Goal: Task Accomplishment & Management: Use online tool/utility

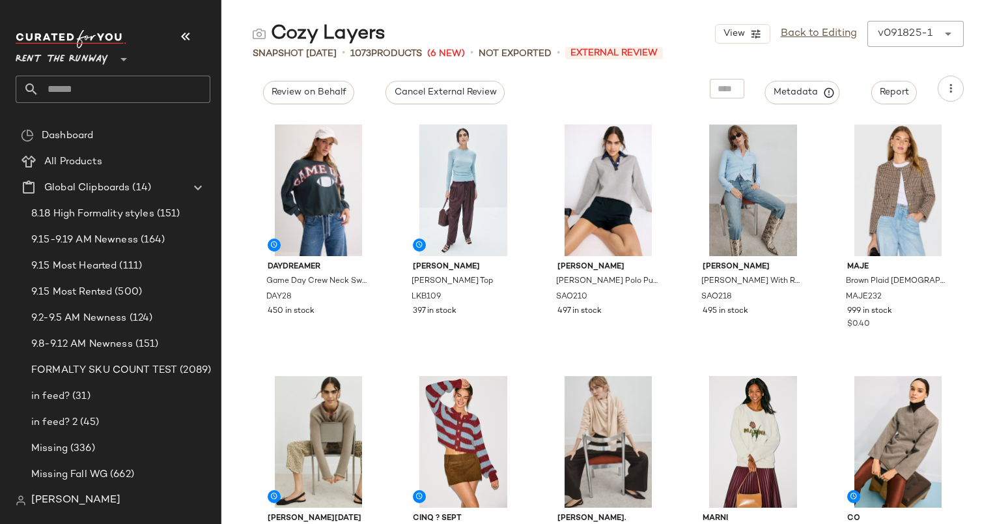
click at [831, 46] on div "View Back to Editing v091825-1 ******" at bounding box center [839, 34] width 249 height 26
click at [826, 39] on link "Back to Editing" at bounding box center [819, 34] width 76 height 16
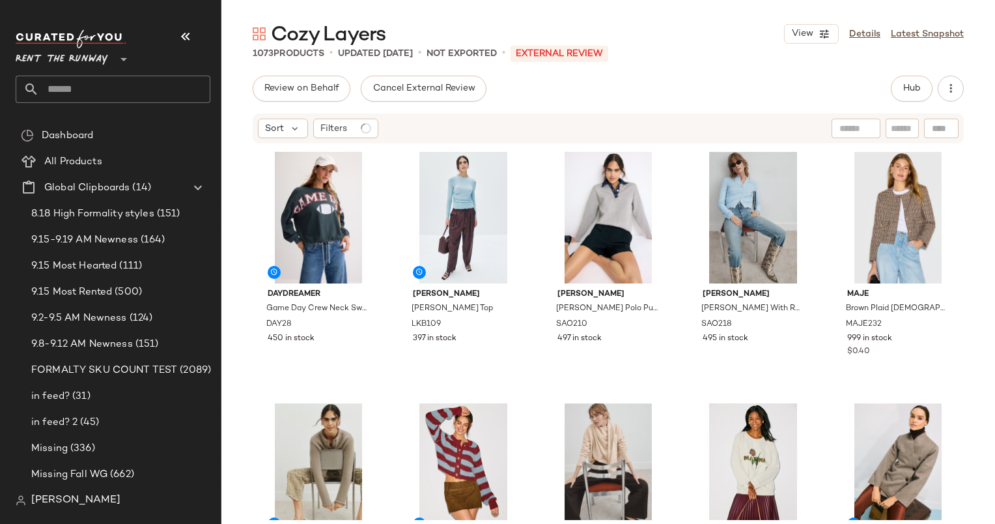
click at [908, 106] on div "Review on Behalf Cancel External Review Hub Sort Filters DAYDREAMER Game Day Cr…" at bounding box center [609, 327] width 774 height 503
click at [906, 101] on button "Hub" at bounding box center [912, 89] width 42 height 26
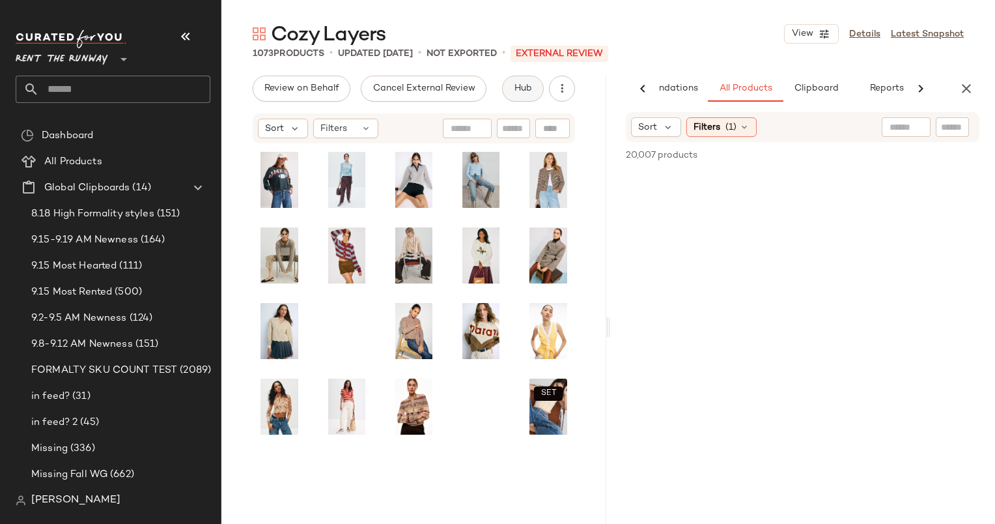
scroll to position [0, 67]
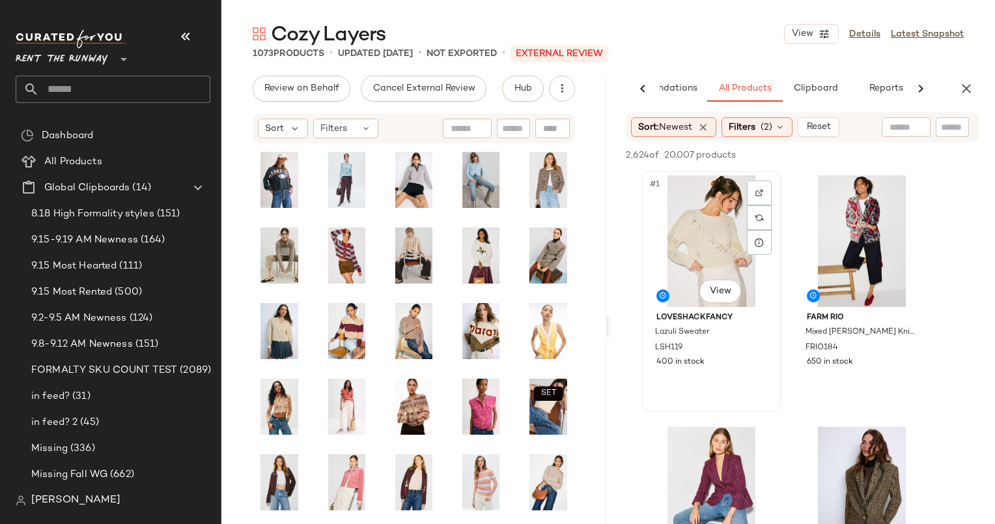
click at [700, 232] on div "#1 View" at bounding box center [711, 241] width 131 height 132
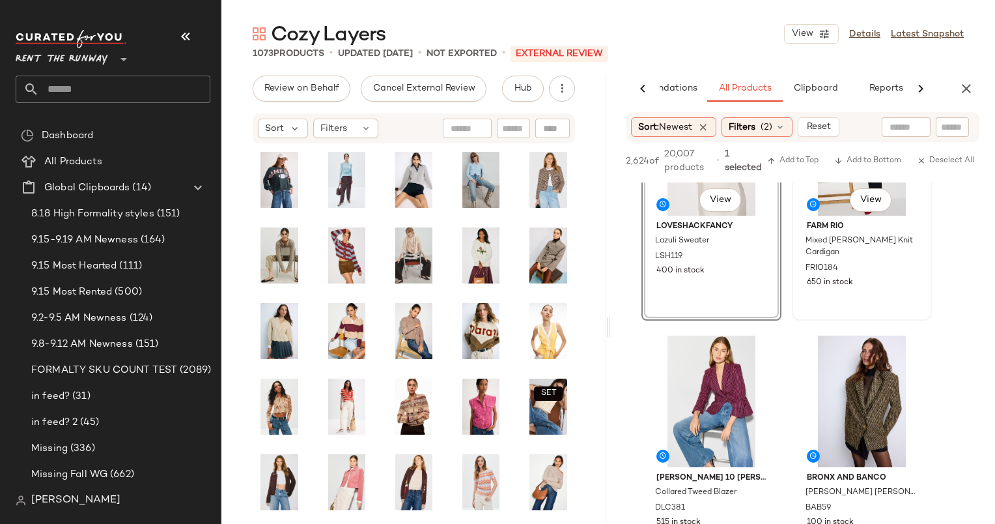
scroll to position [104, 0]
click at [836, 186] on div "#2 View" at bounding box center [862, 149] width 131 height 132
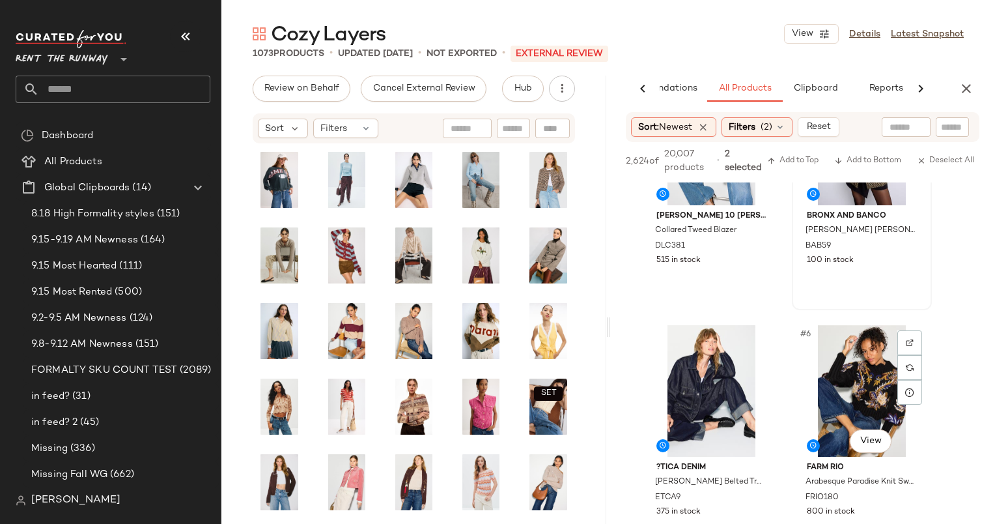
scroll to position [471, 0]
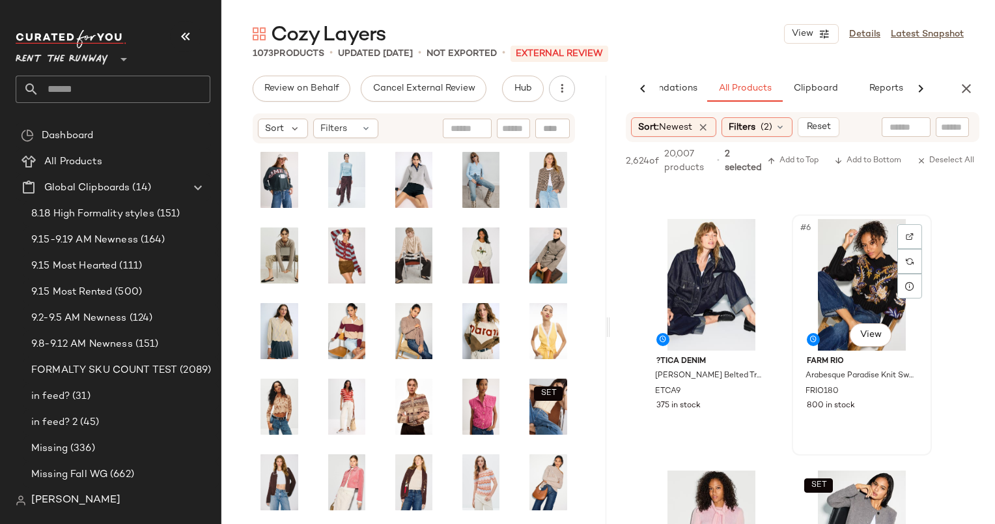
click at [859, 283] on div "#6 View" at bounding box center [862, 285] width 131 height 132
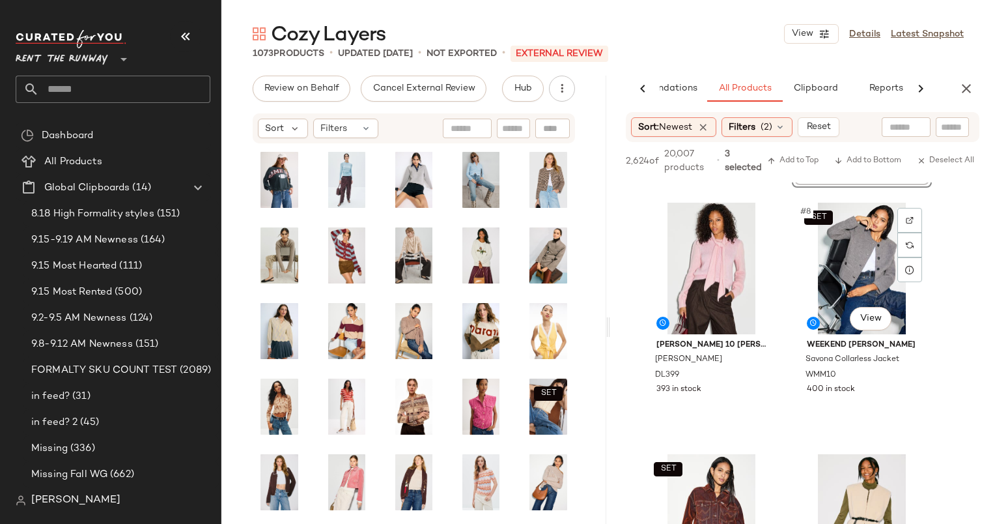
scroll to position [739, 0]
click at [711, 266] on div "#7 View" at bounding box center [711, 268] width 131 height 132
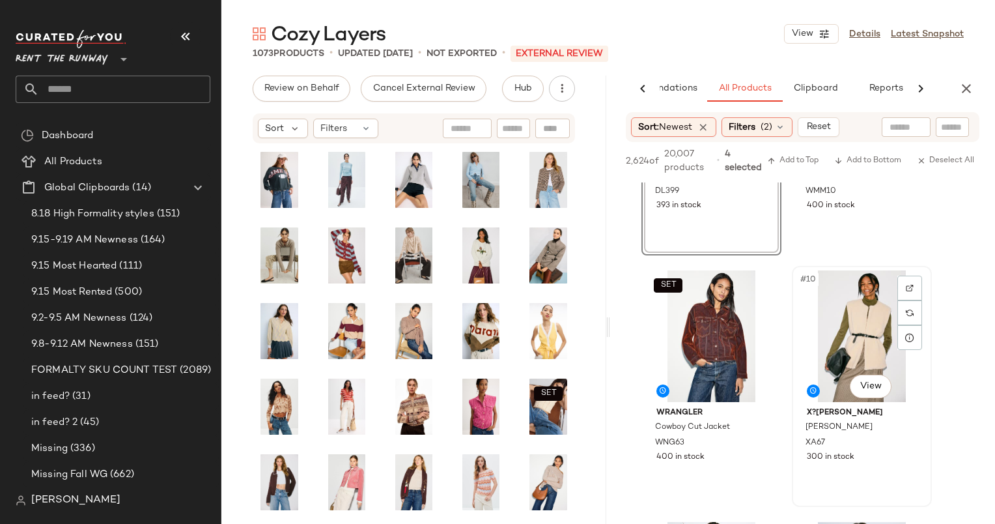
scroll to position [1081, 0]
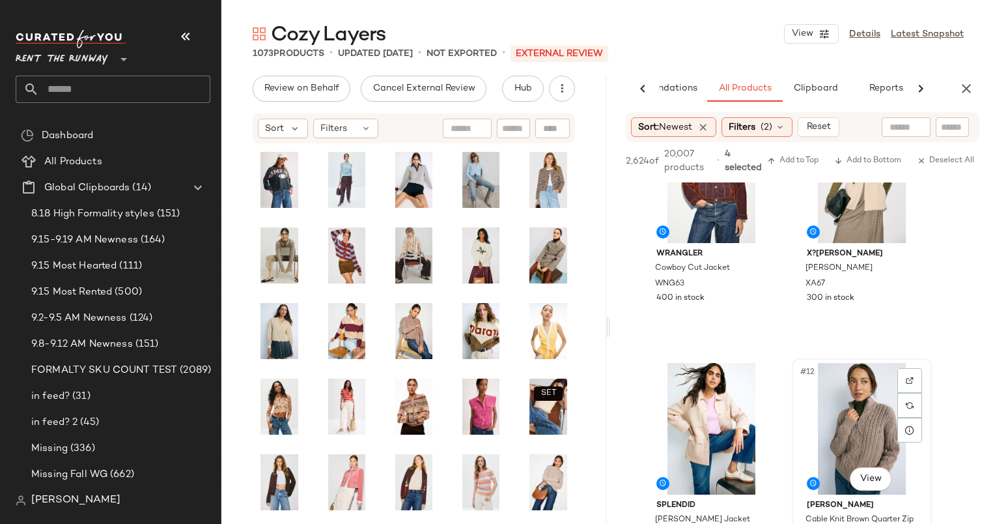
click at [863, 417] on div "#12 View" at bounding box center [862, 429] width 131 height 132
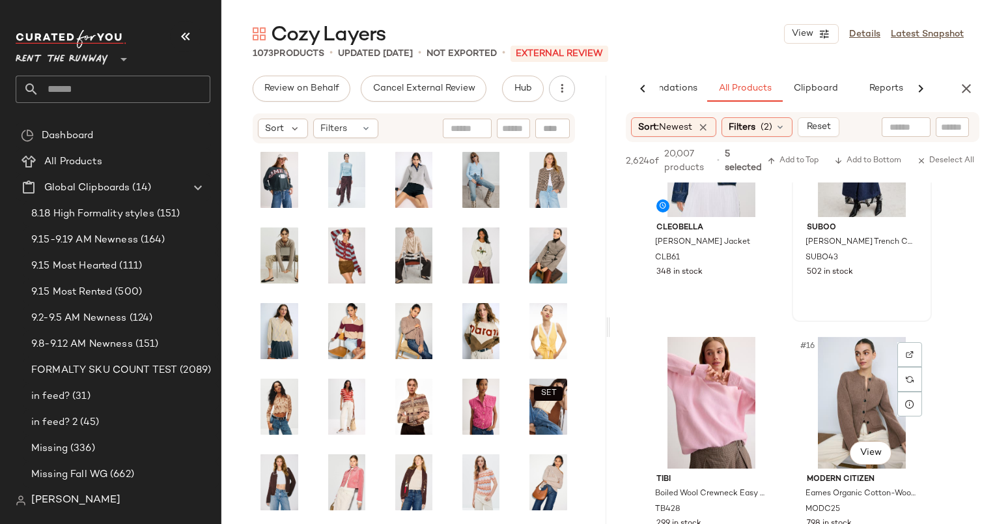
scroll to position [1610, 0]
click at [704, 367] on div "#15 View" at bounding box center [711, 403] width 131 height 132
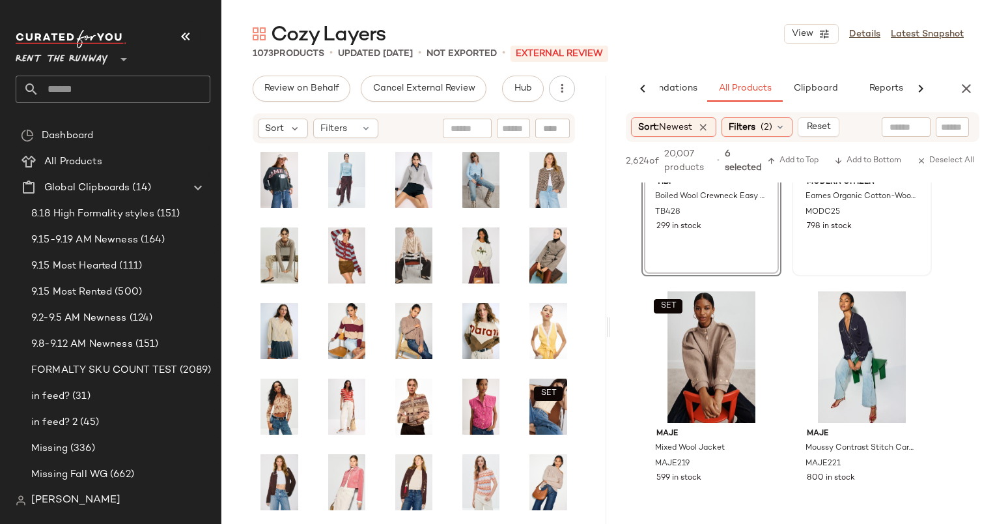
scroll to position [1957, 0]
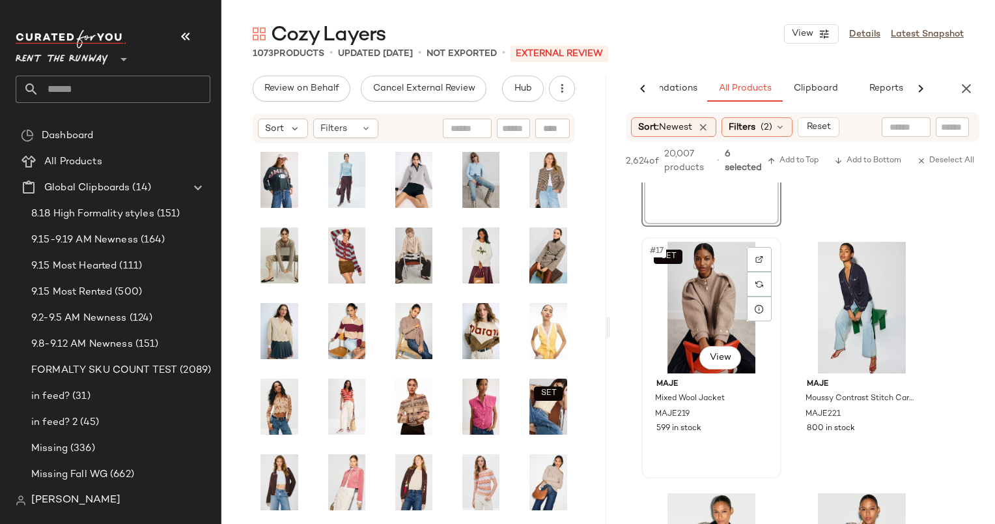
click at [708, 286] on div "SET #17 View" at bounding box center [711, 308] width 131 height 132
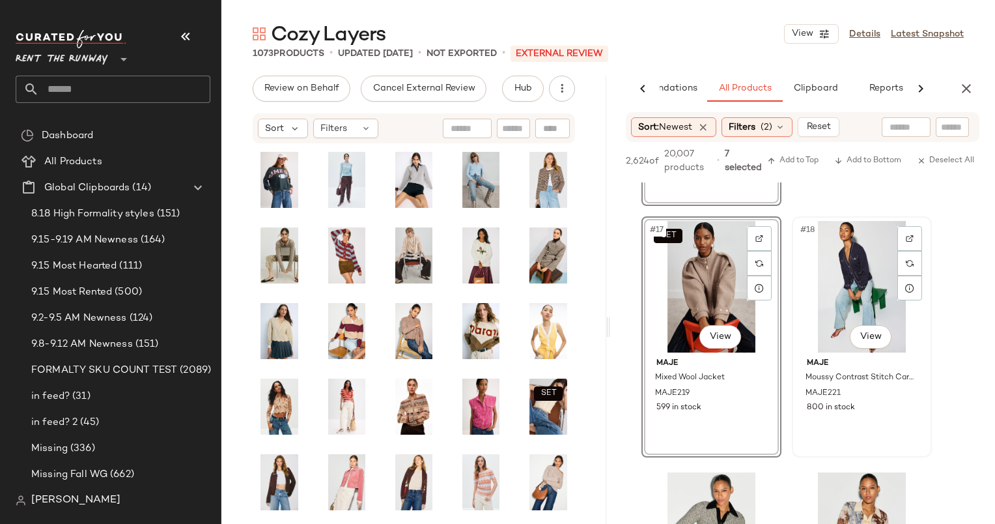
scroll to position [2149, 0]
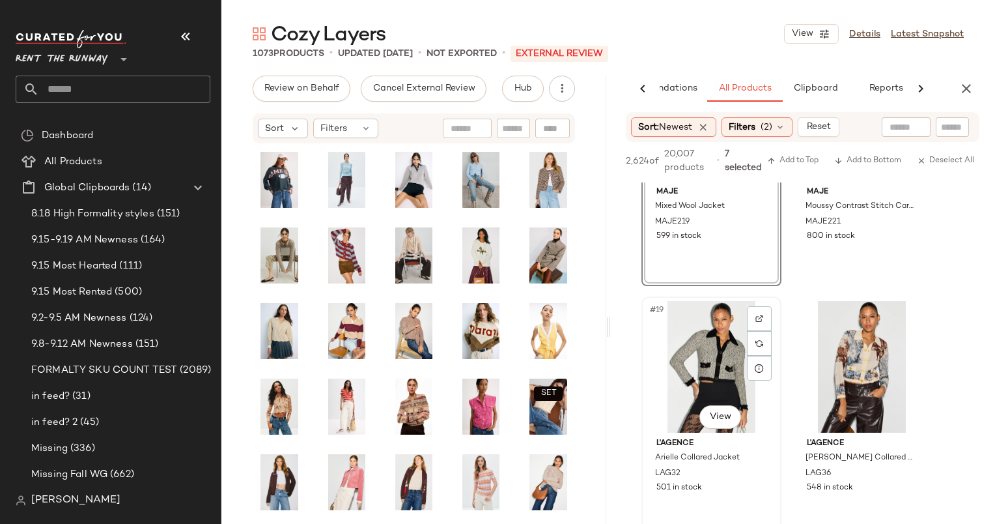
click at [708, 358] on div "#19 View" at bounding box center [711, 367] width 131 height 132
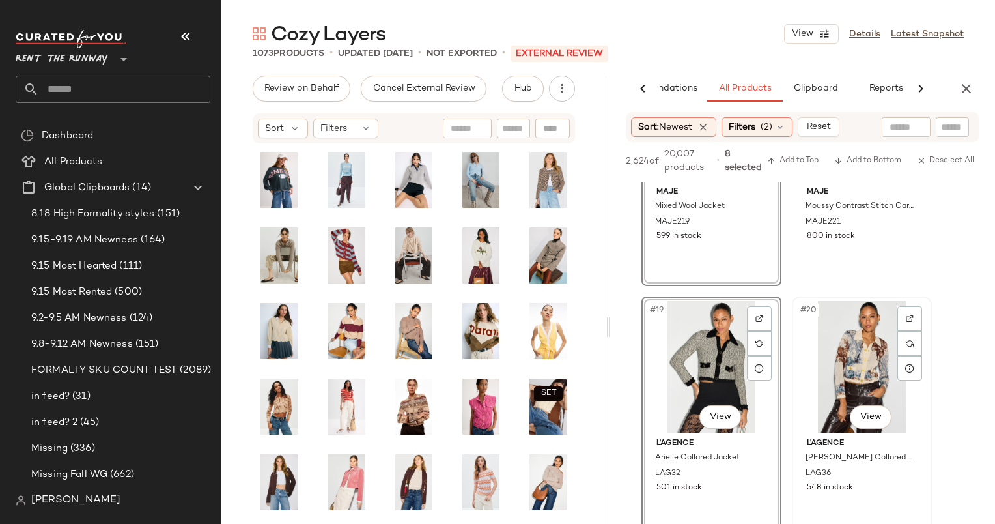
click at [831, 369] on div "#20 View" at bounding box center [862, 367] width 131 height 132
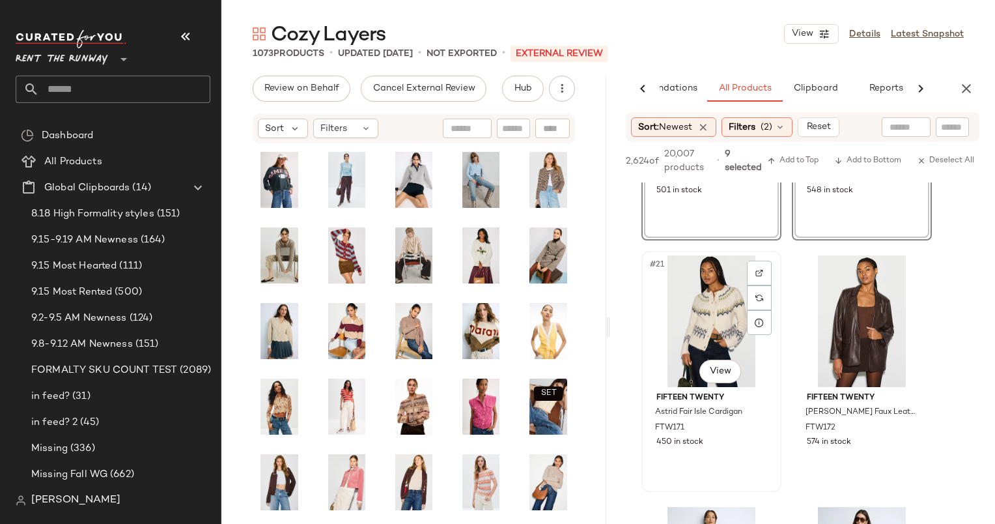
click at [693, 326] on div "#21 View" at bounding box center [711, 321] width 131 height 132
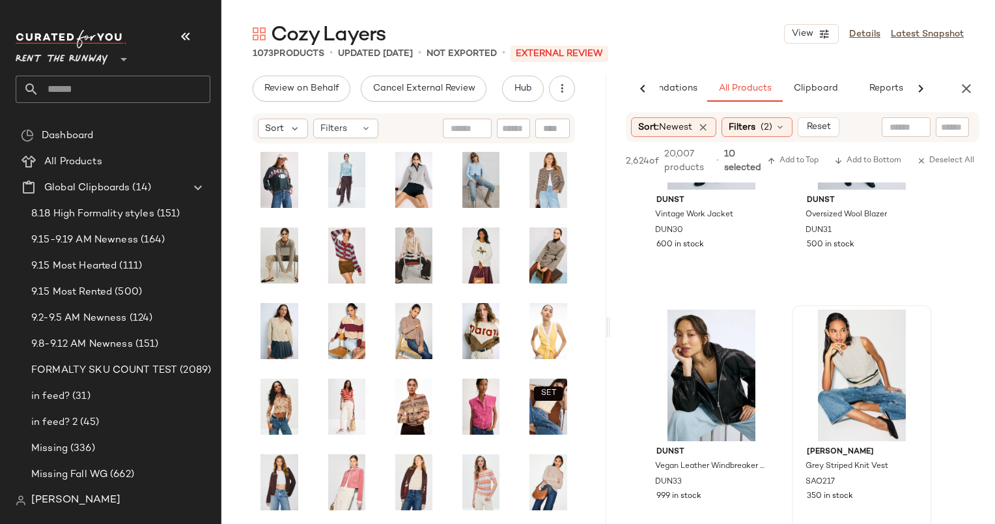
scroll to position [3168, 0]
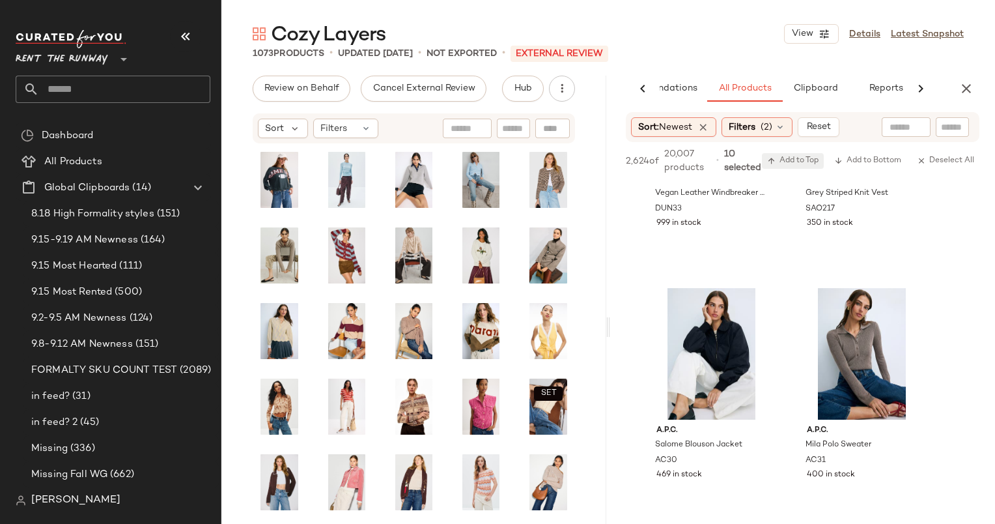
click at [791, 158] on span "Add to Top" at bounding box center [792, 160] width 51 height 9
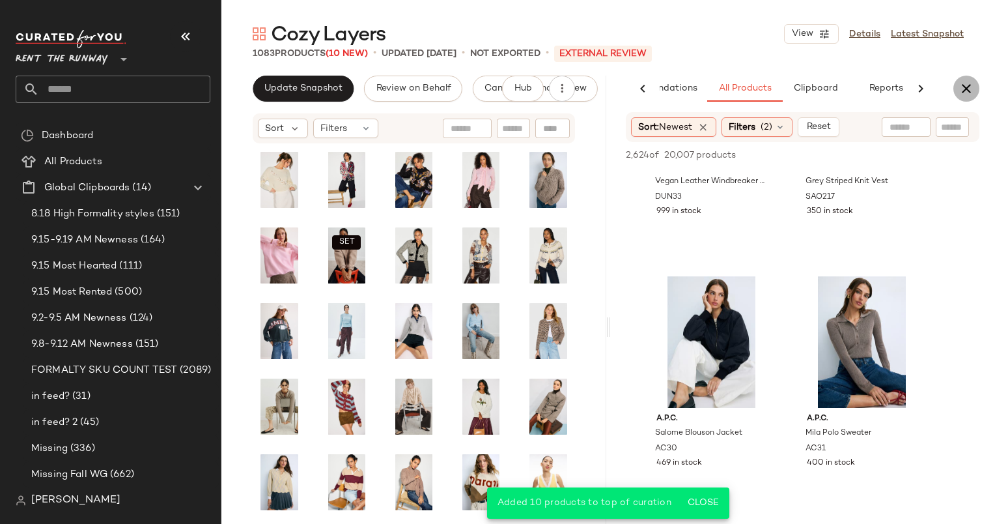
click at [964, 83] on icon "button" at bounding box center [967, 89] width 16 height 16
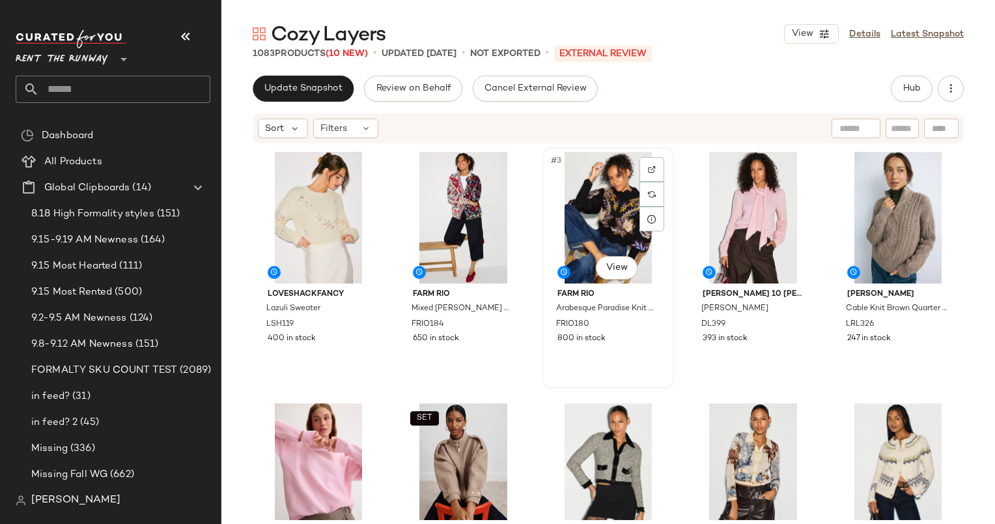
click at [585, 200] on div "#3 View" at bounding box center [608, 218] width 122 height 132
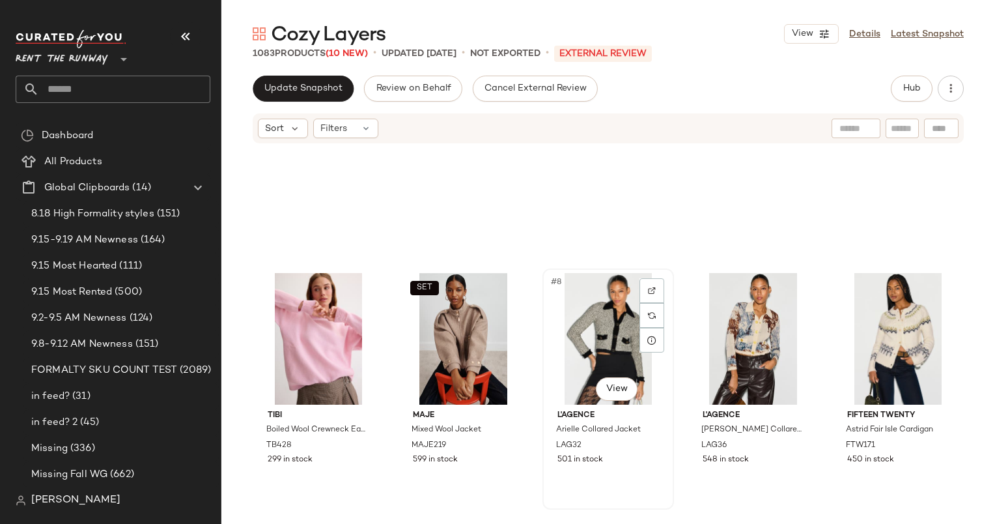
scroll to position [322, 0]
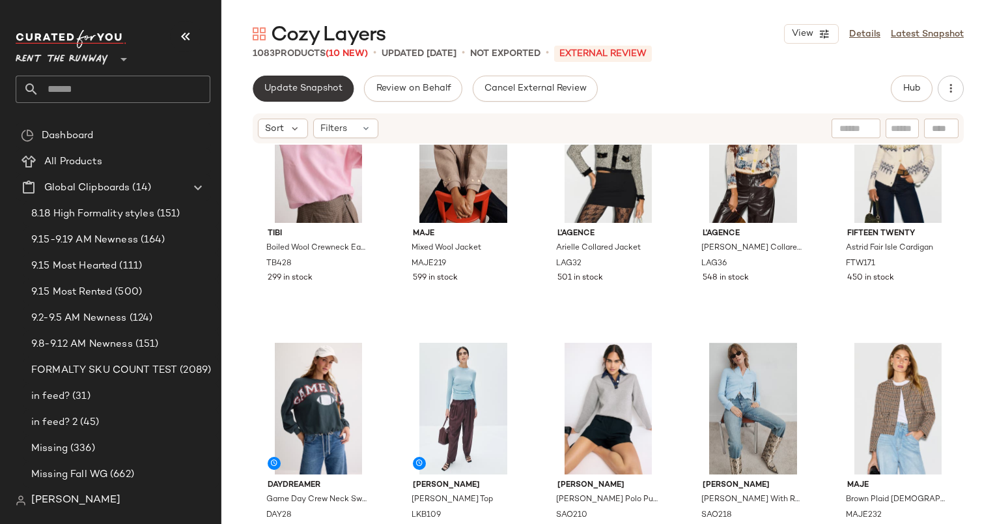
click at [300, 84] on span "Update Snapshot" at bounding box center [303, 88] width 79 height 10
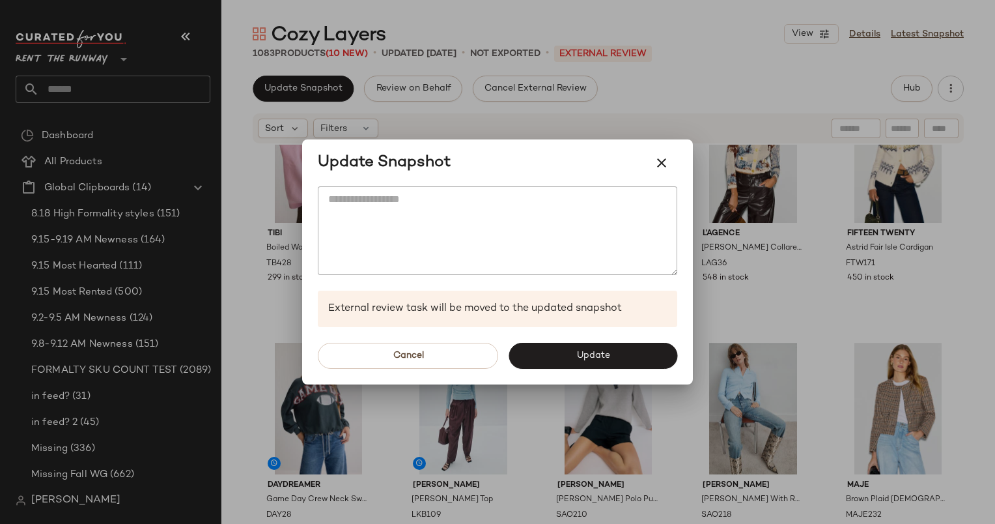
click at [595, 384] on div at bounding box center [497, 262] width 995 height 524
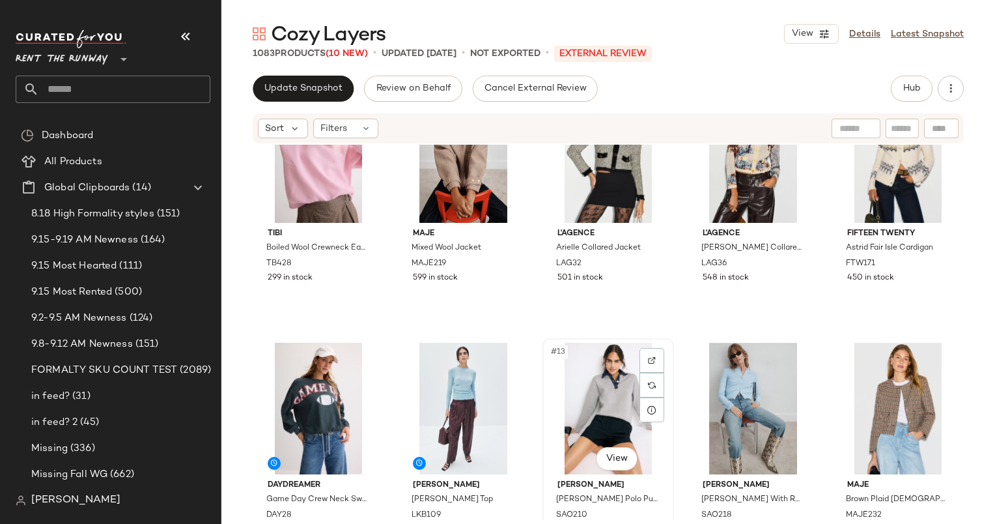
click at [579, 359] on div "#13 View" at bounding box center [608, 409] width 122 height 132
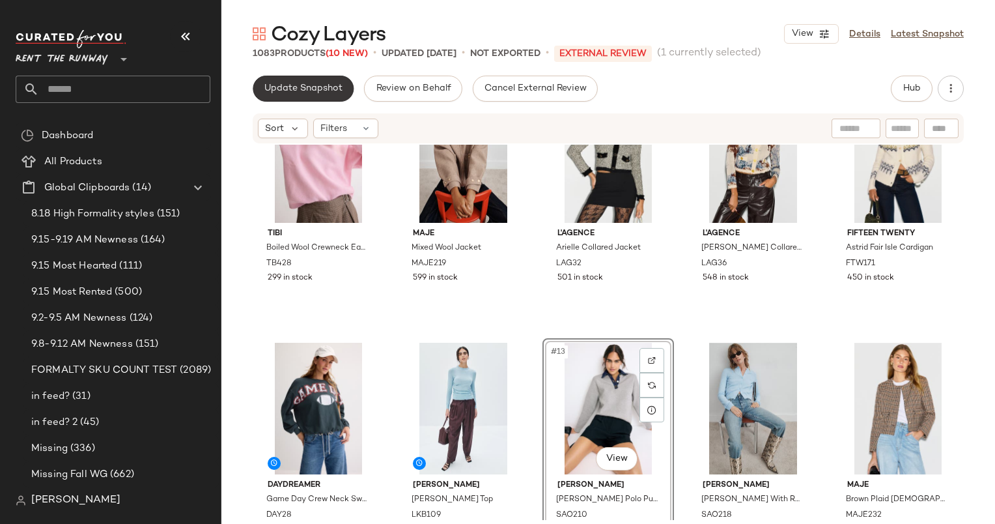
click at [276, 93] on span "Update Snapshot" at bounding box center [303, 88] width 79 height 10
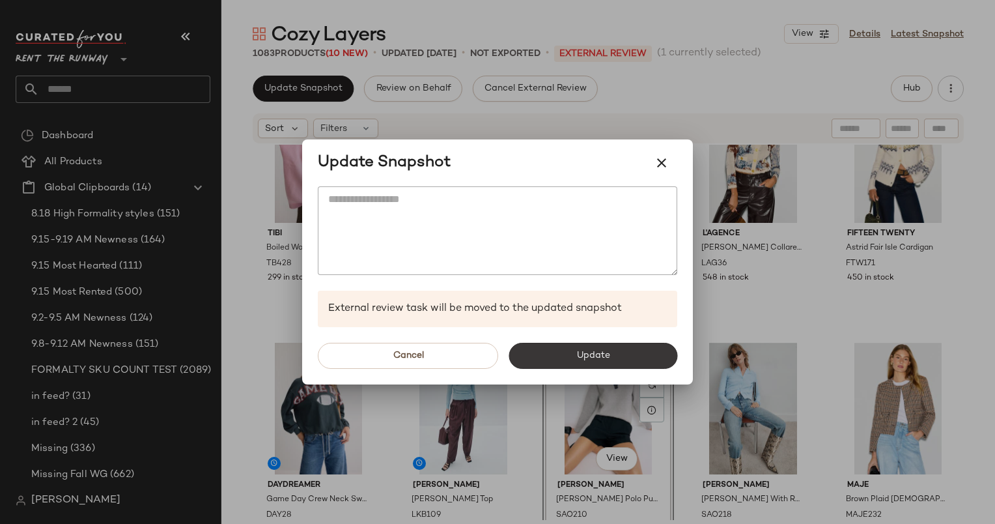
click at [572, 357] on button "Update" at bounding box center [593, 356] width 169 height 26
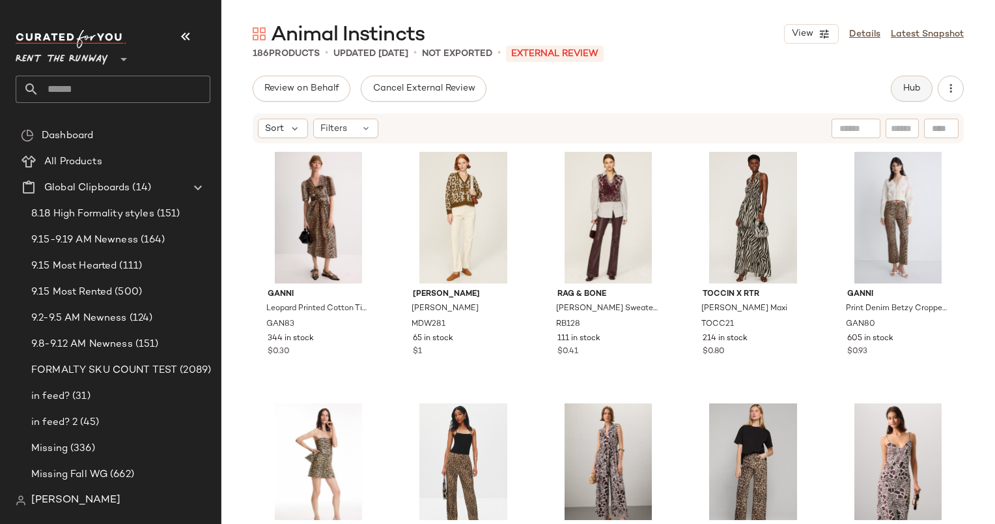
click at [918, 86] on span "Hub" at bounding box center [912, 88] width 18 height 10
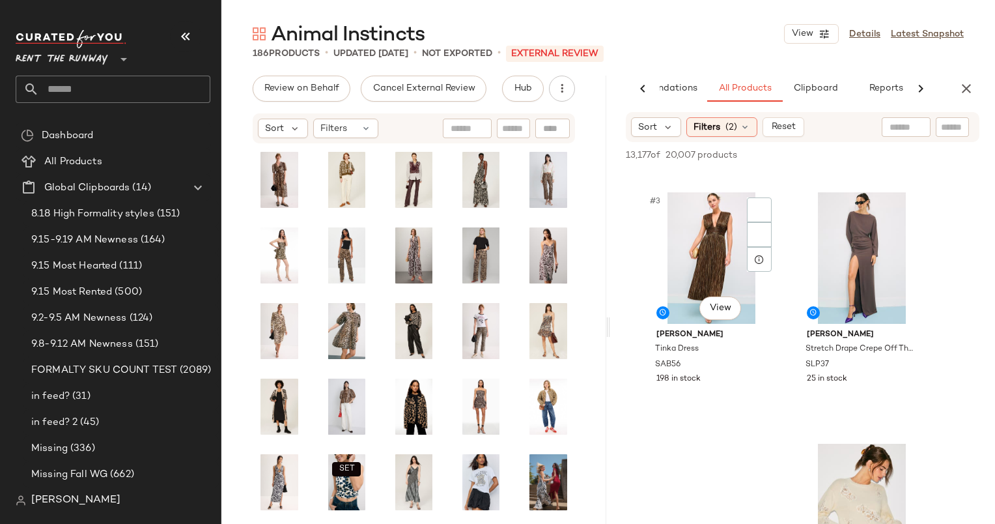
scroll to position [237, 0]
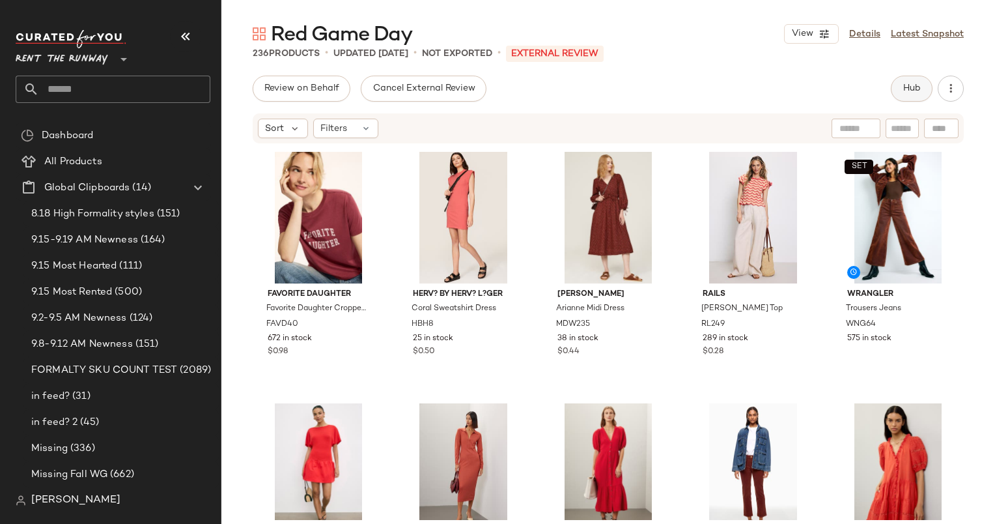
click at [923, 85] on button "Hub" at bounding box center [912, 89] width 42 height 26
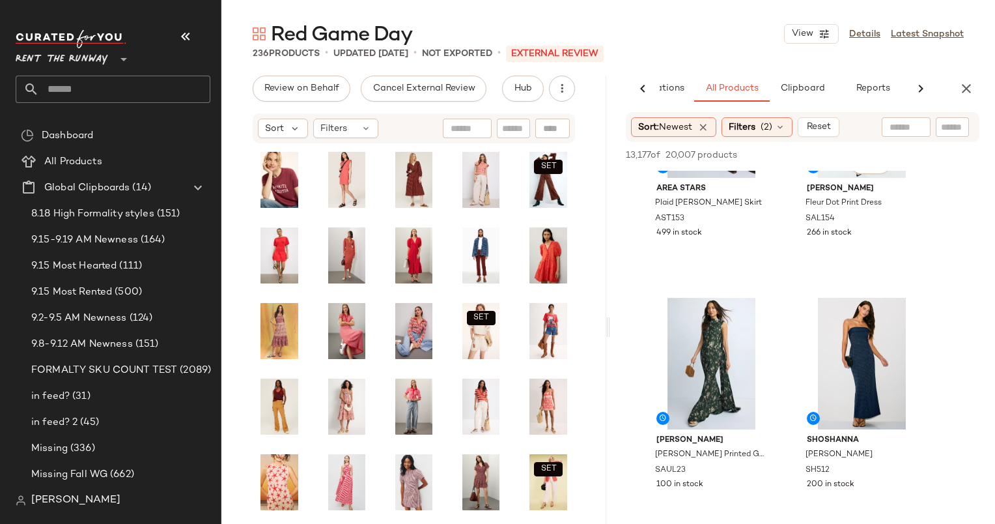
scroll to position [2395, 0]
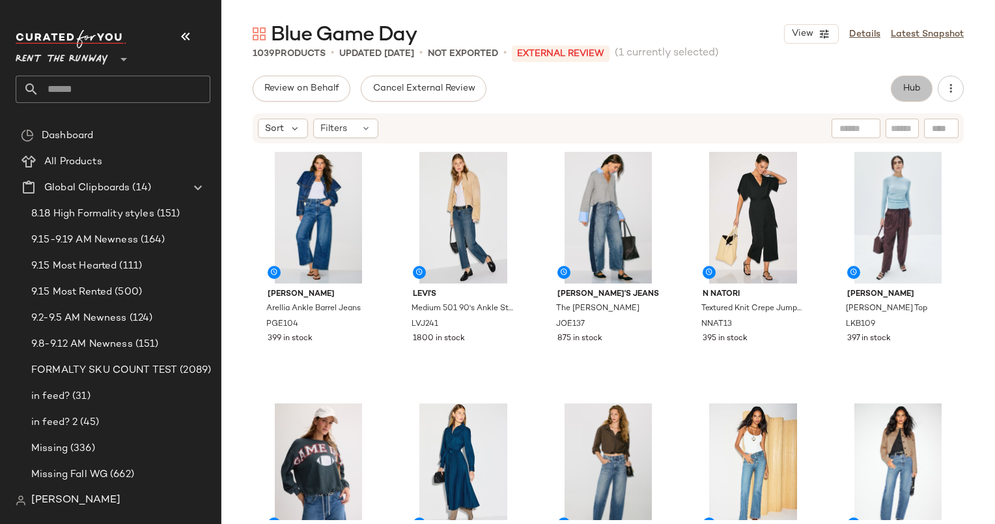
click at [904, 85] on span "Hub" at bounding box center [912, 88] width 18 height 10
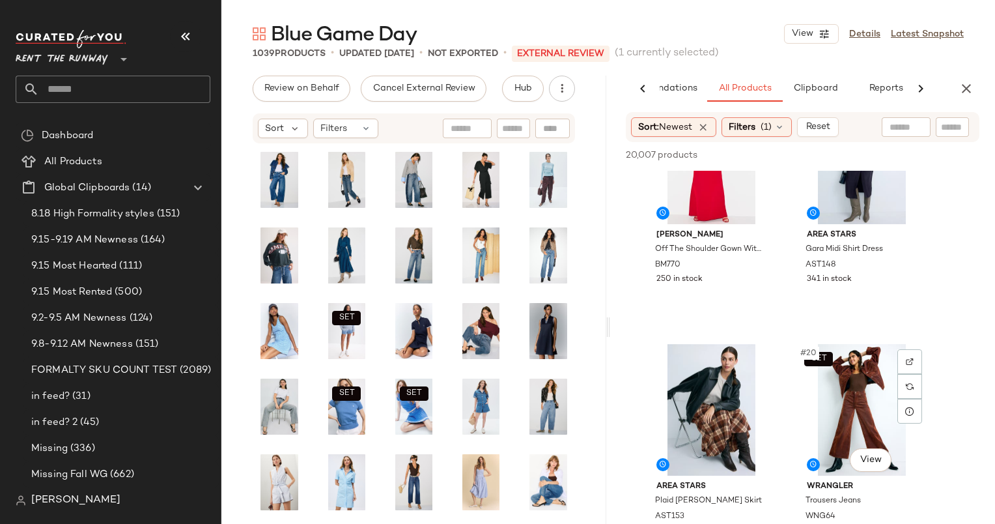
scroll to position [1957, 0]
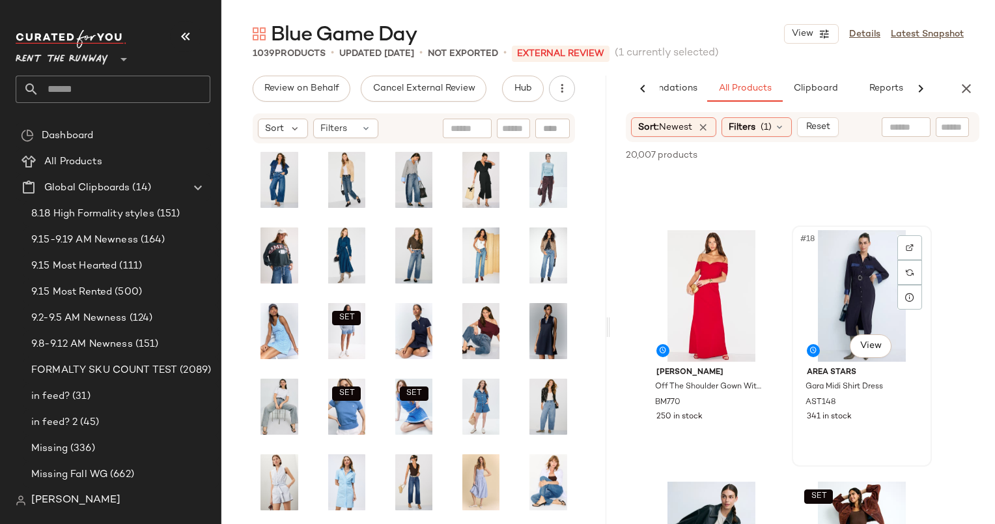
click at [855, 310] on div "#18 View" at bounding box center [862, 296] width 131 height 132
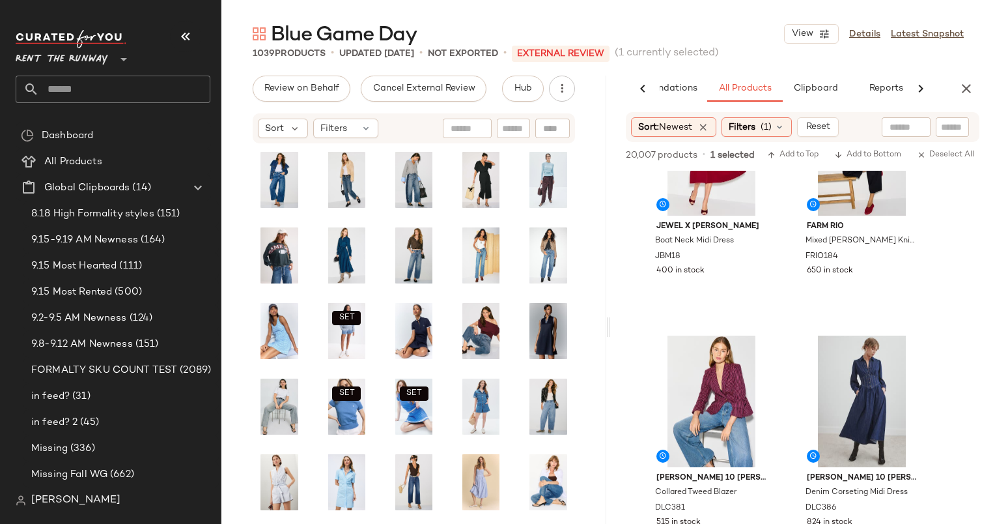
scroll to position [766, 0]
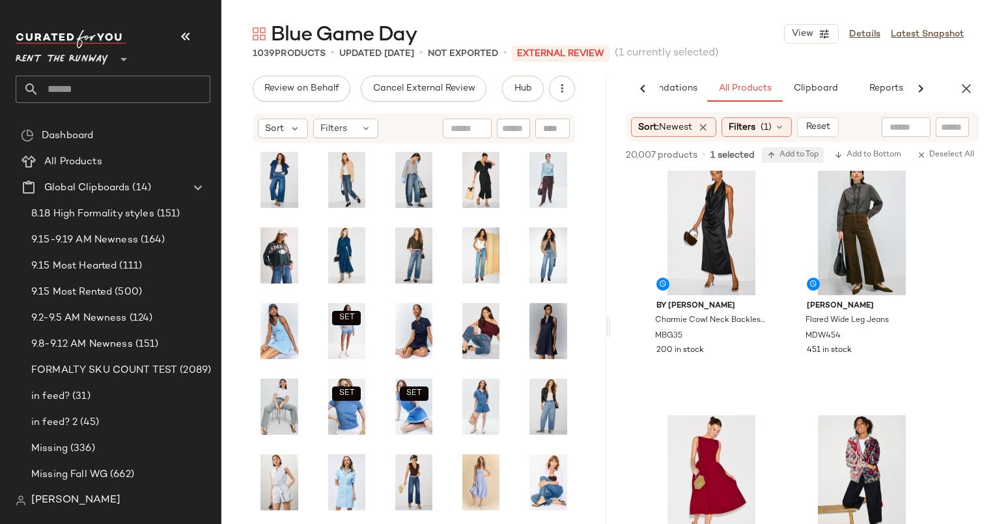
click at [773, 147] on button "Add to Top" at bounding box center [793, 155] width 62 height 16
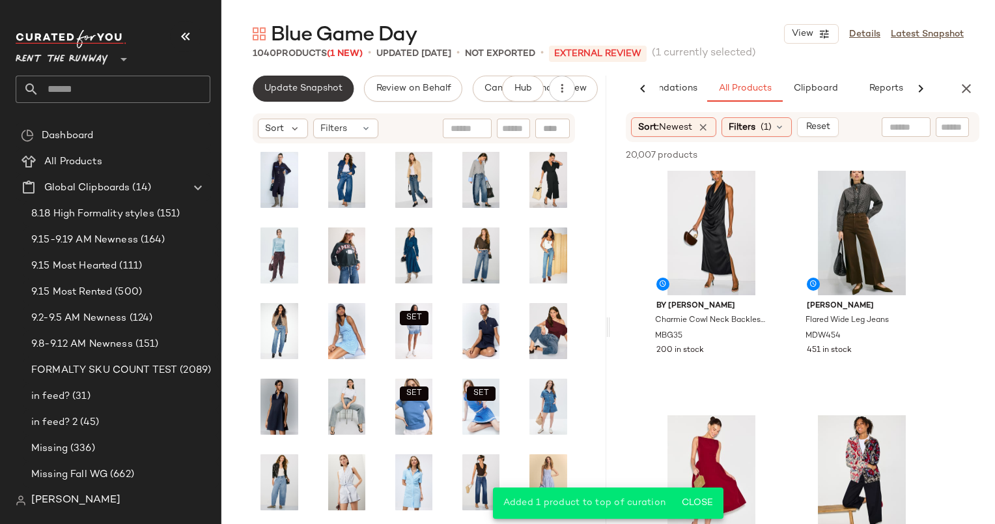
click at [298, 96] on button "Update Snapshot" at bounding box center [303, 89] width 101 height 26
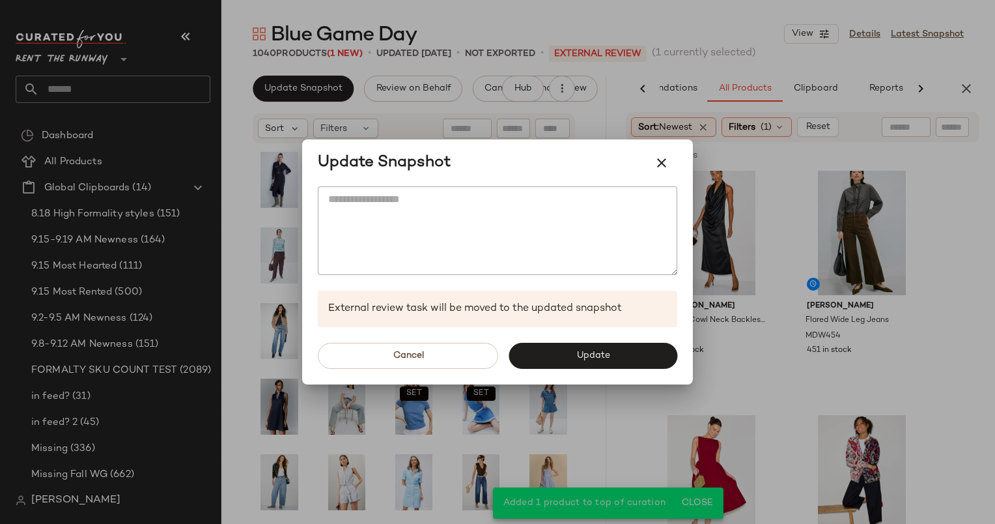
click at [574, 371] on div "Cancel Update" at bounding box center [497, 355] width 391 height 57
click at [569, 364] on button "Update" at bounding box center [593, 356] width 169 height 26
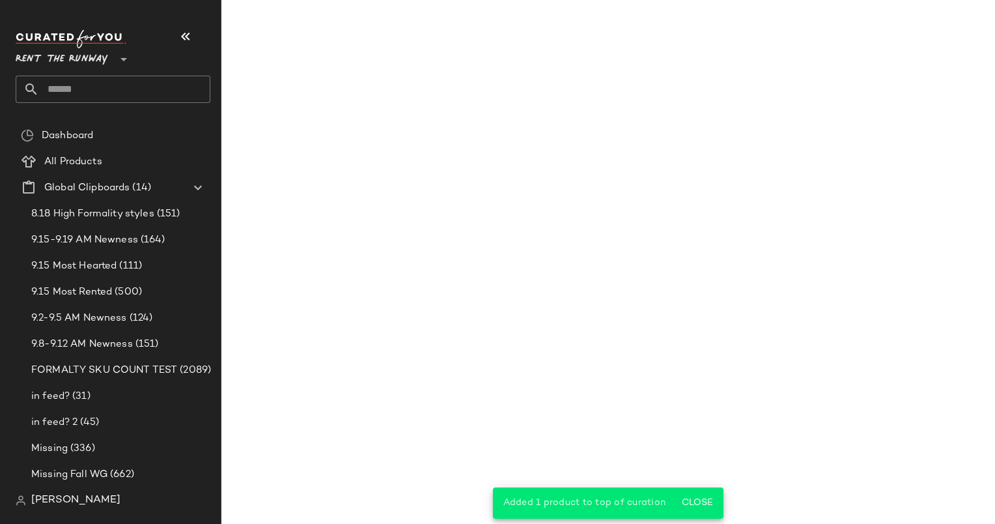
scroll to position [1520, 0]
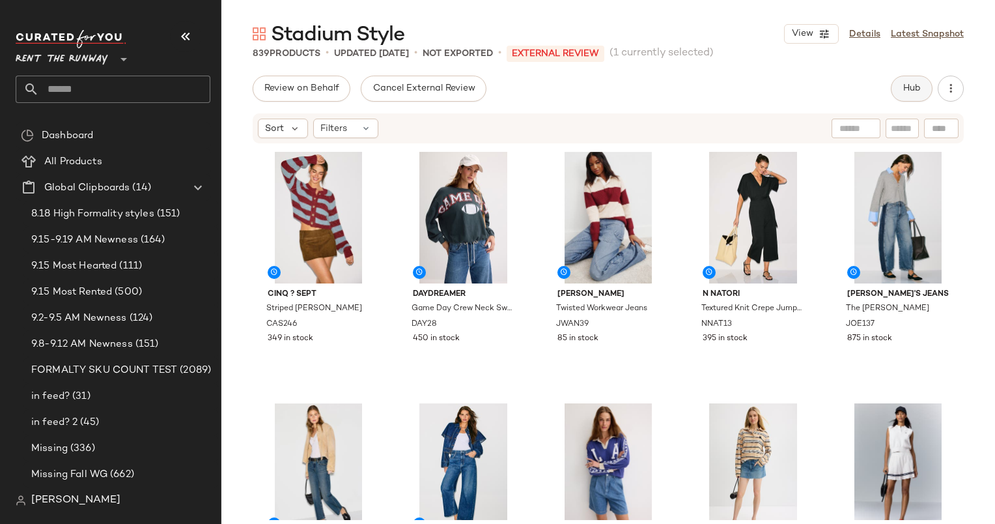
click at [905, 93] on span "Hub" at bounding box center [912, 88] width 18 height 10
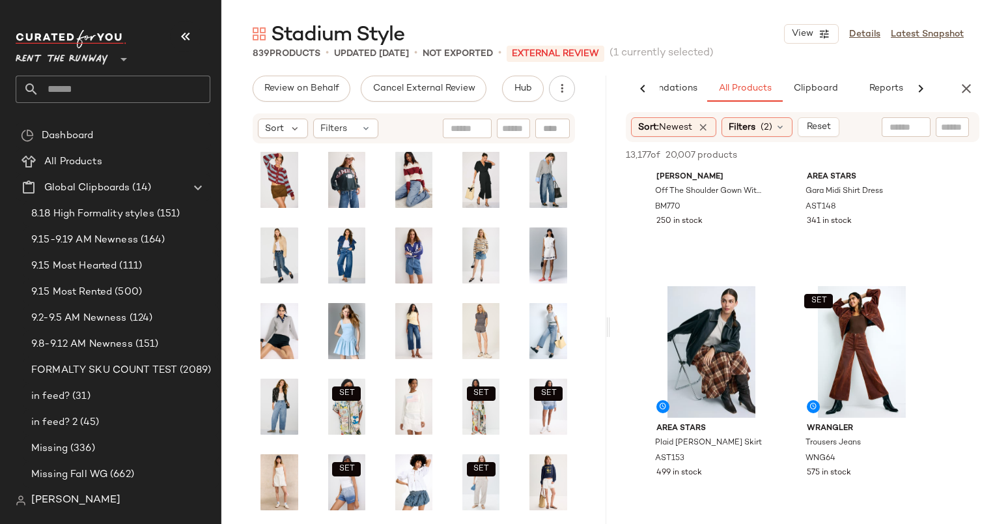
scroll to position [2154, 0]
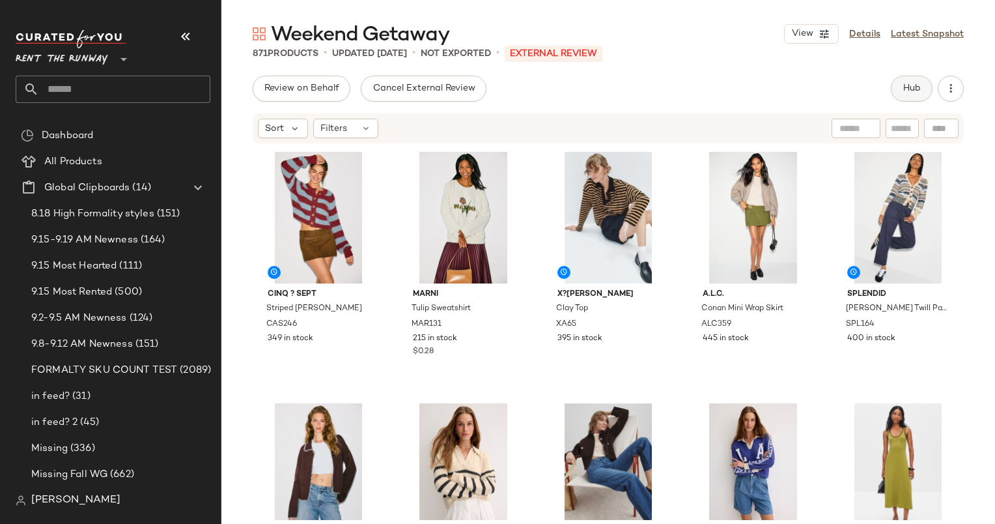
click at [898, 92] on button "Hub" at bounding box center [912, 89] width 42 height 26
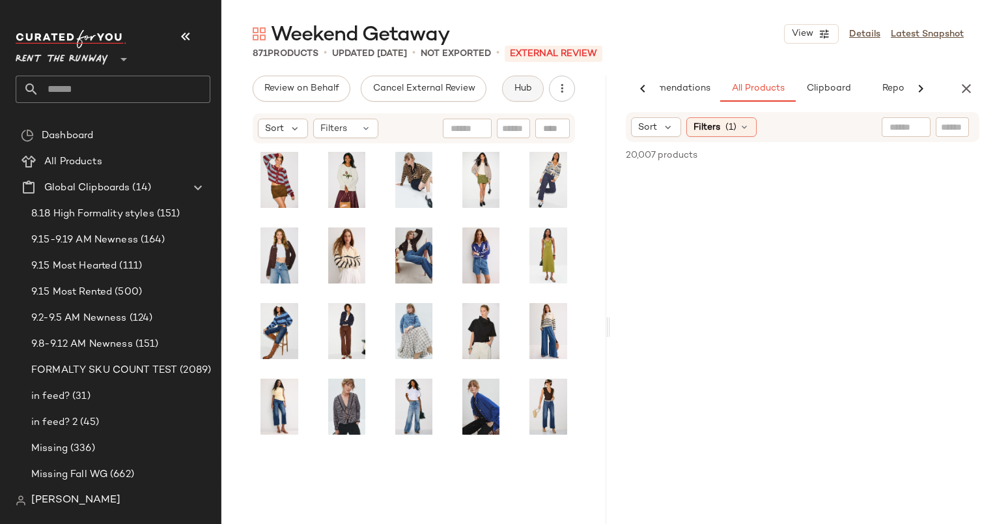
scroll to position [0, 54]
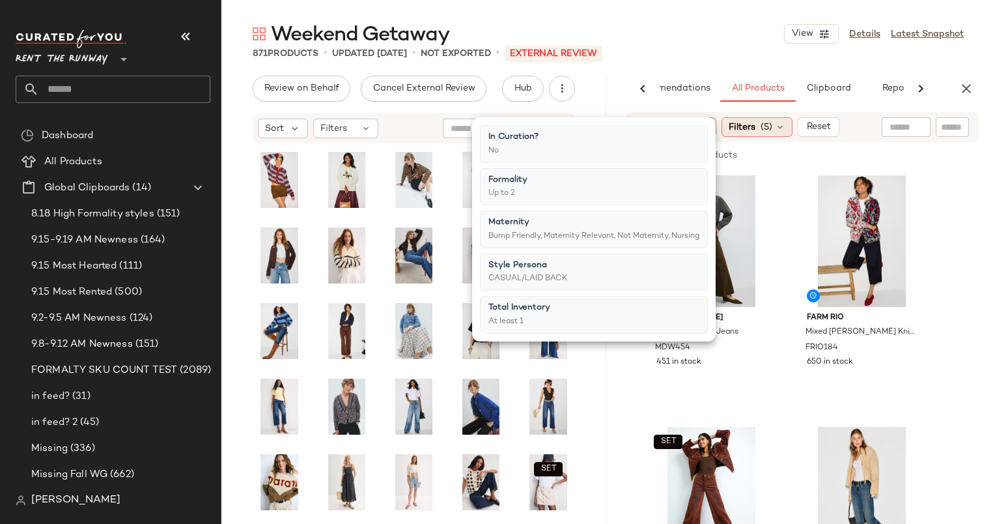
click at [773, 122] on span "(5)" at bounding box center [767, 128] width 12 height 14
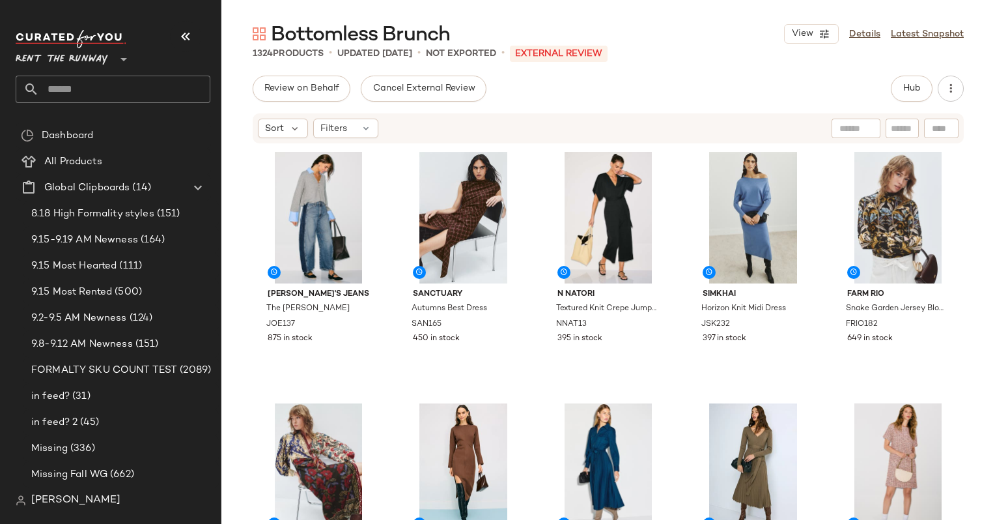
click at [920, 68] on div "Bottomless Brunch View Details Latest Snapshot 1324 Products • updated [DATE] •…" at bounding box center [609, 272] width 774 height 503
click at [923, 87] on button "Hub" at bounding box center [912, 89] width 42 height 26
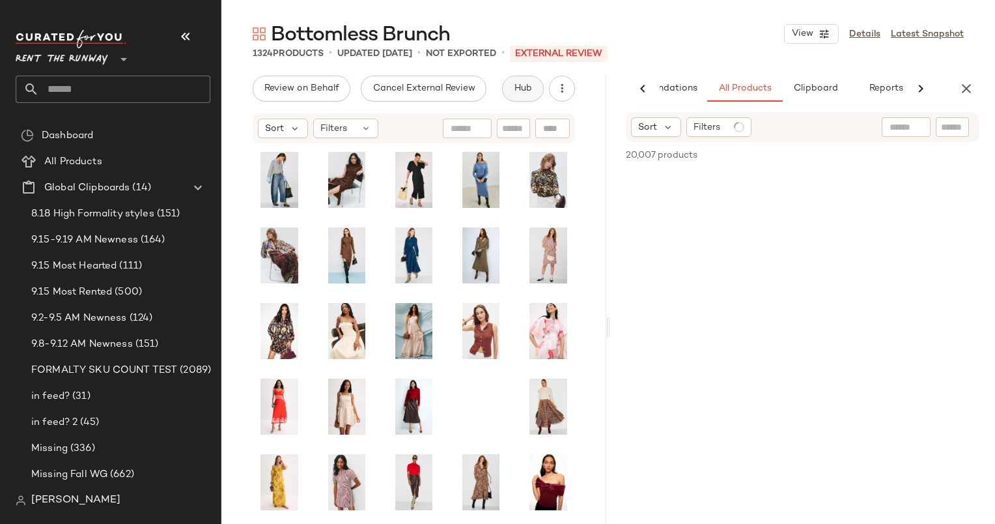
scroll to position [0, 67]
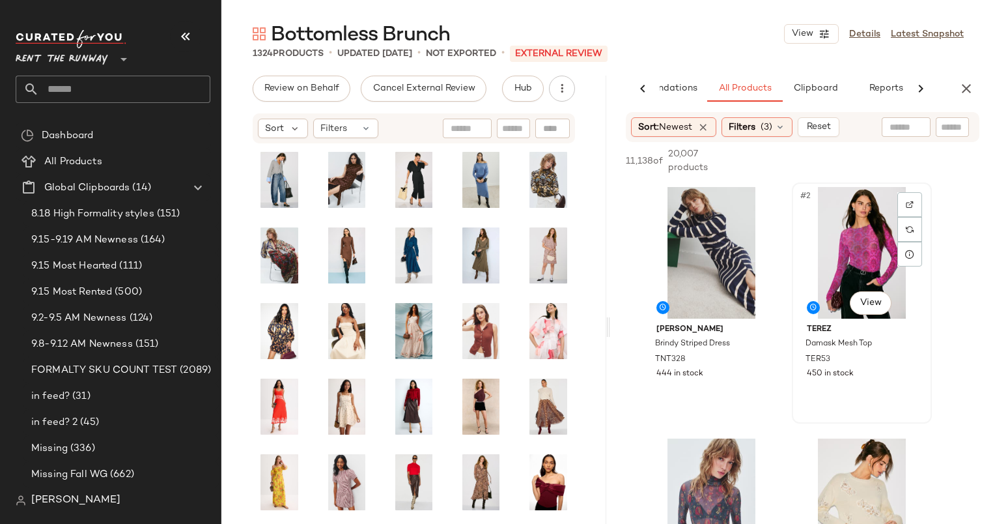
click at [829, 226] on div "#2 View" at bounding box center [862, 253] width 131 height 132
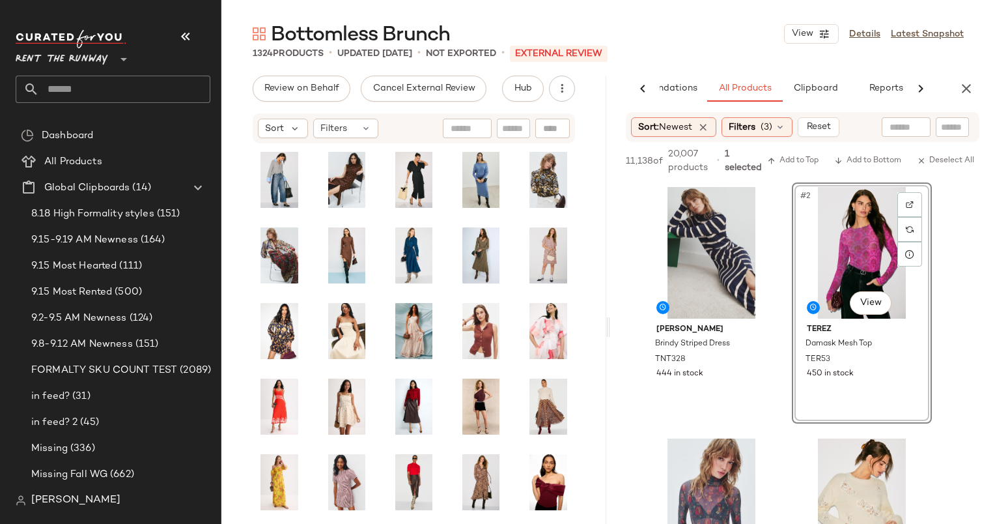
scroll to position [160, 0]
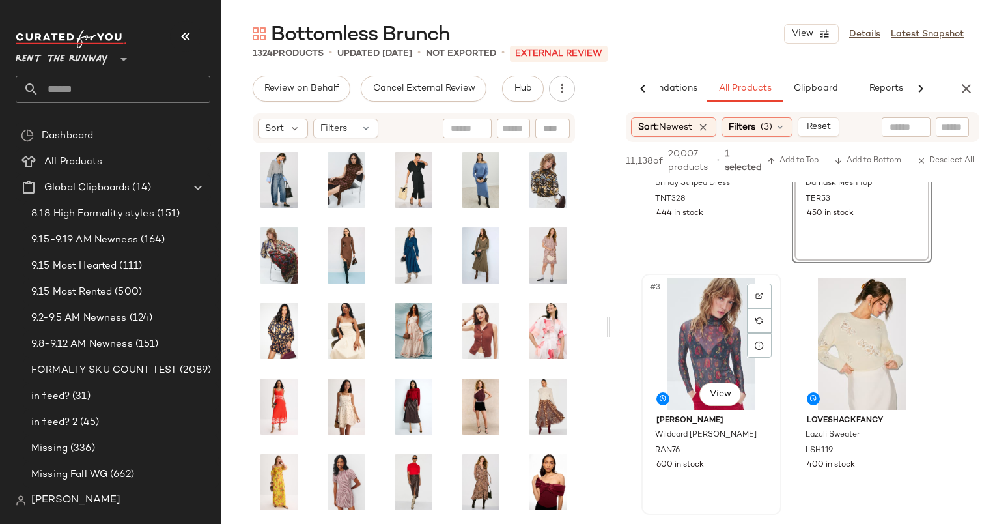
click at [704, 324] on div "#3 View" at bounding box center [711, 344] width 131 height 132
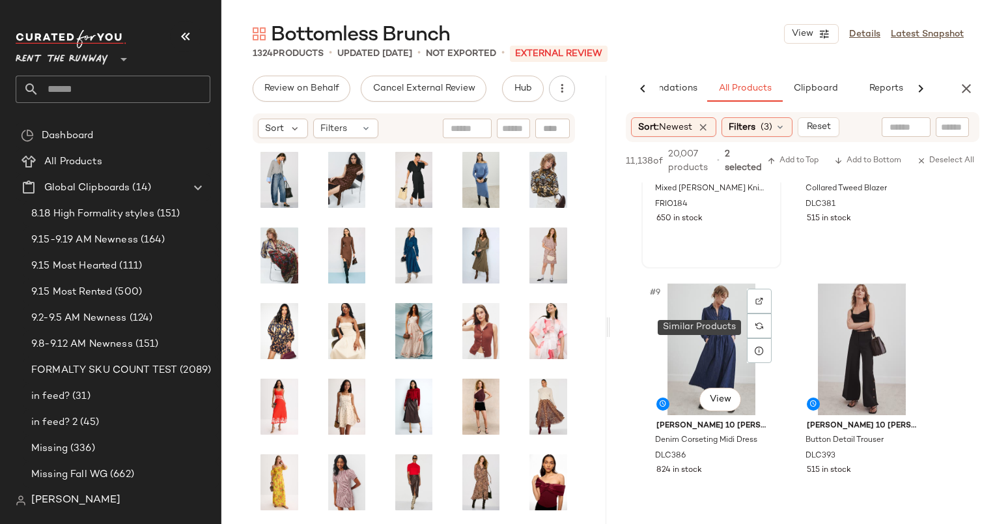
scroll to position [909, 0]
click at [717, 302] on div "#9 View" at bounding box center [711, 349] width 131 height 132
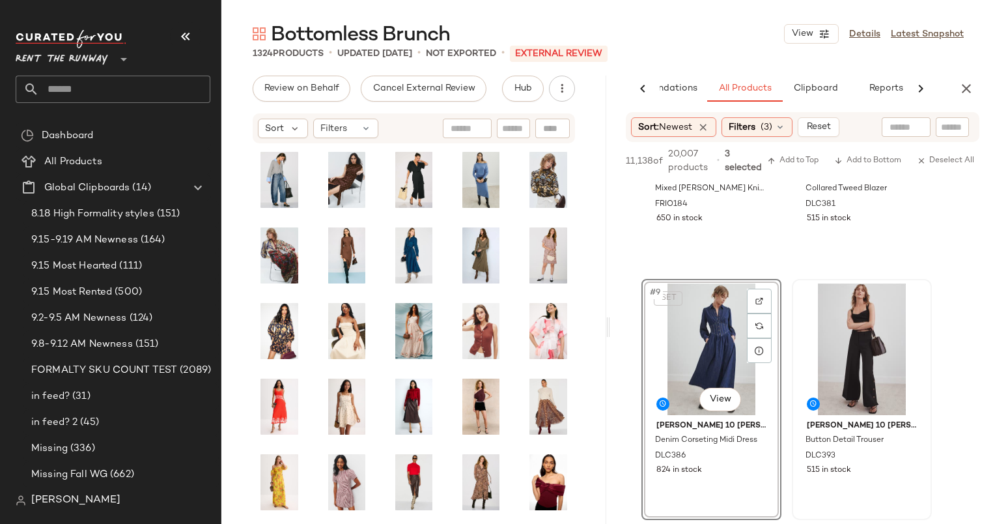
scroll to position [1263, 0]
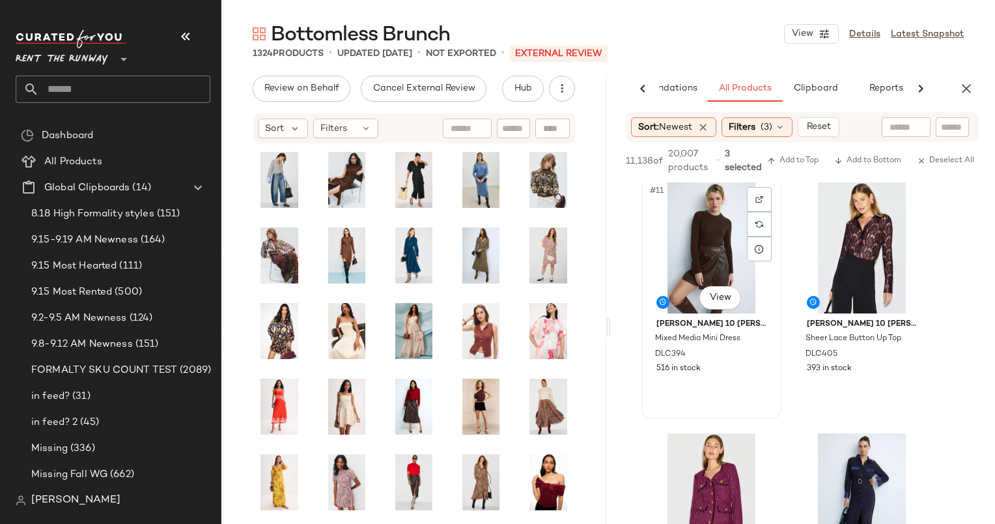
click at [700, 255] on div "#11 View" at bounding box center [711, 248] width 131 height 132
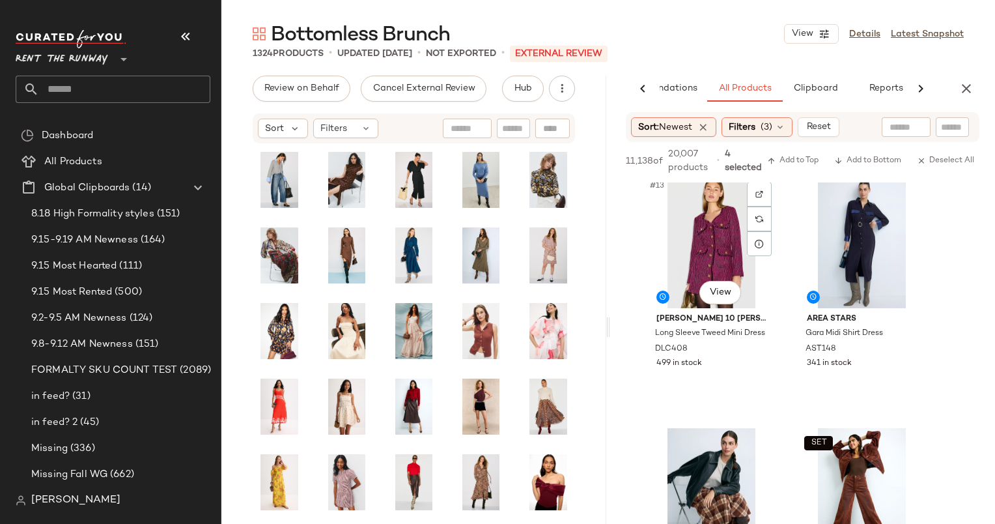
scroll to position [1519, 0]
click at [707, 467] on div "#15 View" at bounding box center [711, 494] width 131 height 132
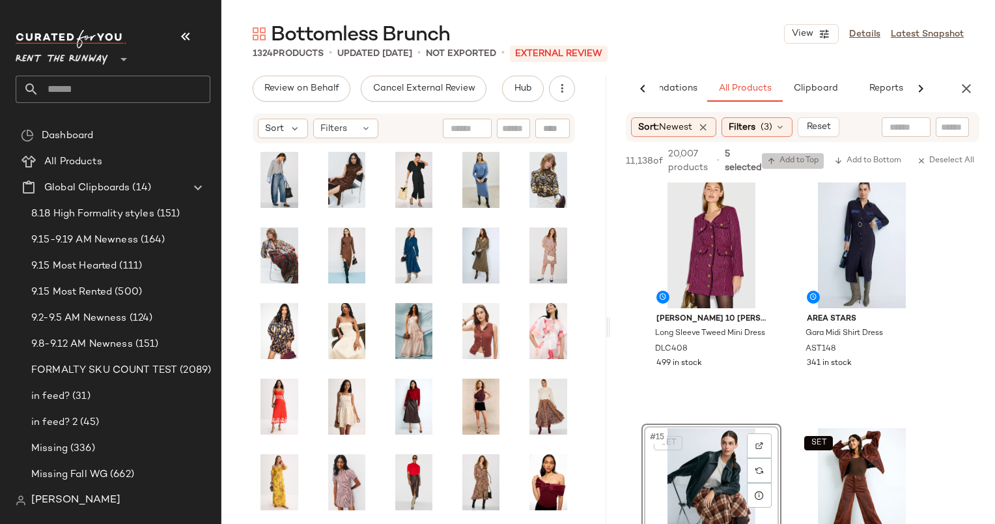
click at [797, 162] on span "Add to Top" at bounding box center [792, 160] width 51 height 9
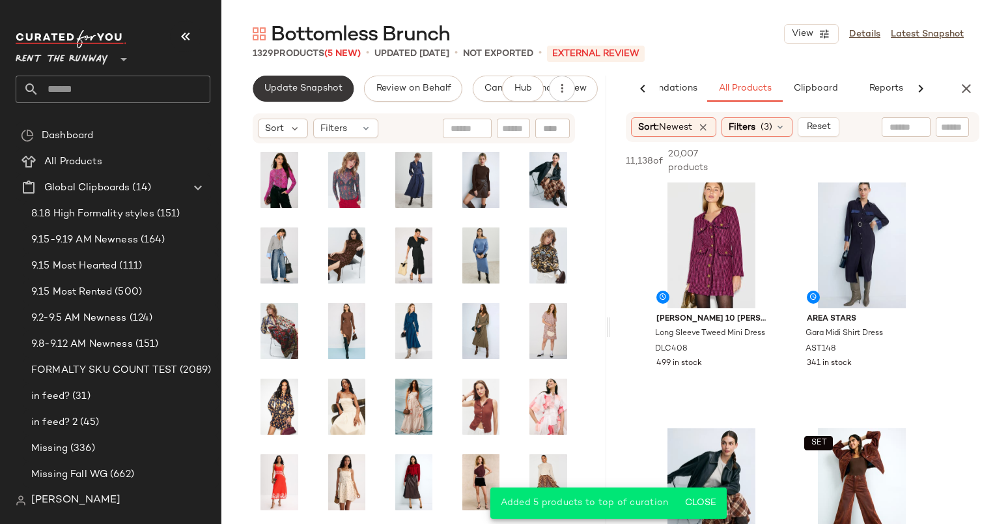
click at [268, 98] on button "Update Snapshot" at bounding box center [303, 89] width 101 height 26
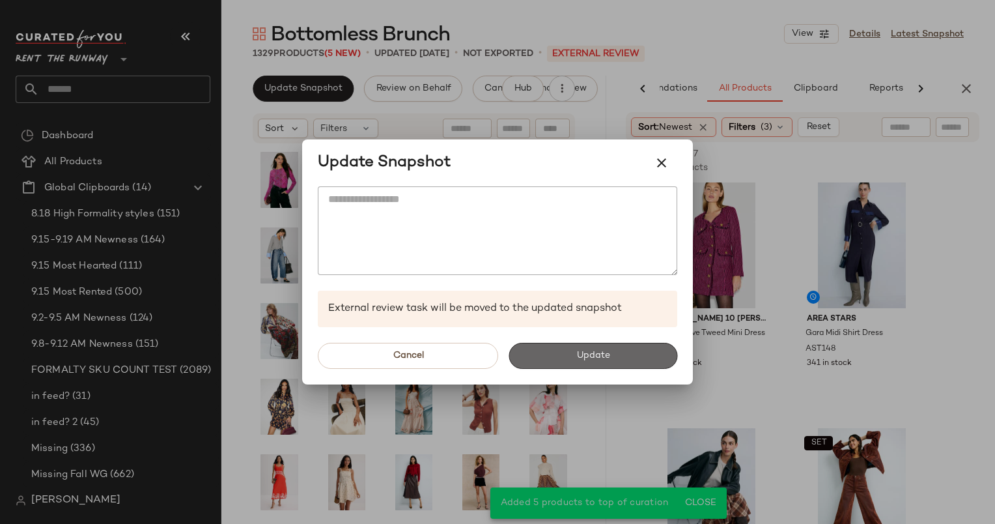
click at [573, 353] on button "Update" at bounding box center [593, 356] width 169 height 26
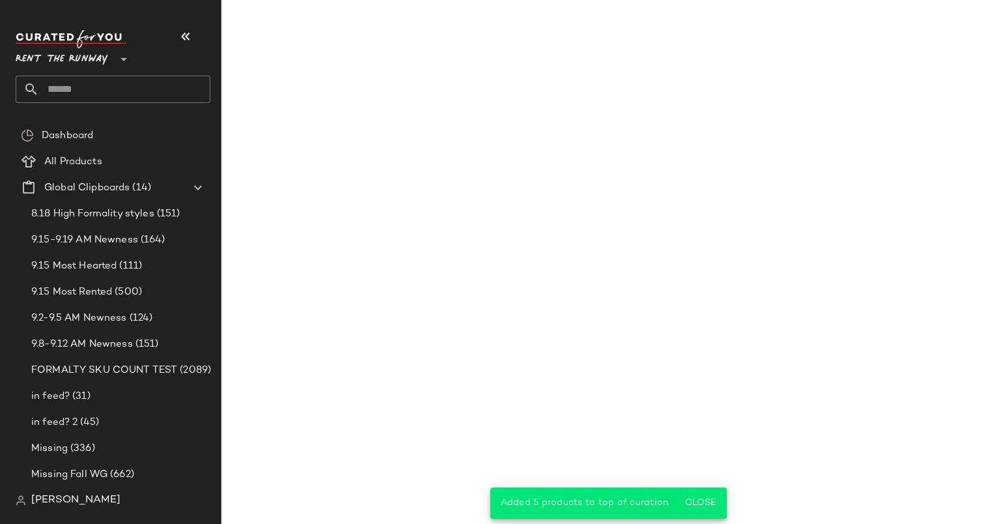
scroll to position [3028, 0]
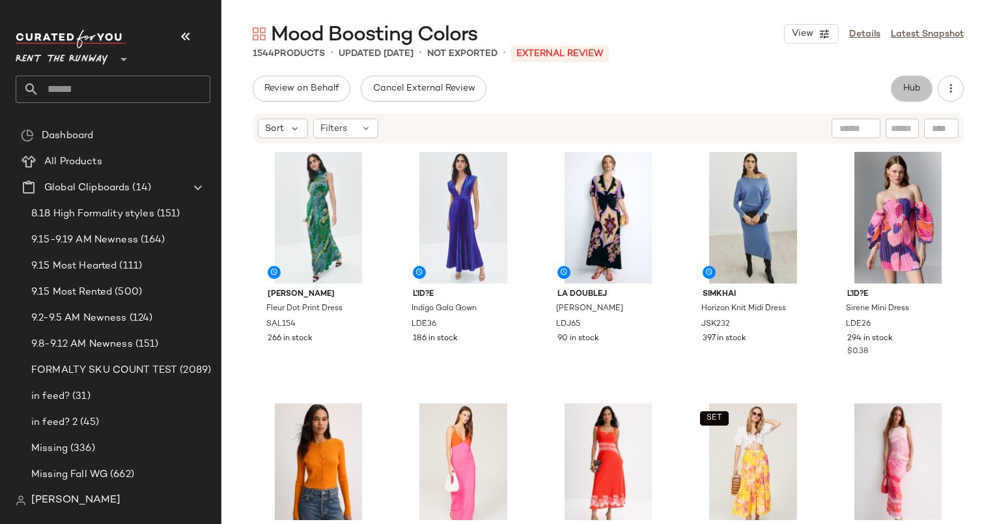
click at [909, 79] on button "Hub" at bounding box center [912, 89] width 42 height 26
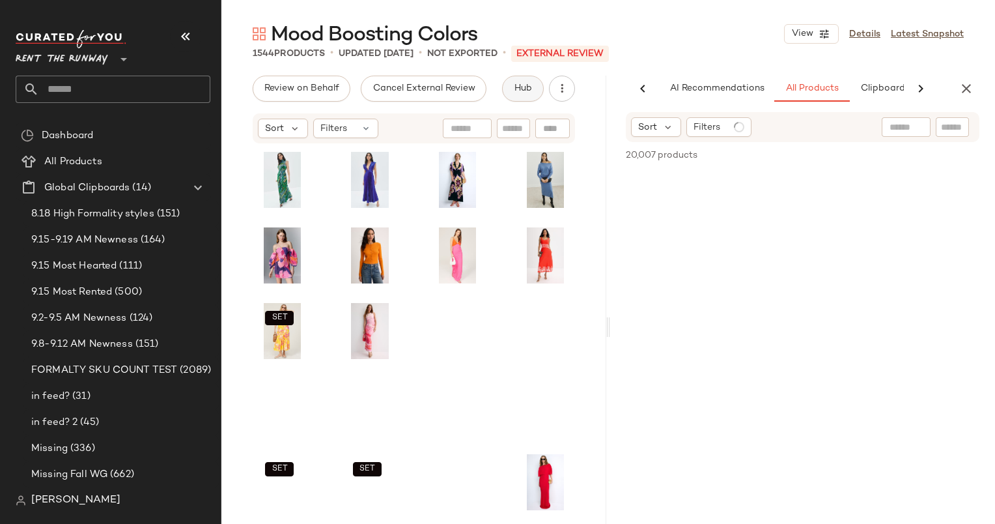
scroll to position [0, 80]
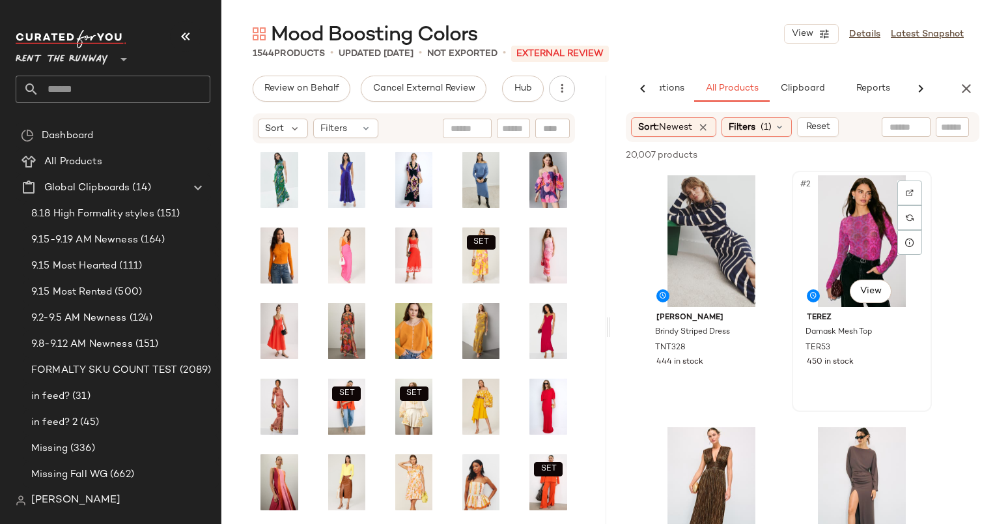
click at [852, 247] on div "#2 View" at bounding box center [862, 241] width 131 height 132
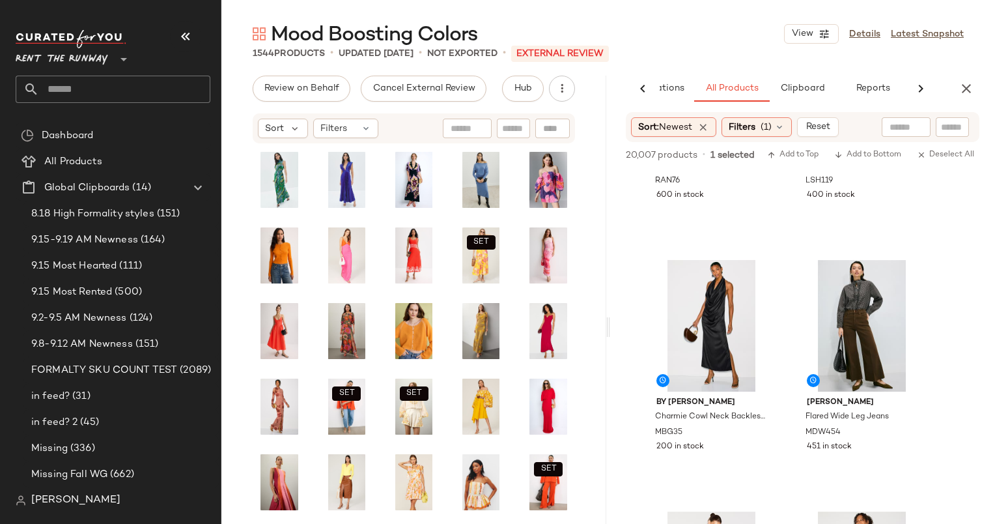
scroll to position [998, 0]
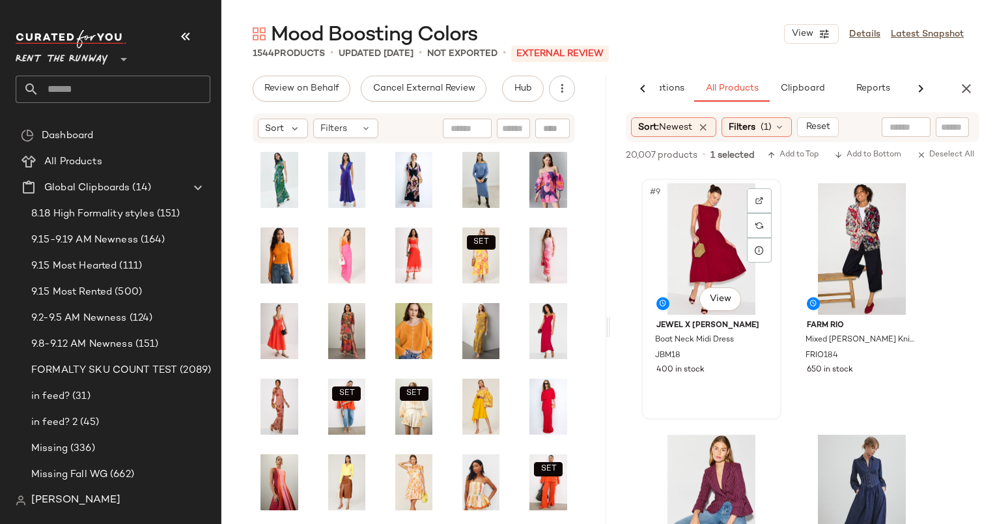
click at [692, 233] on div "#9 View" at bounding box center [711, 249] width 131 height 132
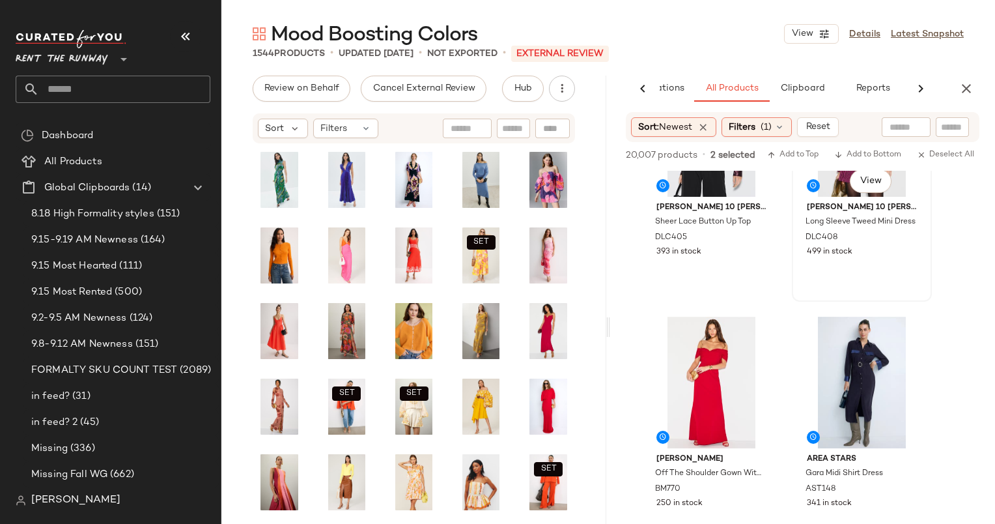
scroll to position [1871, 0]
click at [722, 340] on div "#17 View" at bounding box center [711, 382] width 131 height 132
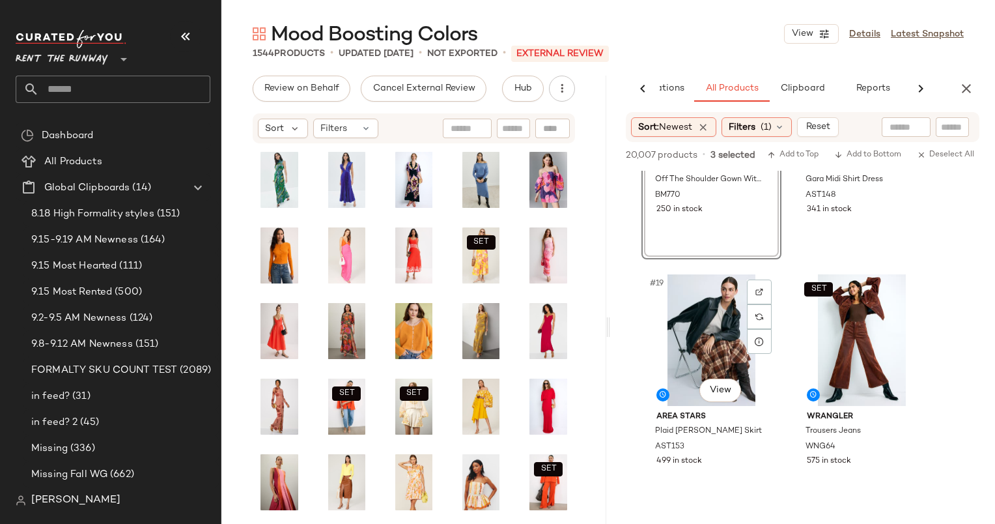
scroll to position [2338, 0]
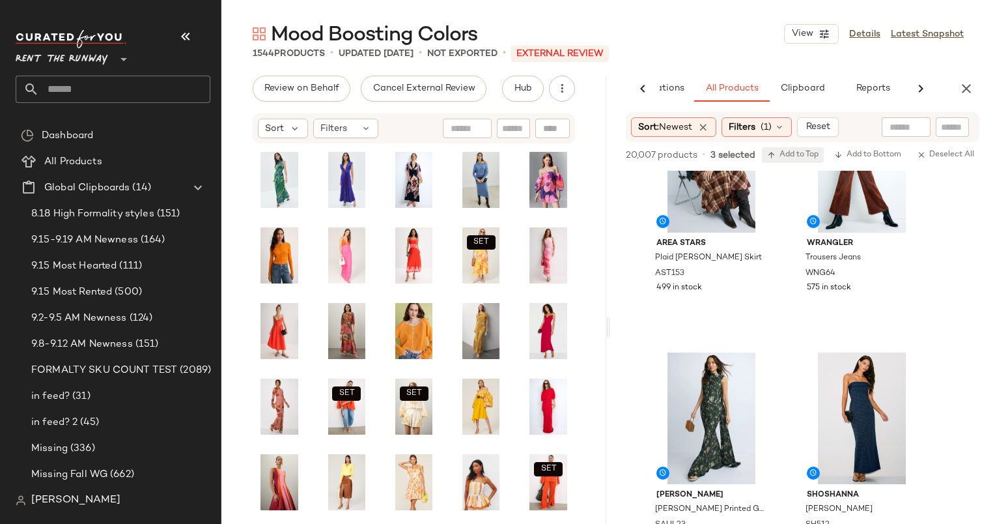
click at [800, 152] on span "Add to Top" at bounding box center [792, 154] width 51 height 9
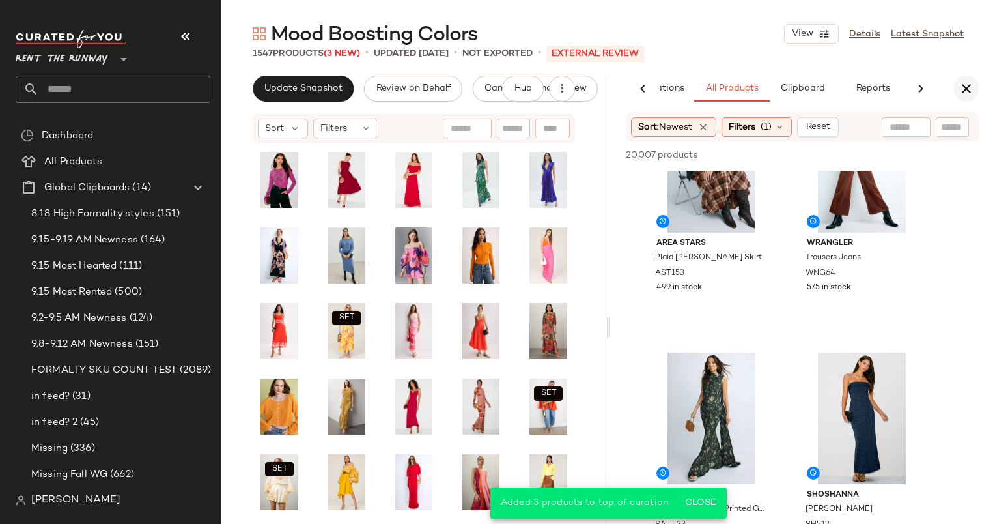
click at [973, 81] on icon "button" at bounding box center [967, 89] width 16 height 16
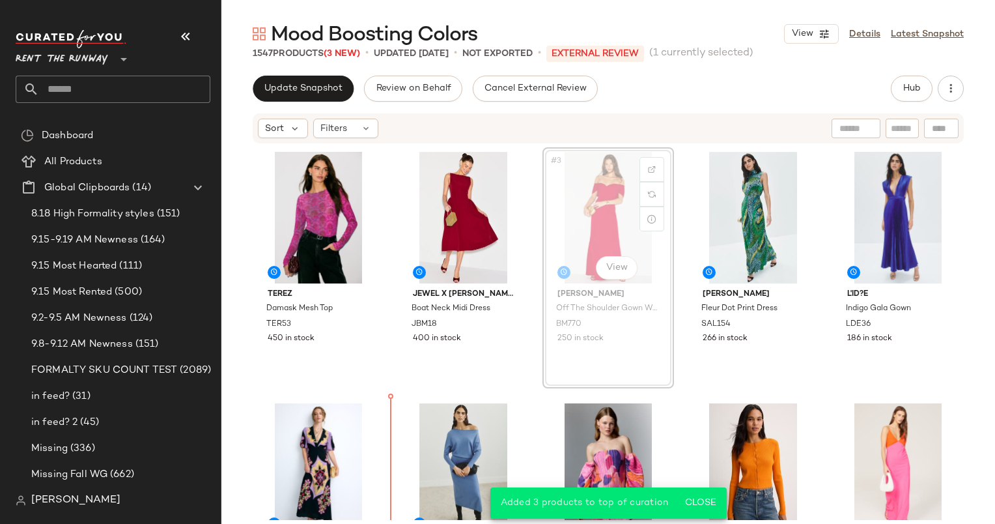
scroll to position [47, 0]
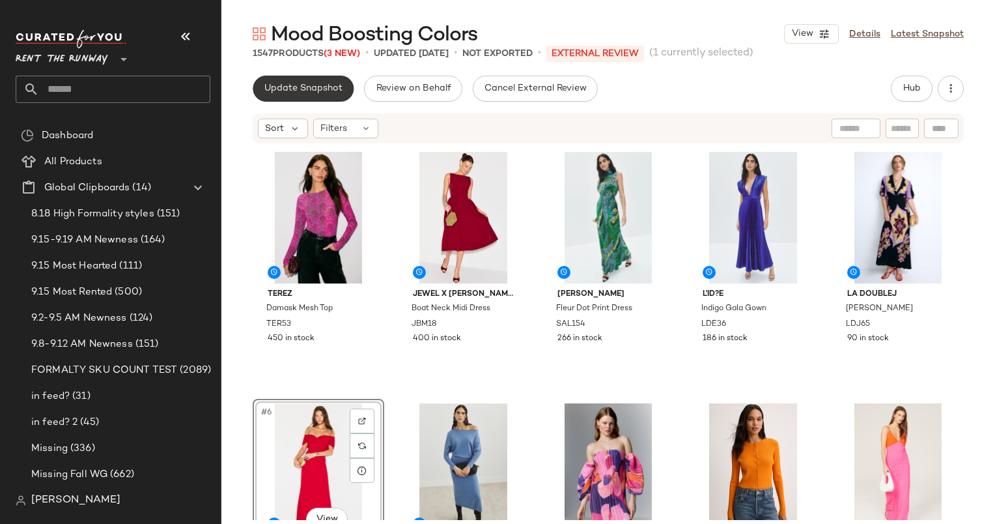
click at [300, 95] on button "Update Snapshot" at bounding box center [303, 89] width 101 height 26
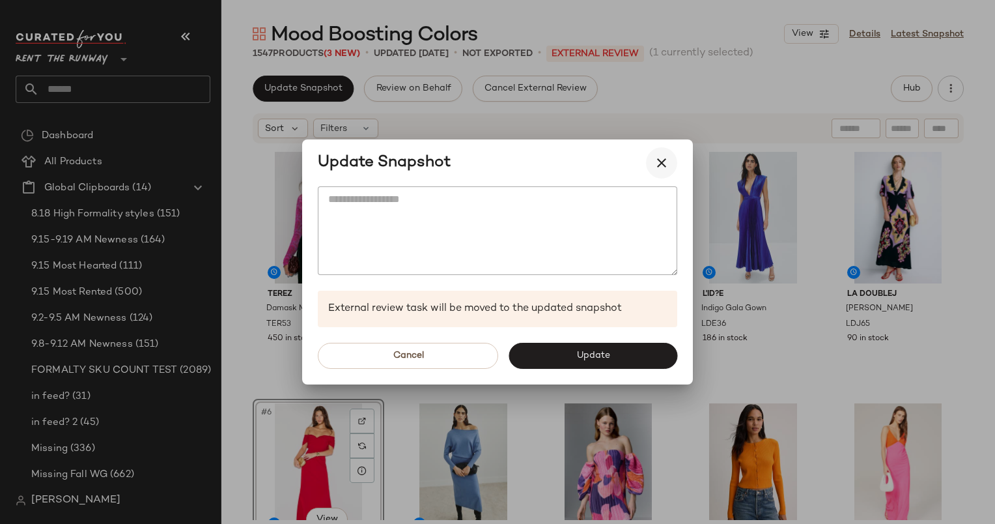
click at [667, 164] on icon "button" at bounding box center [662, 163] width 16 height 16
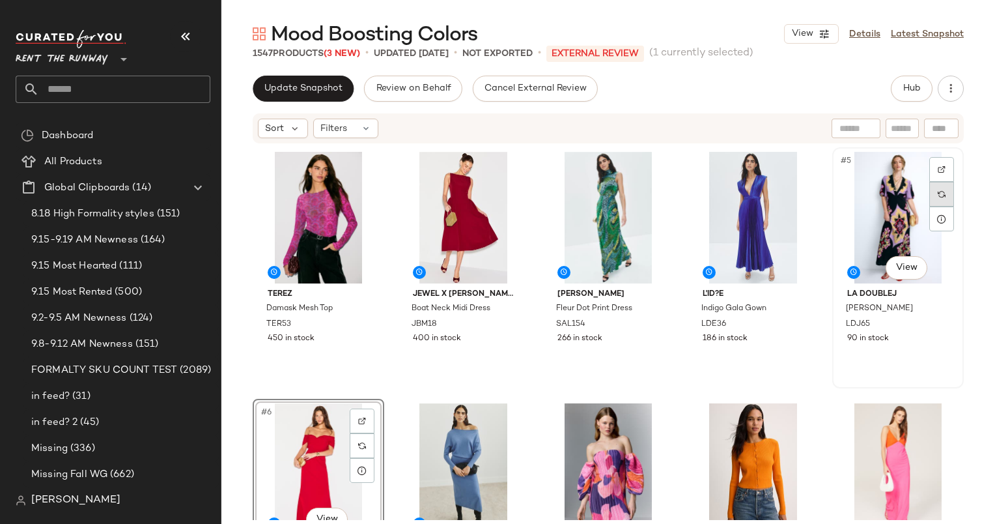
click at [930, 205] on div at bounding box center [942, 194] width 25 height 25
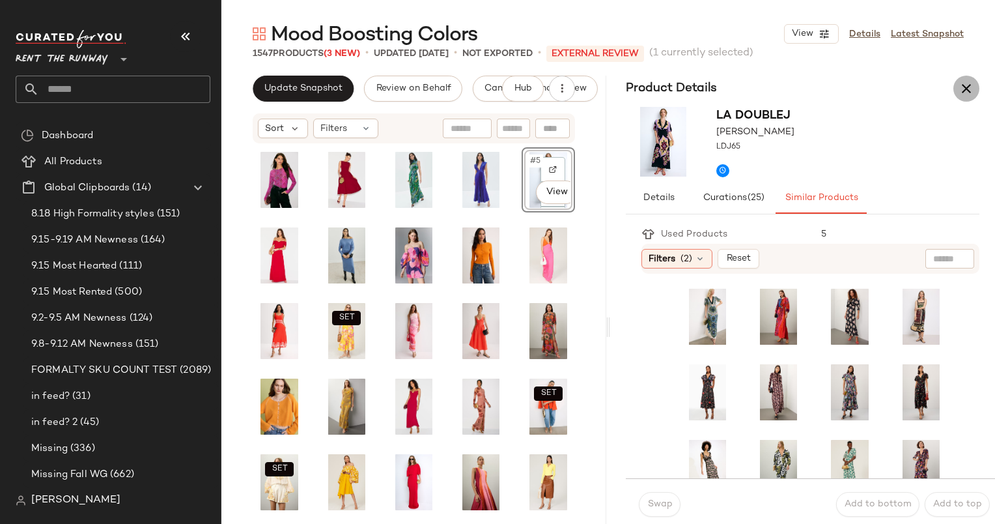
click at [969, 81] on icon "button" at bounding box center [967, 89] width 16 height 16
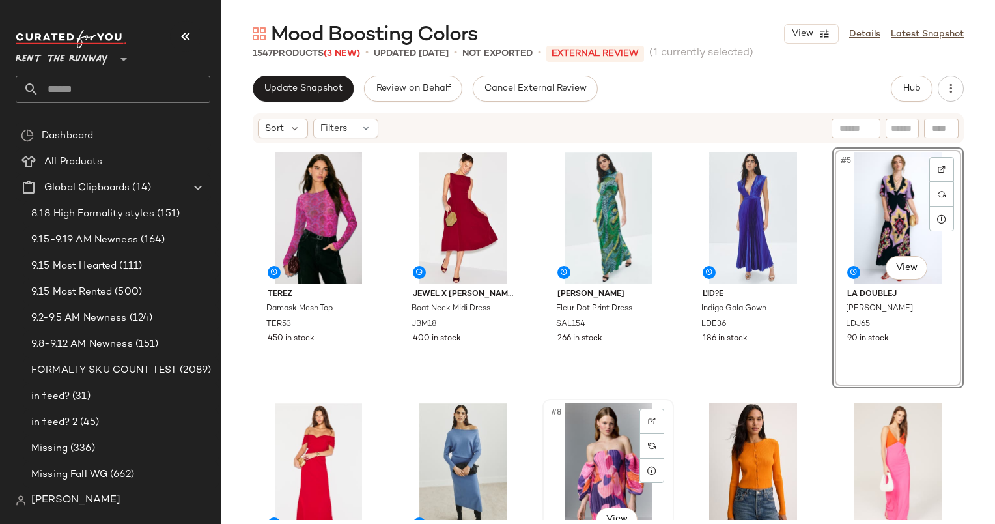
click at [588, 483] on div "#8 View" at bounding box center [608, 469] width 122 height 132
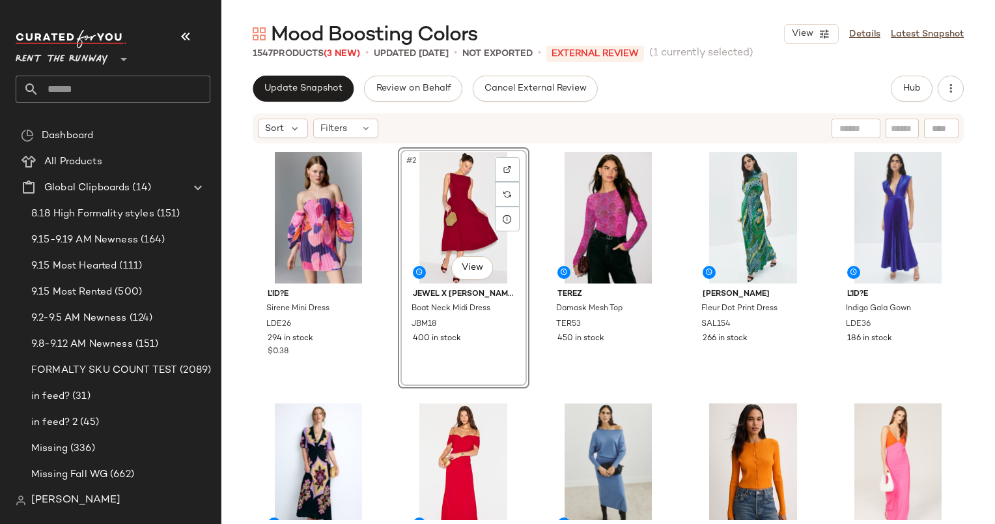
click at [297, 58] on div "1547 Products (3 New)" at bounding box center [306, 54] width 107 height 14
click at [332, 96] on button "Update Snapshot" at bounding box center [303, 89] width 101 height 26
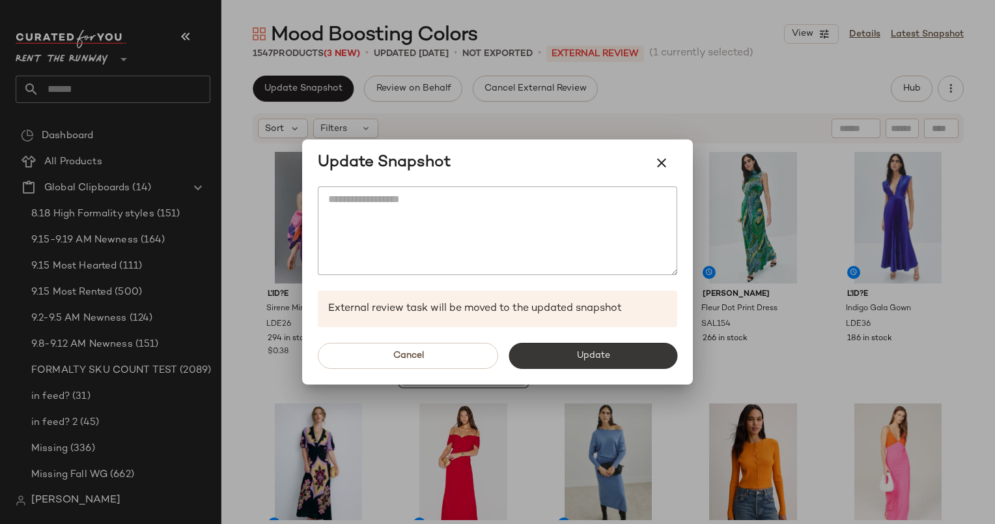
click at [631, 362] on button "Update" at bounding box center [593, 356] width 169 height 26
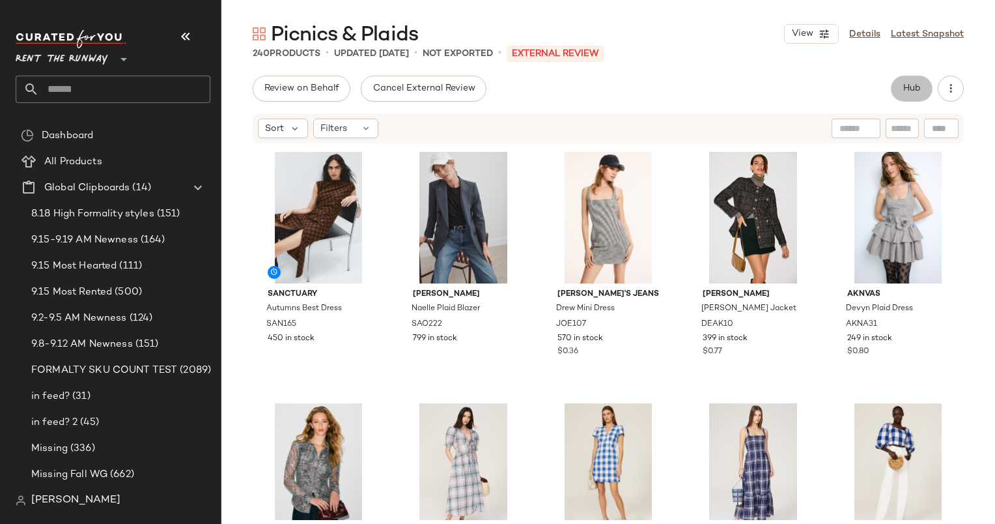
click at [920, 92] on span "Hub" at bounding box center [912, 88] width 18 height 10
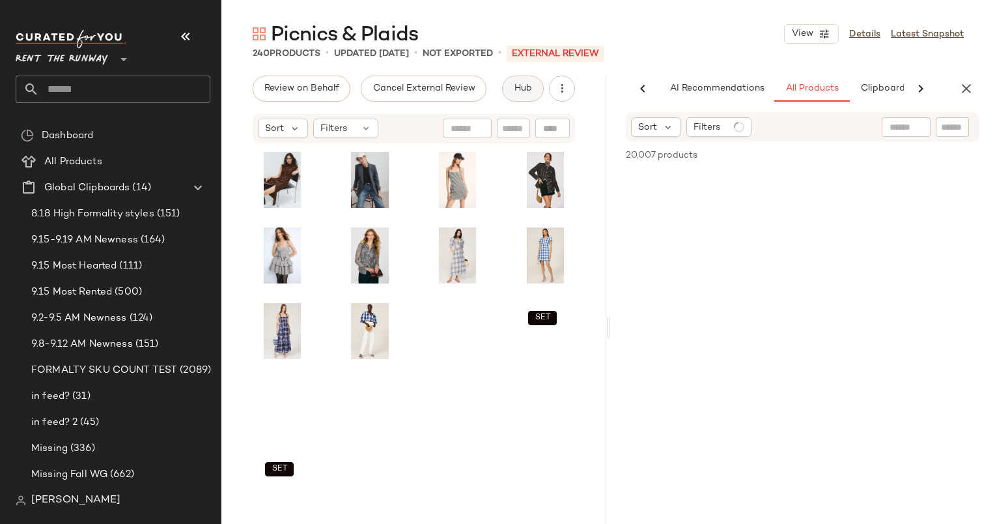
scroll to position [0, 67]
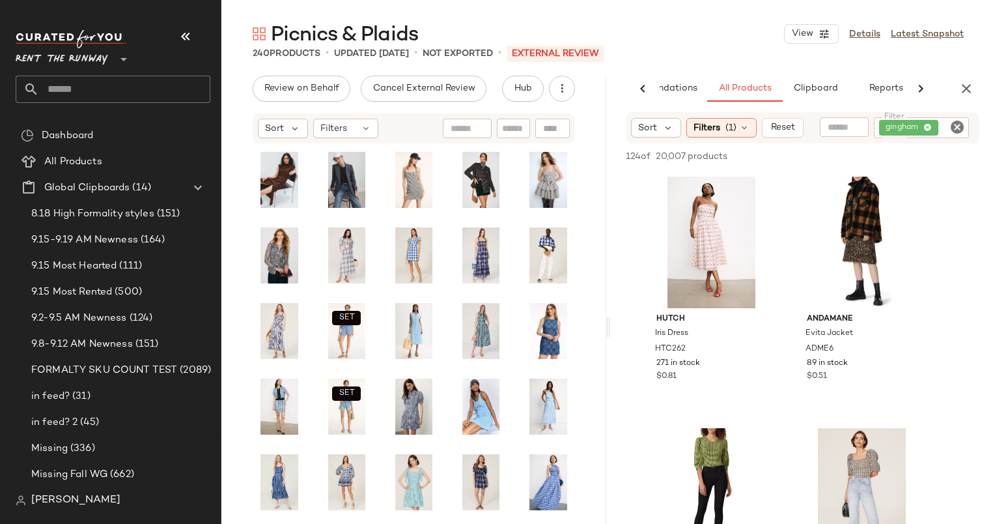
click at [959, 128] on icon "Clear Filter" at bounding box center [958, 127] width 16 height 16
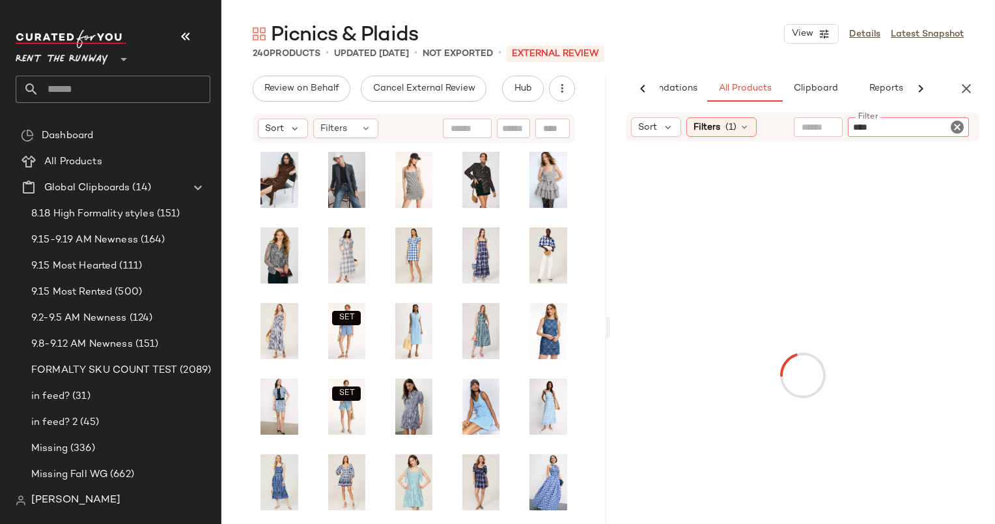
type input "*****"
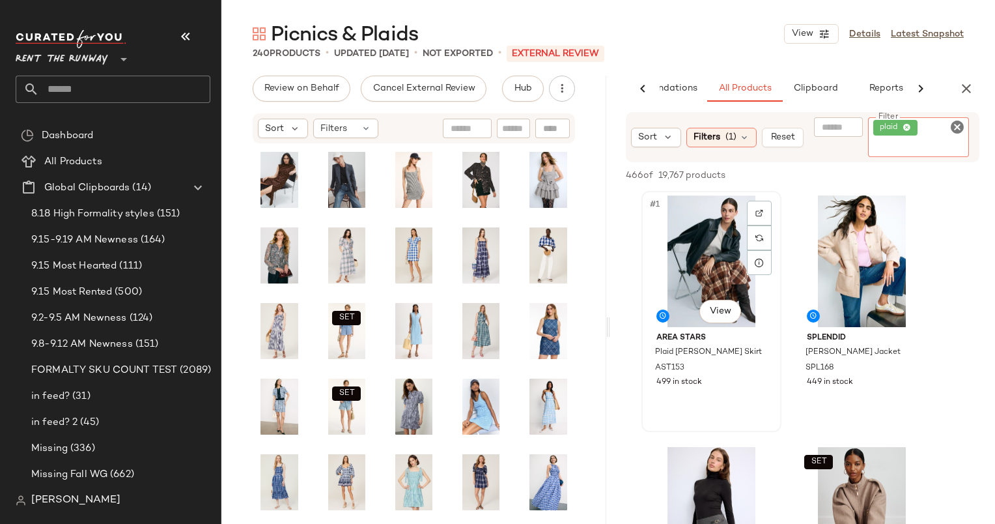
click at [694, 220] on div "#1 View" at bounding box center [711, 261] width 131 height 132
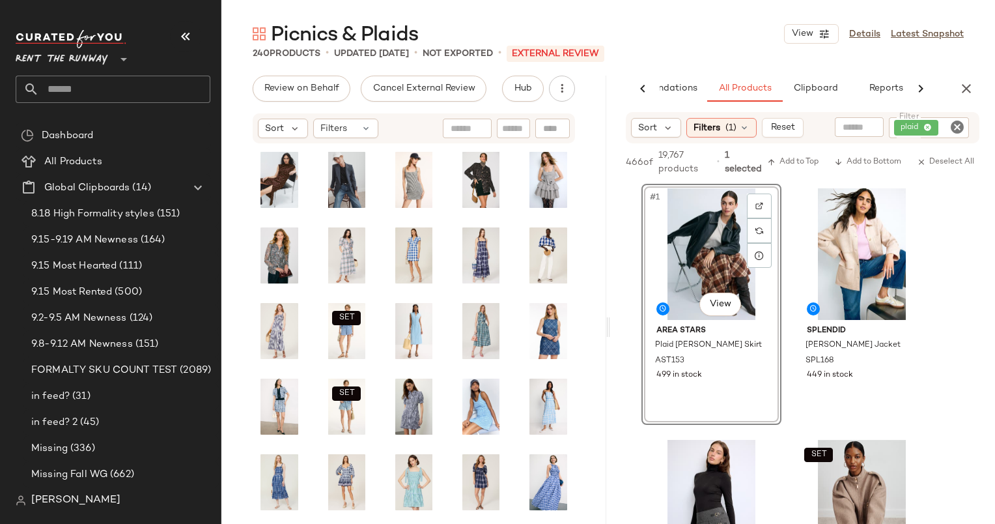
scroll to position [54, 0]
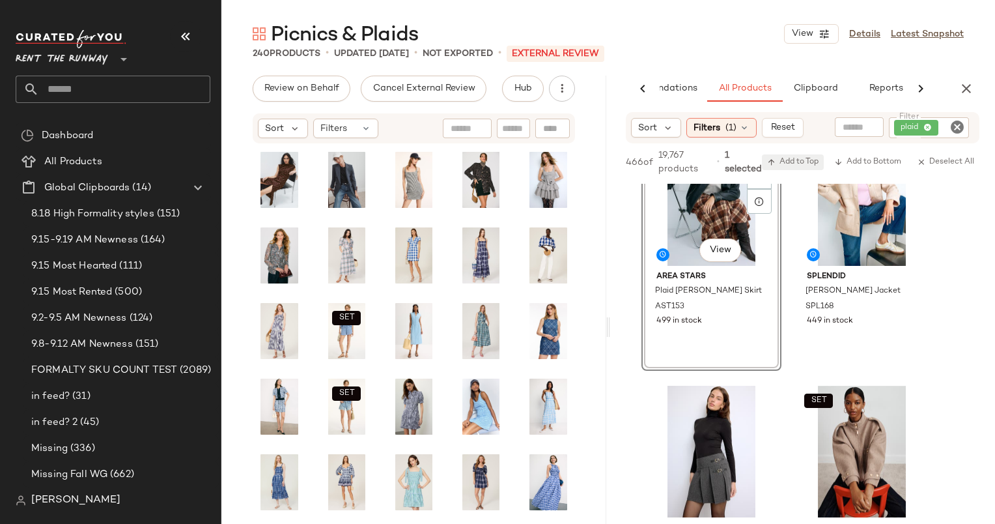
click at [790, 163] on span "Add to Top" at bounding box center [792, 162] width 51 height 9
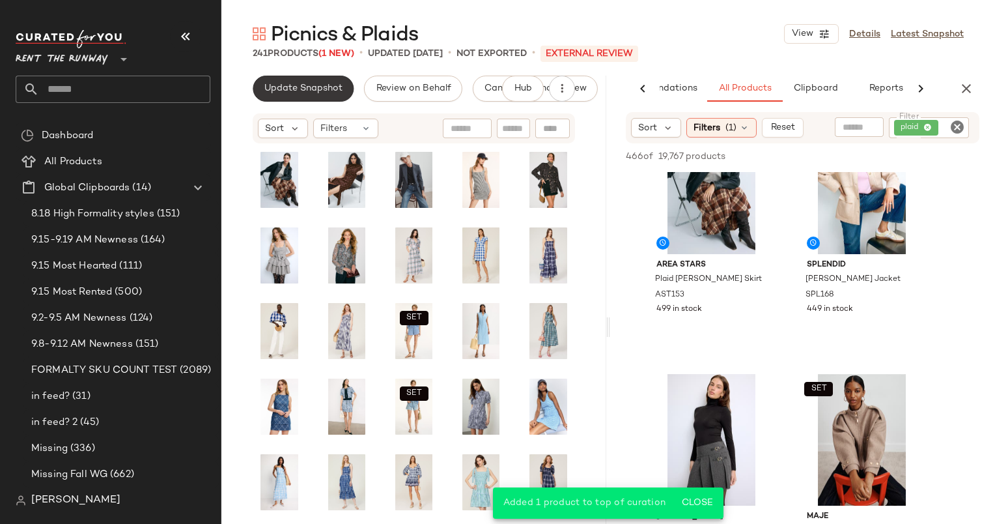
click at [298, 94] on button "Update Snapshot" at bounding box center [303, 89] width 101 height 26
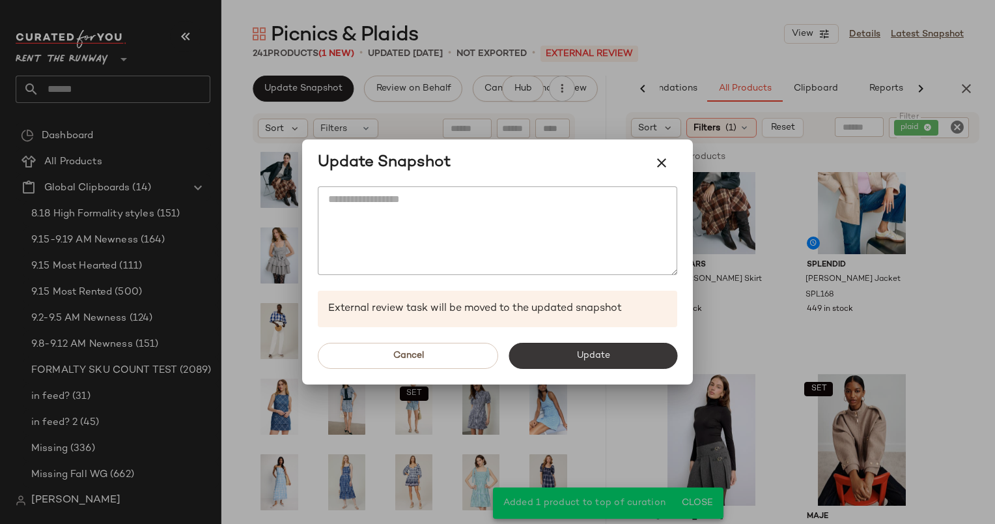
click at [622, 349] on button "Update" at bounding box center [593, 356] width 169 height 26
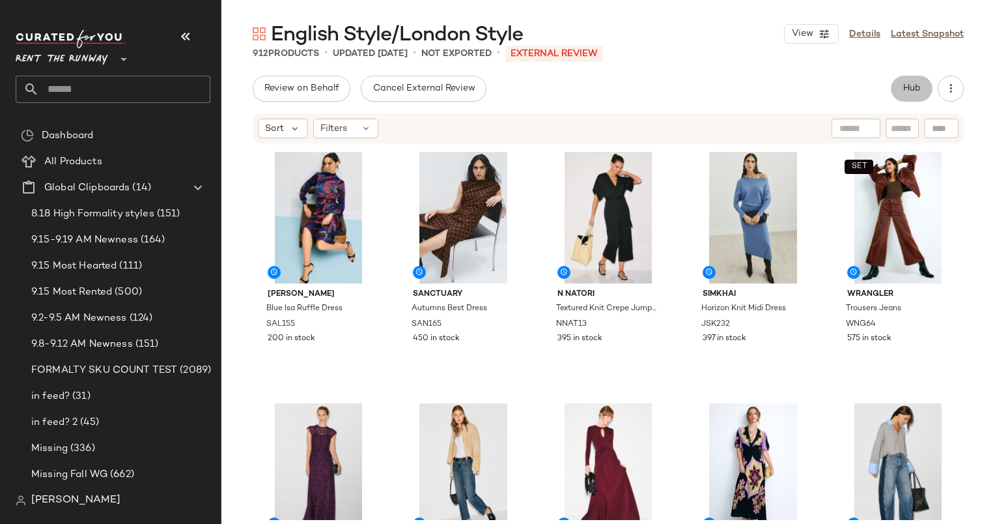
click at [909, 76] on button "Hub" at bounding box center [912, 89] width 42 height 26
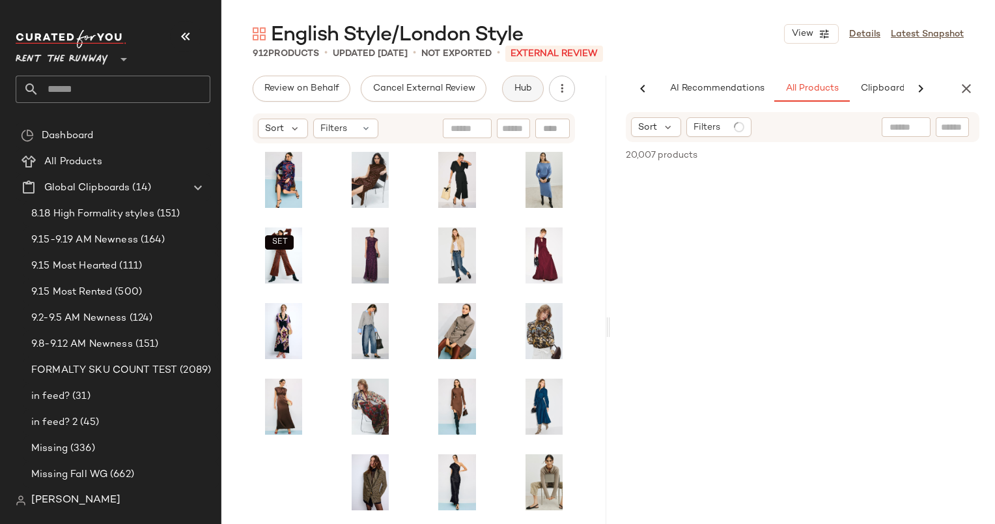
scroll to position [0, 67]
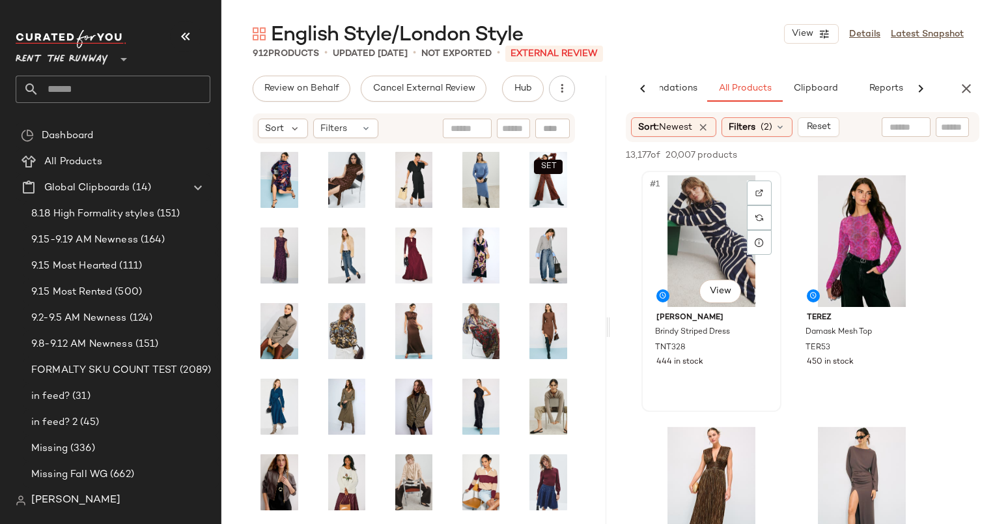
click at [696, 222] on div "#1 View" at bounding box center [711, 241] width 131 height 132
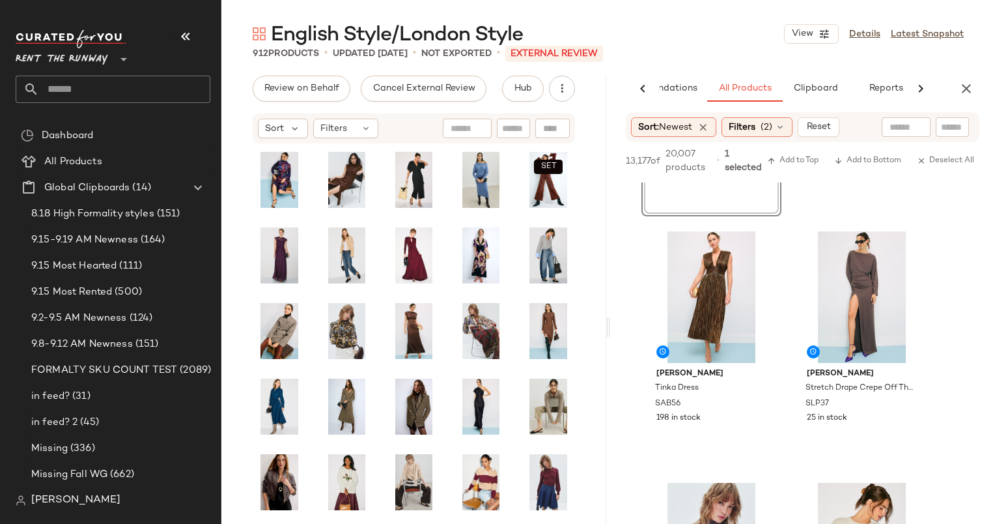
scroll to position [208, 0]
click at [855, 251] on div "#4 View" at bounding box center [862, 297] width 131 height 132
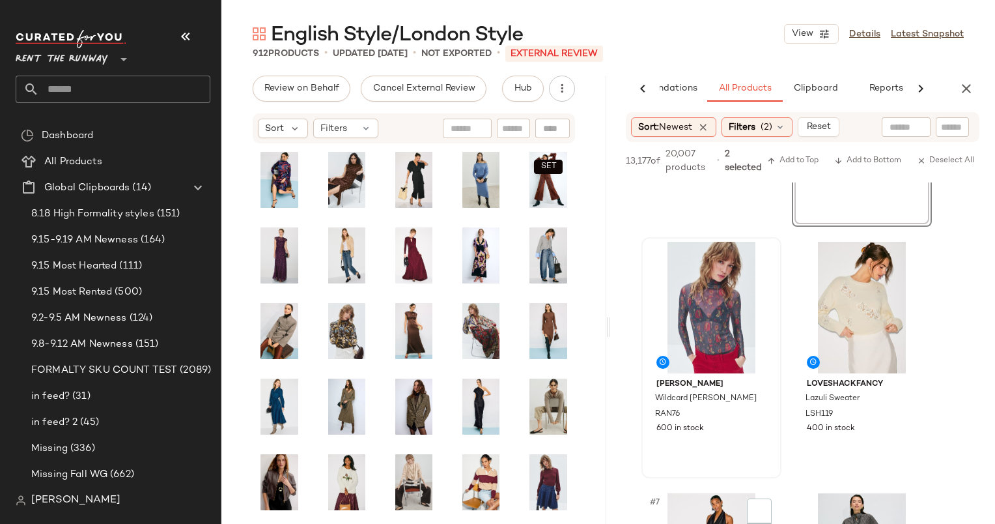
scroll to position [644, 0]
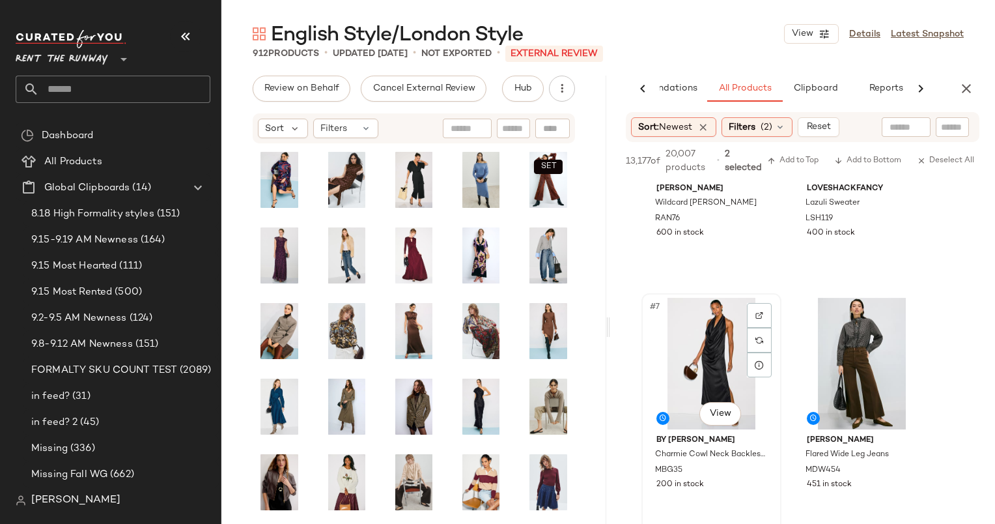
click at [691, 341] on div "#7 View" at bounding box center [711, 364] width 131 height 132
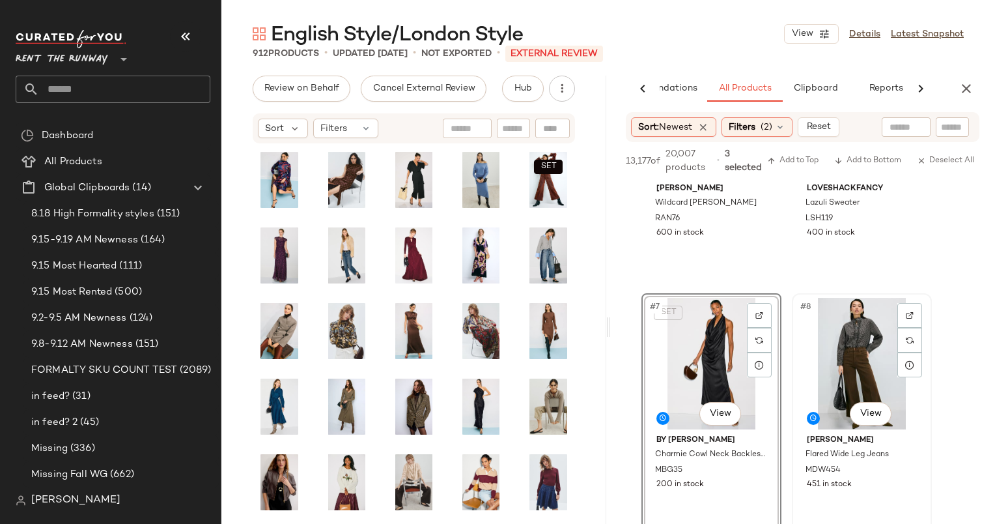
click at [837, 336] on div "#8 View" at bounding box center [862, 364] width 131 height 132
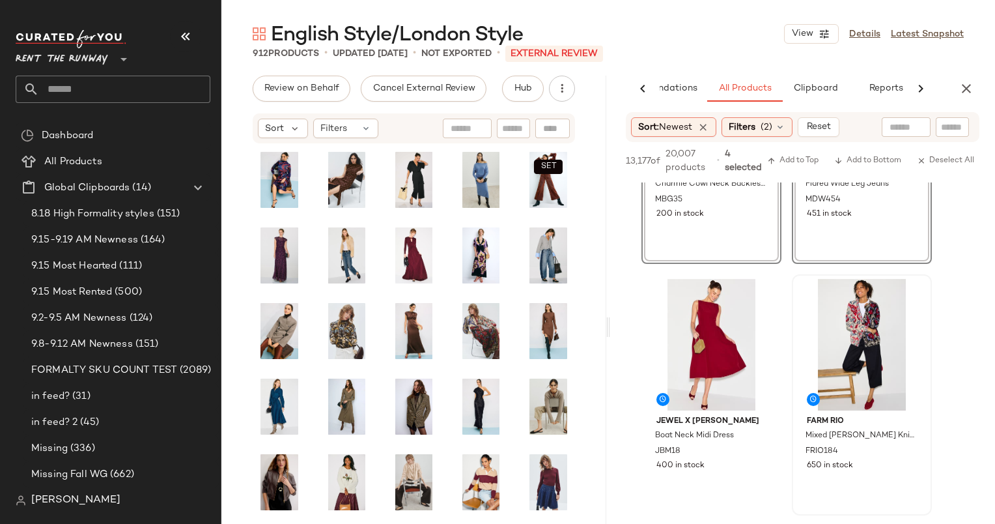
scroll to position [1147, 0]
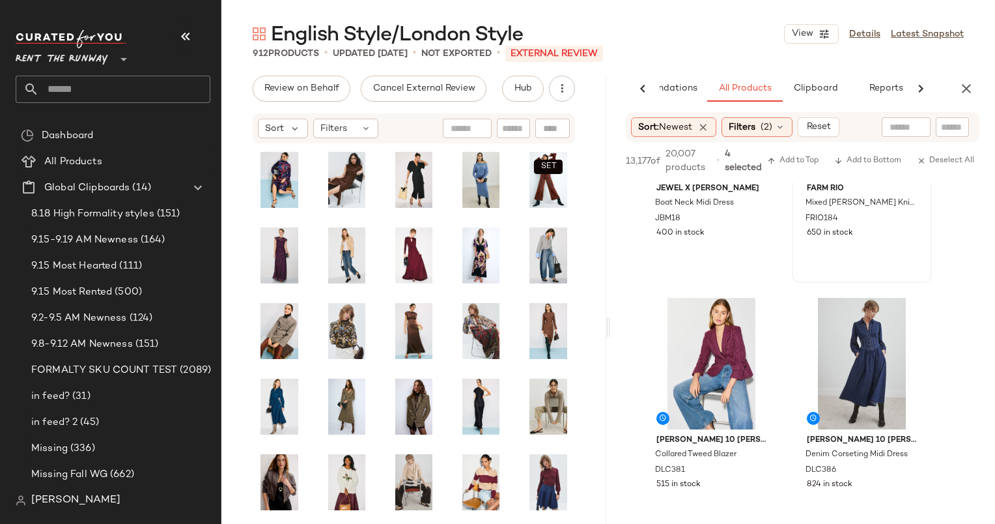
click at [879, 237] on div "650 in stock" at bounding box center [862, 233] width 110 height 12
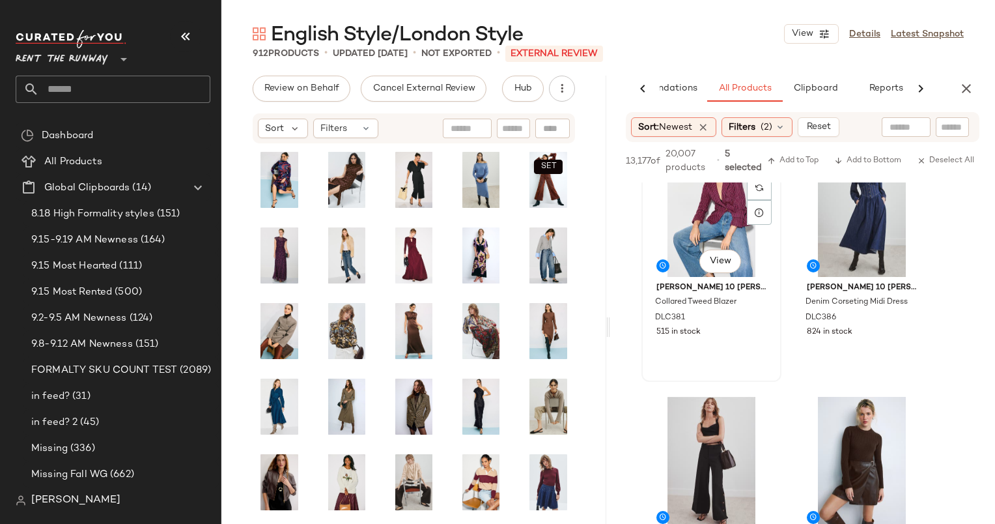
click at [702, 218] on div "#11 View" at bounding box center [711, 211] width 131 height 132
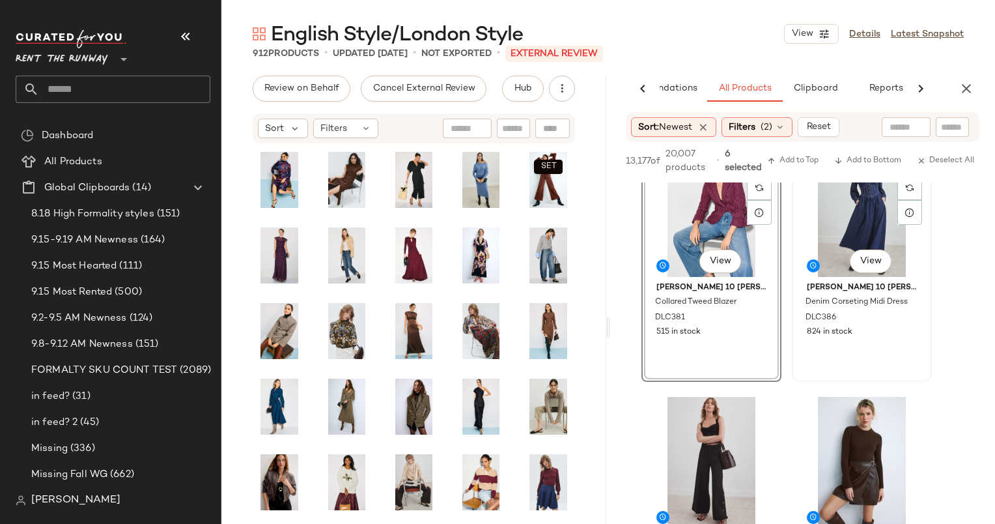
click at [842, 235] on div "#12 View" at bounding box center [862, 211] width 131 height 132
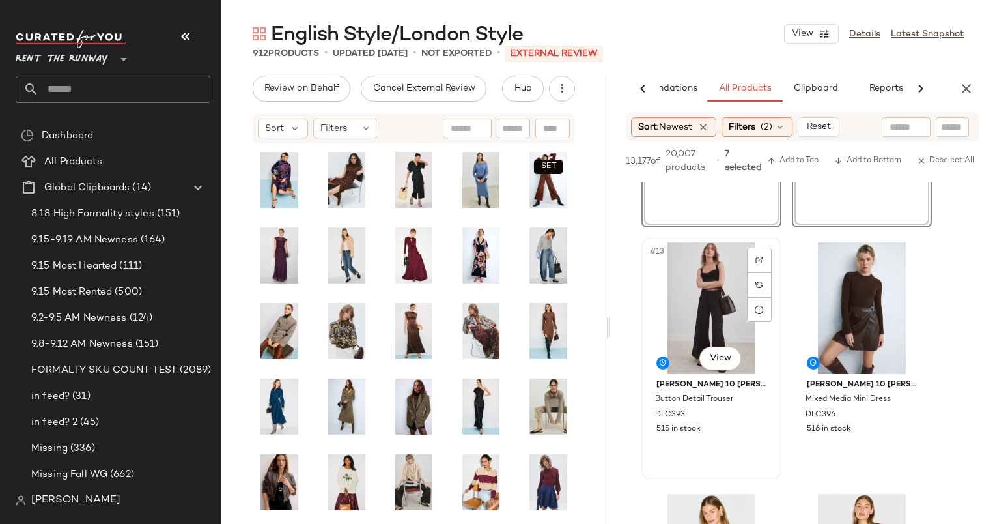
click at [722, 270] on div "#13 View" at bounding box center [711, 308] width 131 height 132
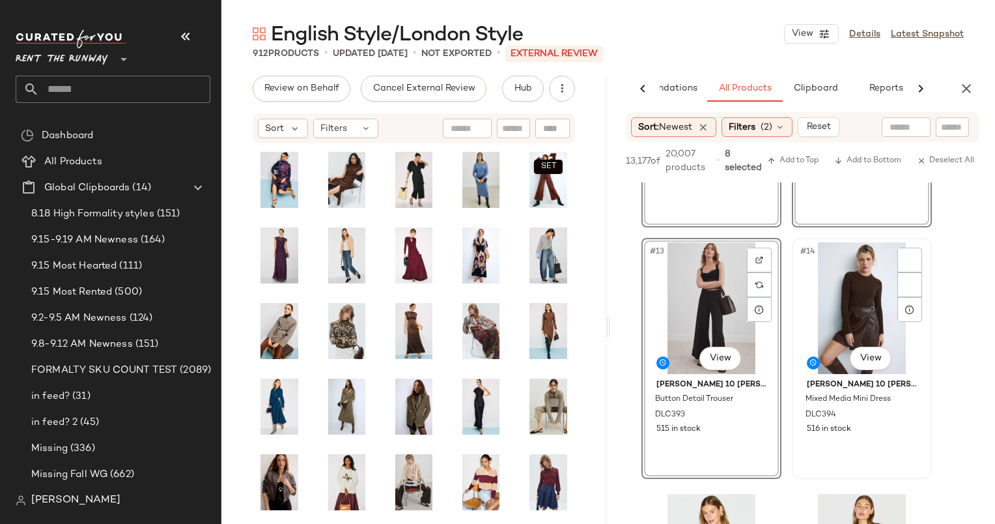
click at [818, 285] on div "#14 View" at bounding box center [862, 308] width 131 height 132
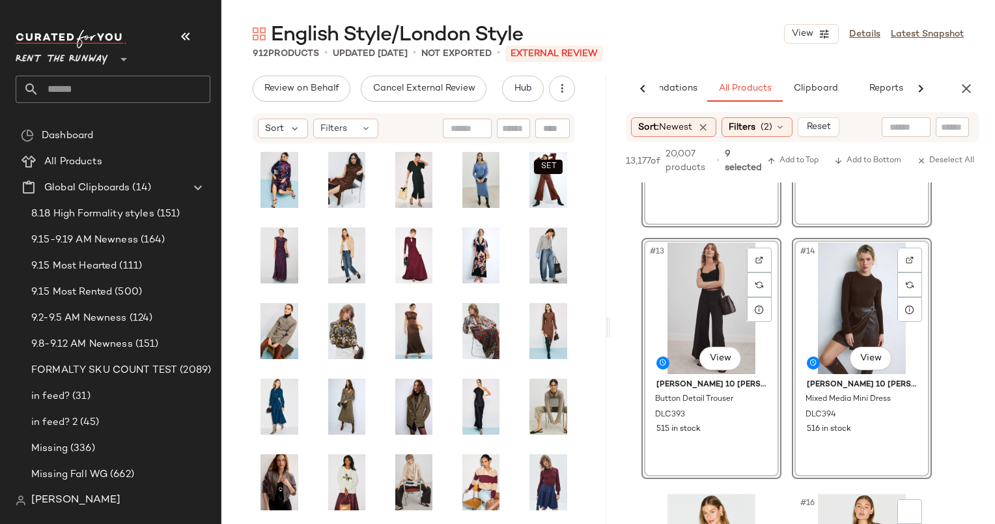
scroll to position [1730, 0]
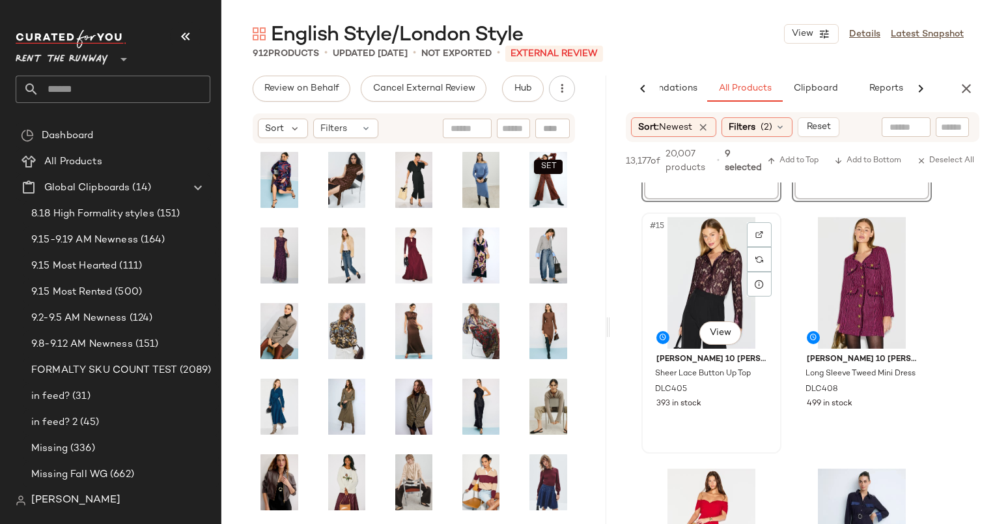
click at [703, 278] on div "#15 View" at bounding box center [711, 283] width 131 height 132
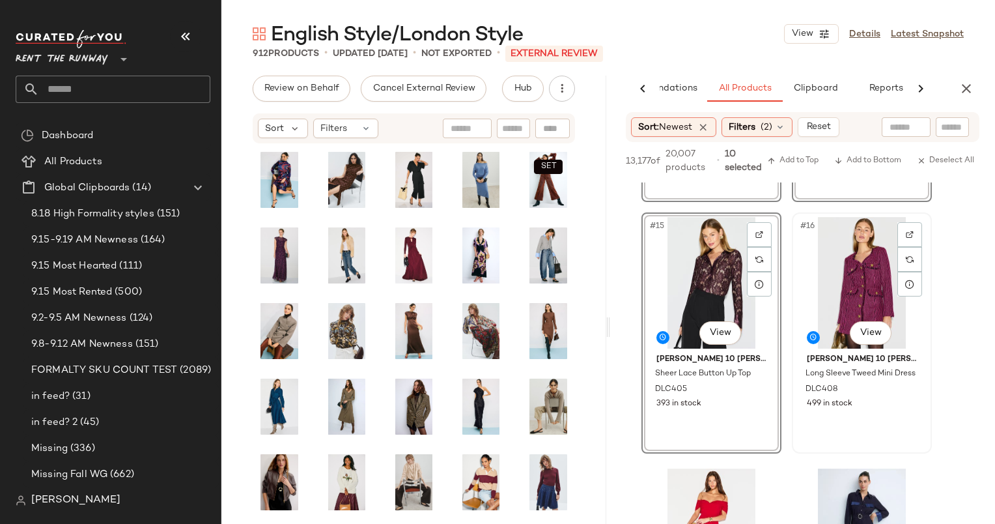
click at [844, 276] on div "#16 View" at bounding box center [862, 283] width 131 height 132
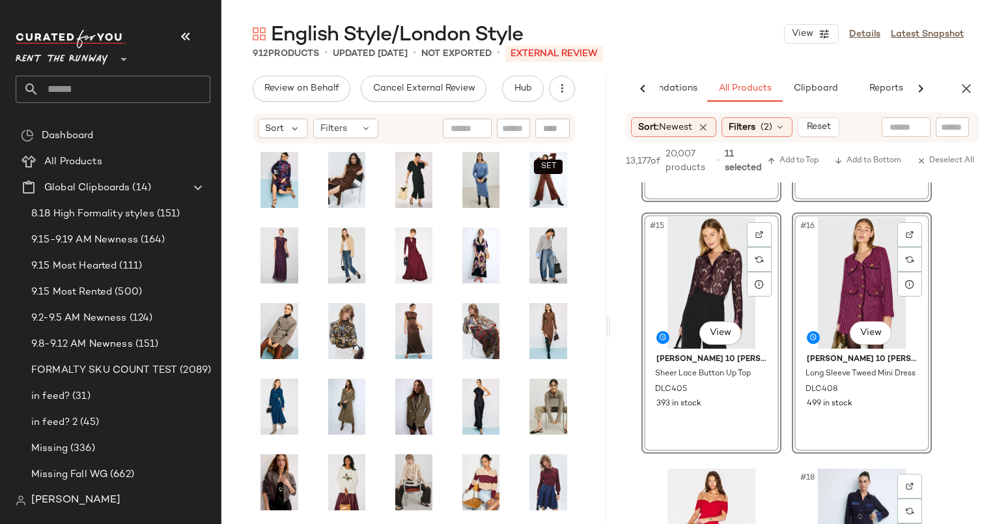
scroll to position [1999, 0]
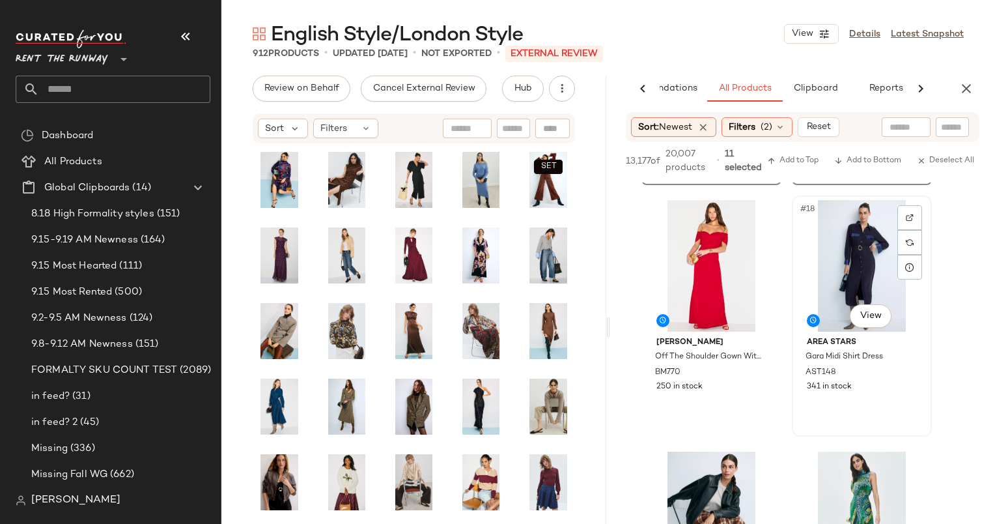
click at [854, 271] on div "#18 View" at bounding box center [862, 266] width 131 height 132
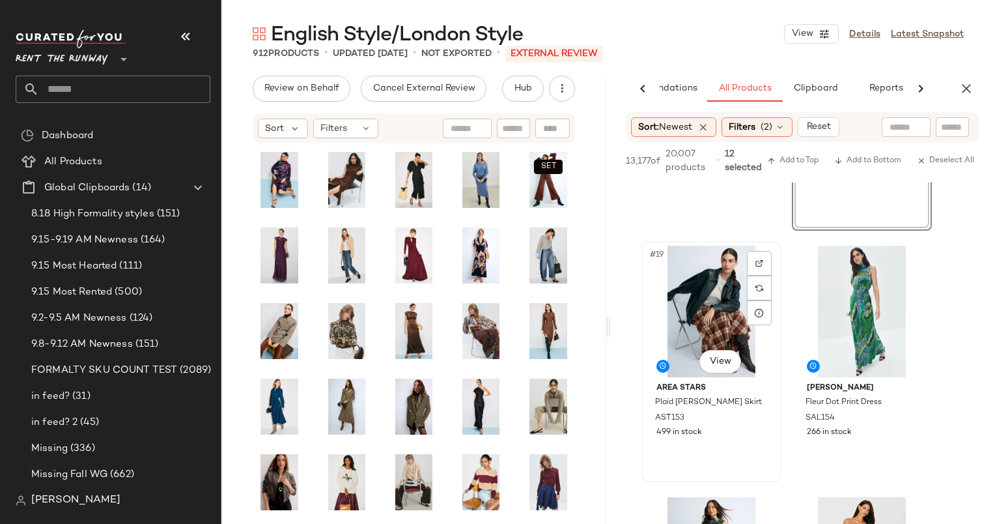
click at [704, 285] on div "#19 View" at bounding box center [711, 312] width 131 height 132
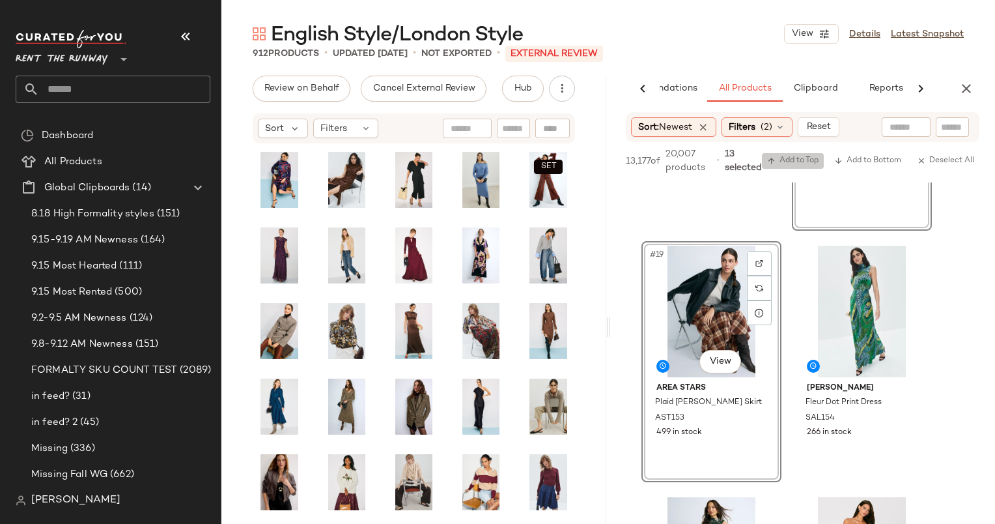
click at [797, 160] on span "Add to Top" at bounding box center [792, 160] width 51 height 9
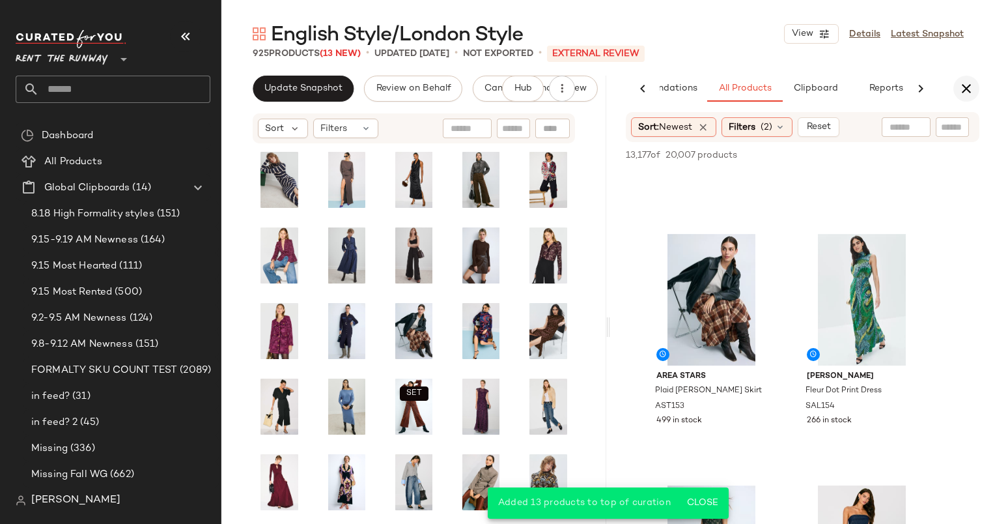
click at [977, 89] on button "button" at bounding box center [967, 89] width 26 height 26
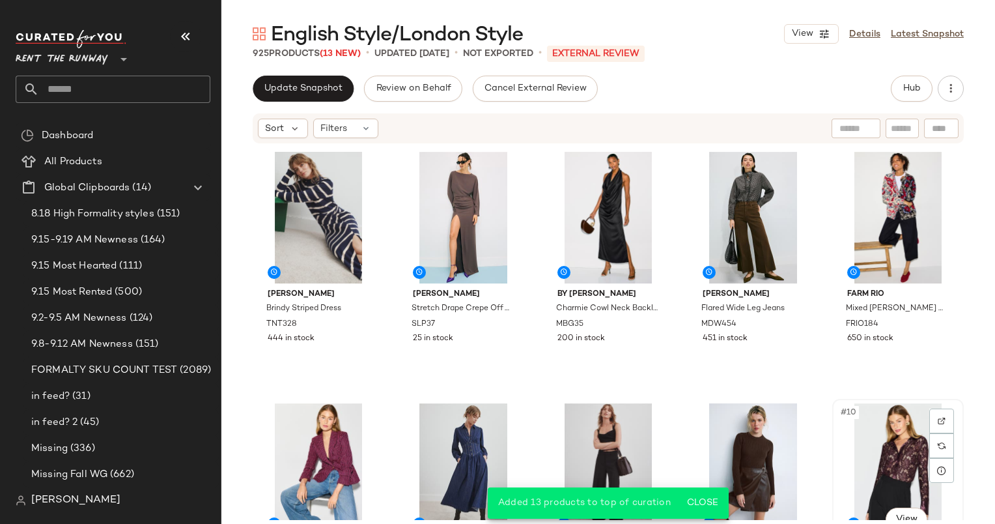
click at [857, 418] on div "#10 View" at bounding box center [898, 469] width 122 height 132
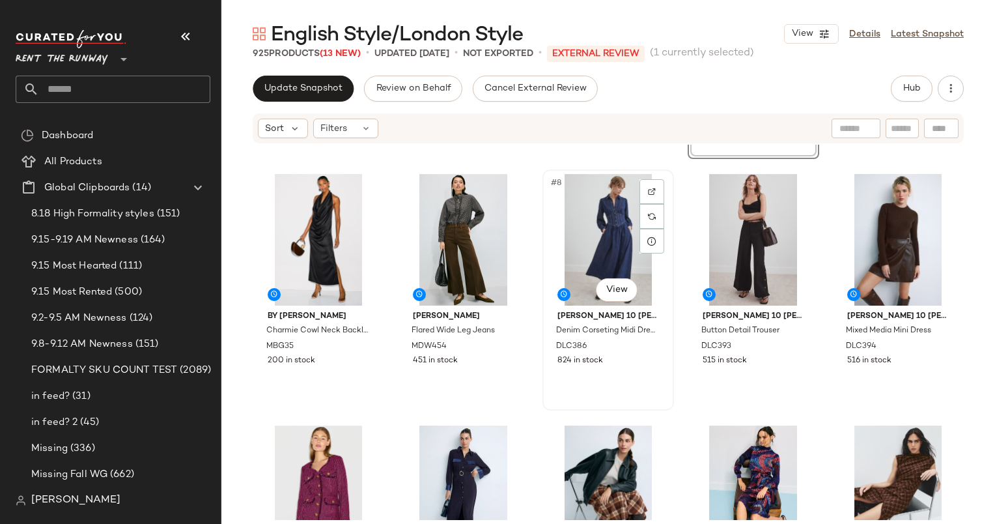
scroll to position [263, 0]
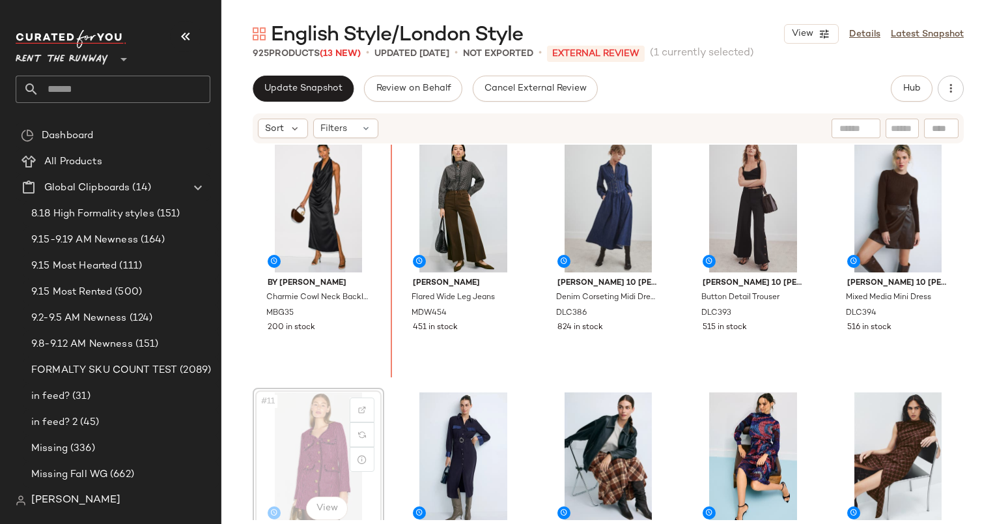
scroll to position [263, 0]
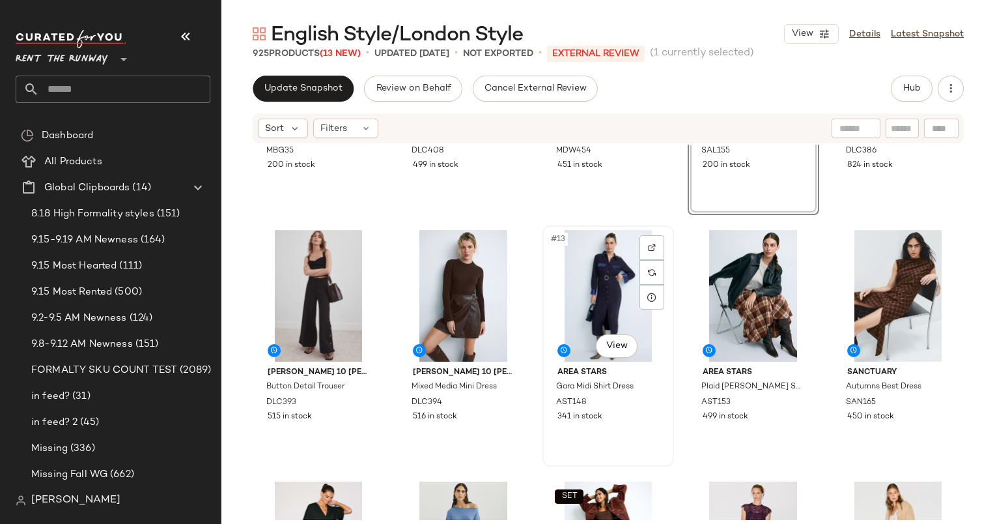
scroll to position [569, 0]
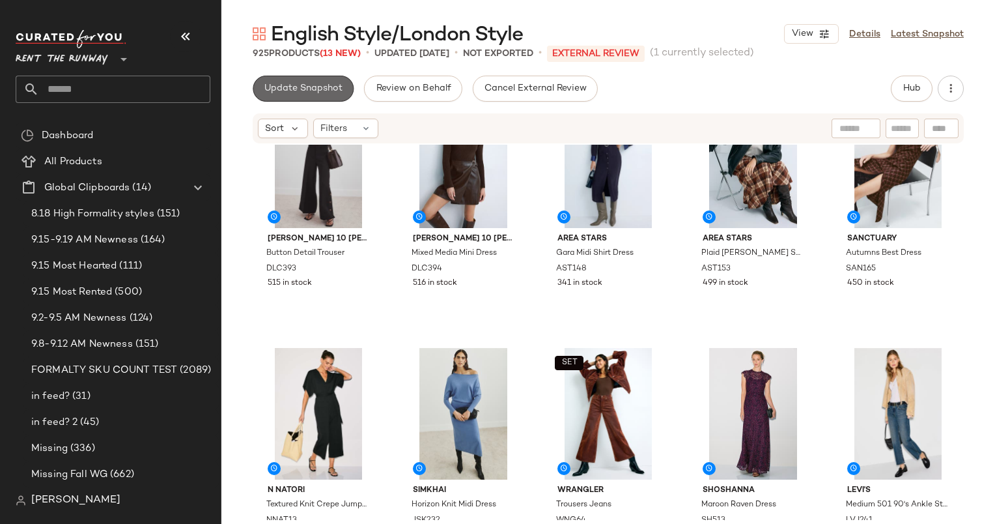
click at [326, 76] on button "Update Snapshot" at bounding box center [303, 89] width 101 height 26
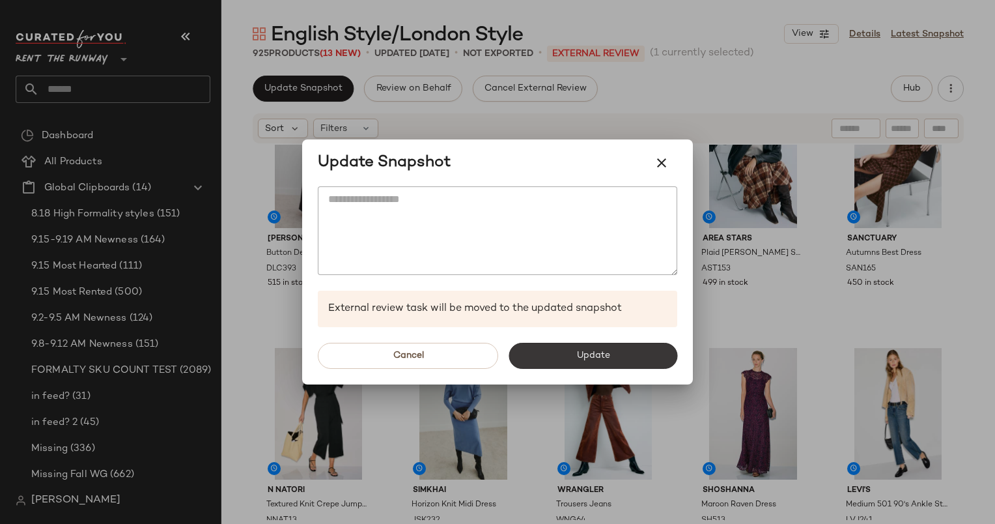
click at [573, 364] on button "Update" at bounding box center [593, 356] width 169 height 26
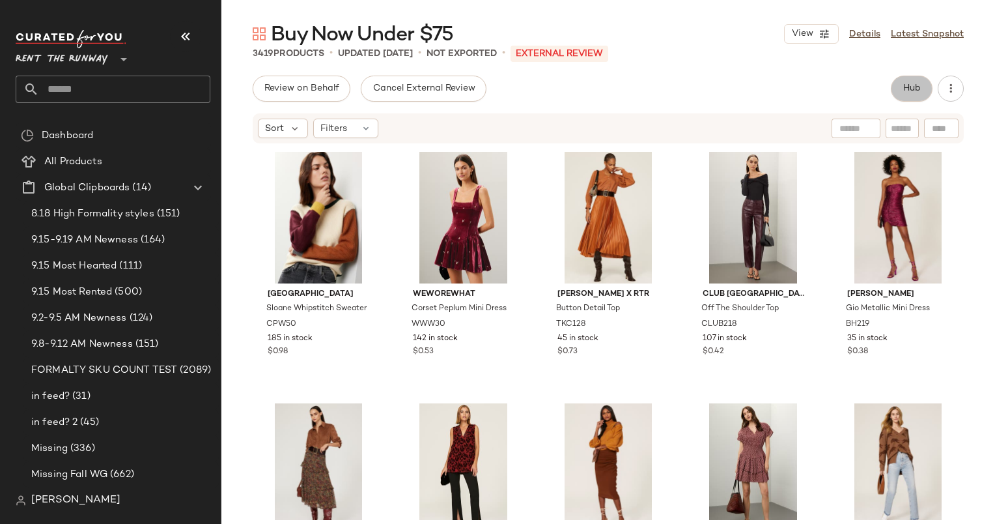
click at [920, 76] on button "Hub" at bounding box center [912, 89] width 42 height 26
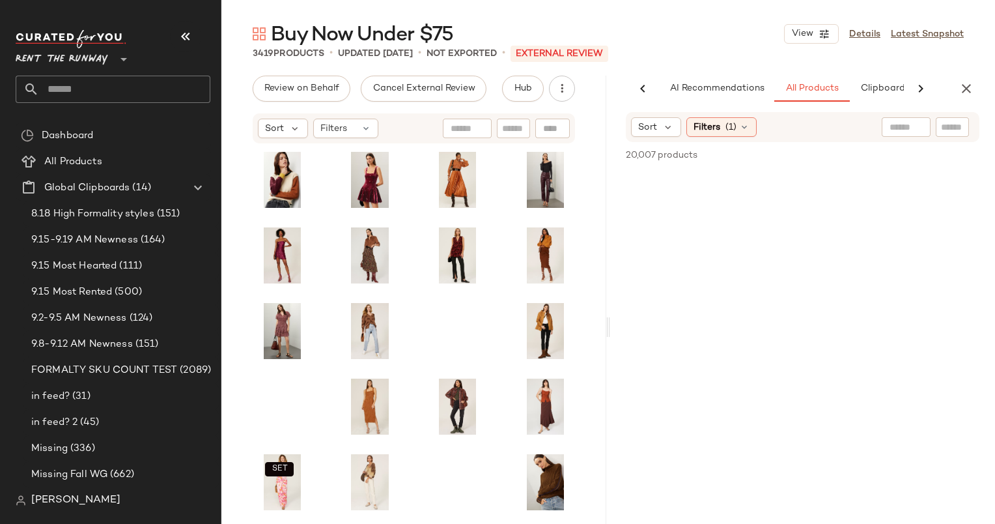
scroll to position [0, 67]
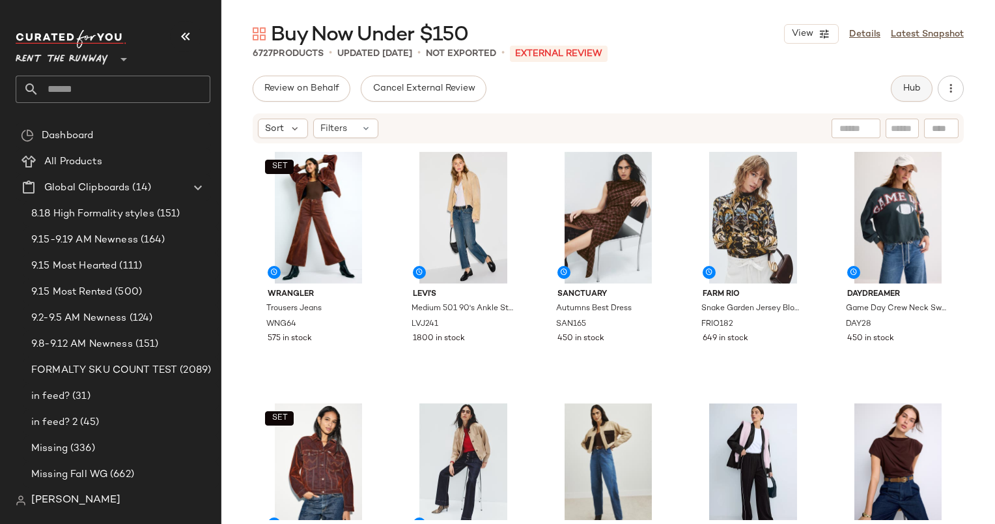
click at [914, 91] on span "Hub" at bounding box center [912, 88] width 18 height 10
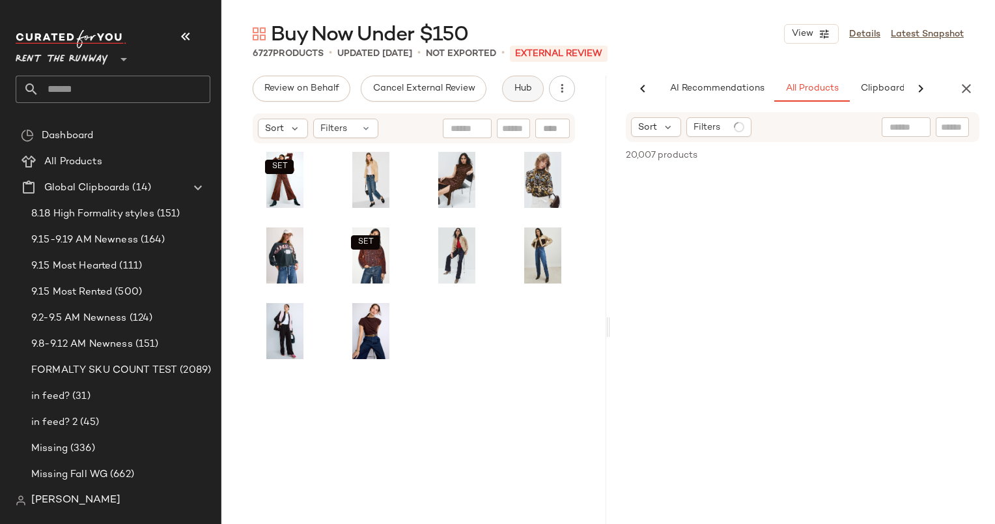
scroll to position [0, 67]
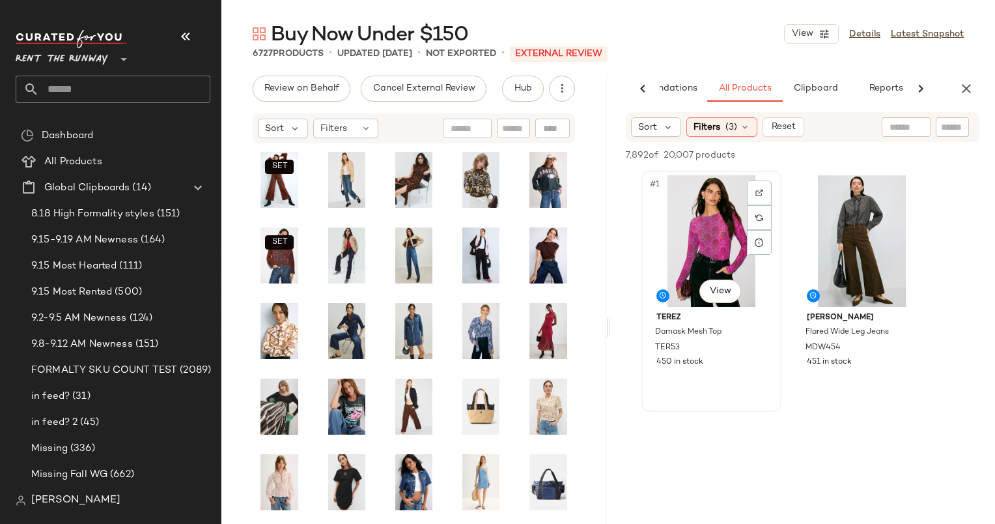
click at [696, 234] on div "#1 View" at bounding box center [711, 241] width 131 height 132
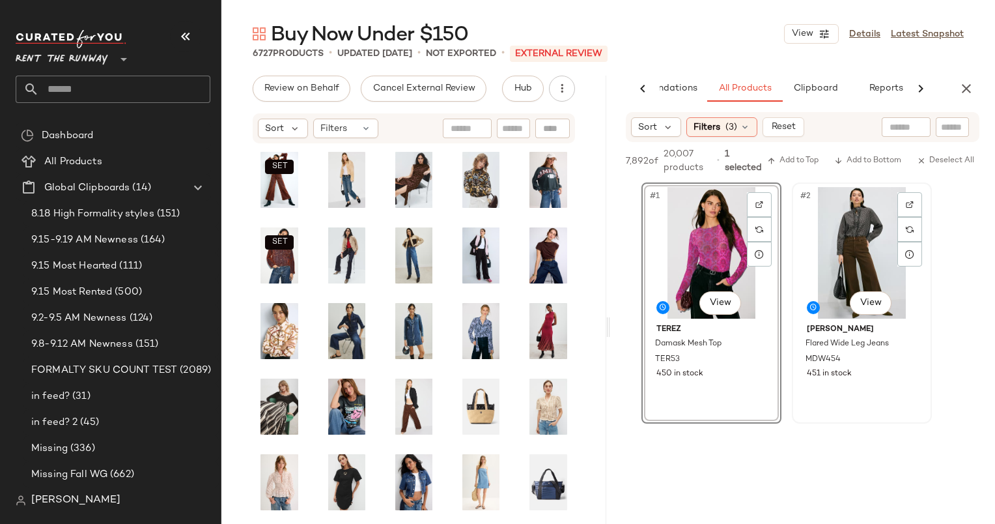
click at [854, 227] on div "#2 View" at bounding box center [862, 253] width 131 height 132
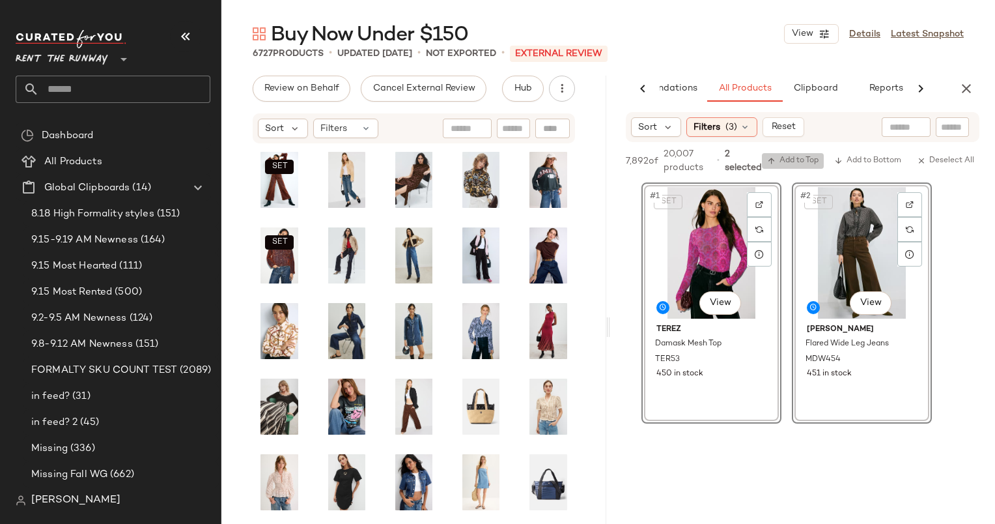
click at [778, 159] on span "Add to Top" at bounding box center [792, 160] width 51 height 9
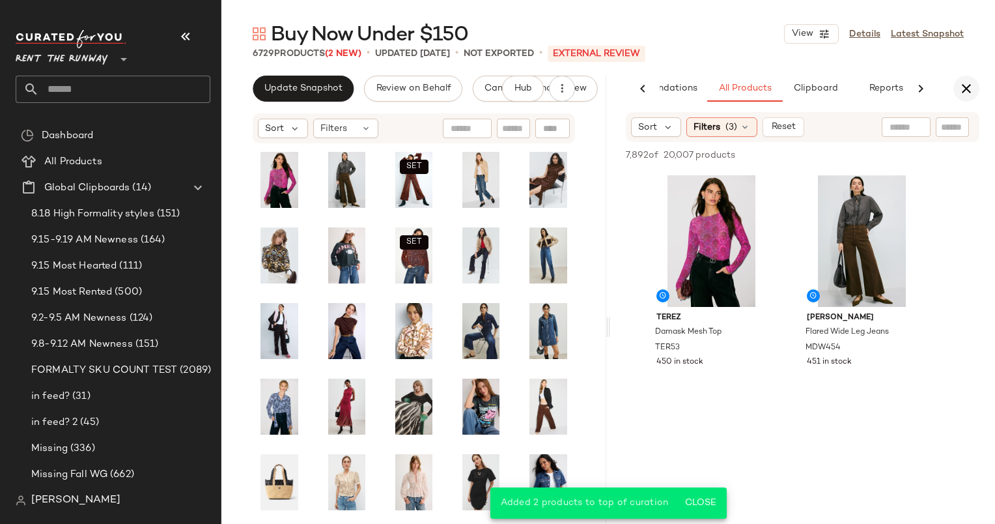
click at [971, 88] on icon "button" at bounding box center [967, 89] width 16 height 16
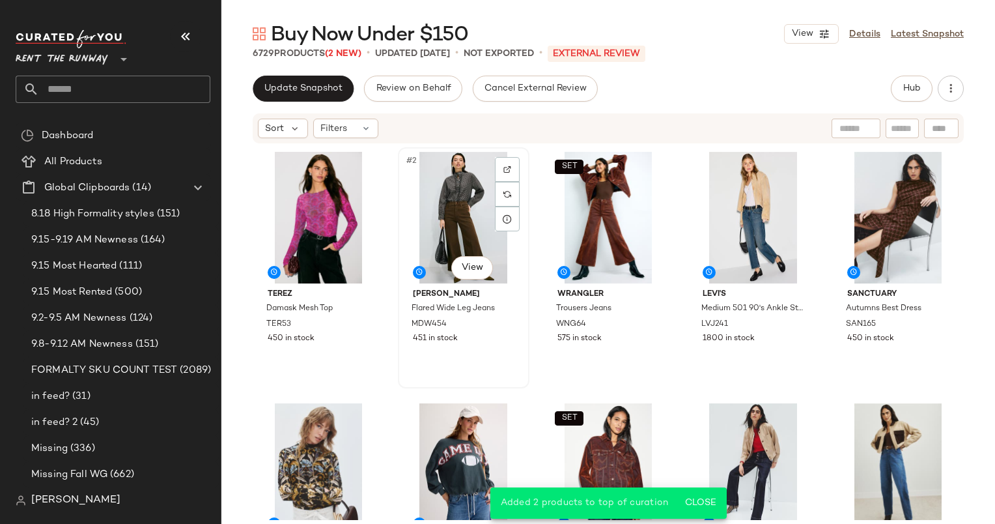
click at [433, 202] on div "#2 View" at bounding box center [464, 218] width 122 height 132
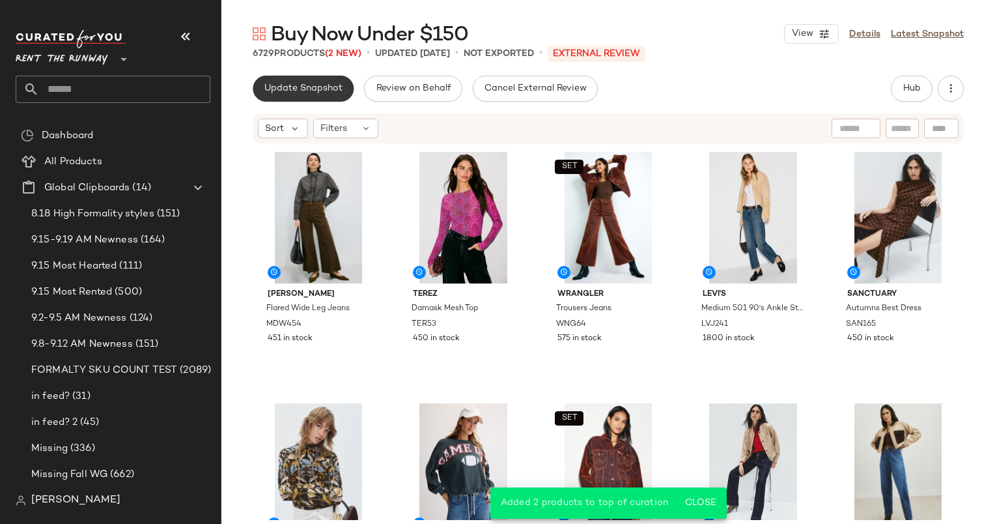
click at [298, 86] on span "Update Snapshot" at bounding box center [303, 88] width 79 height 10
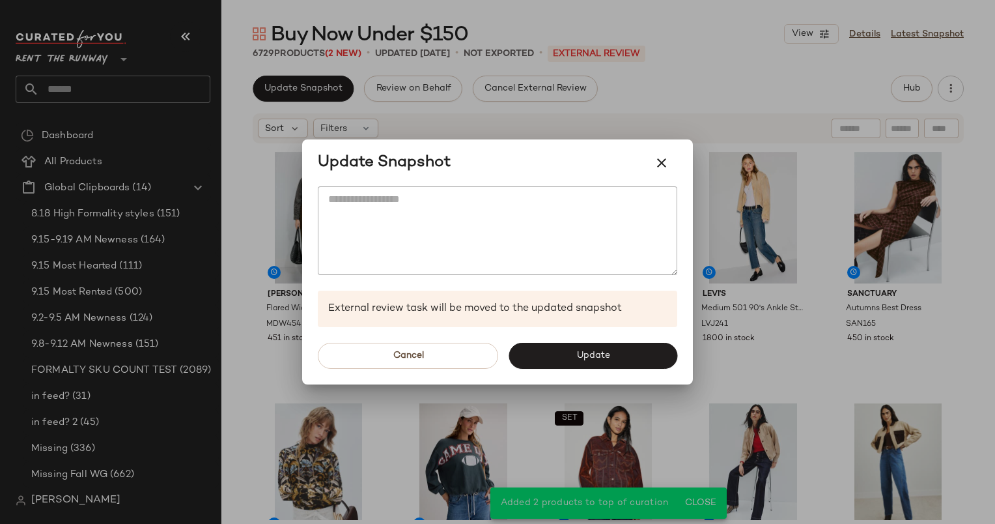
click at [586, 341] on div "Cancel Update" at bounding box center [497, 355] width 391 height 57
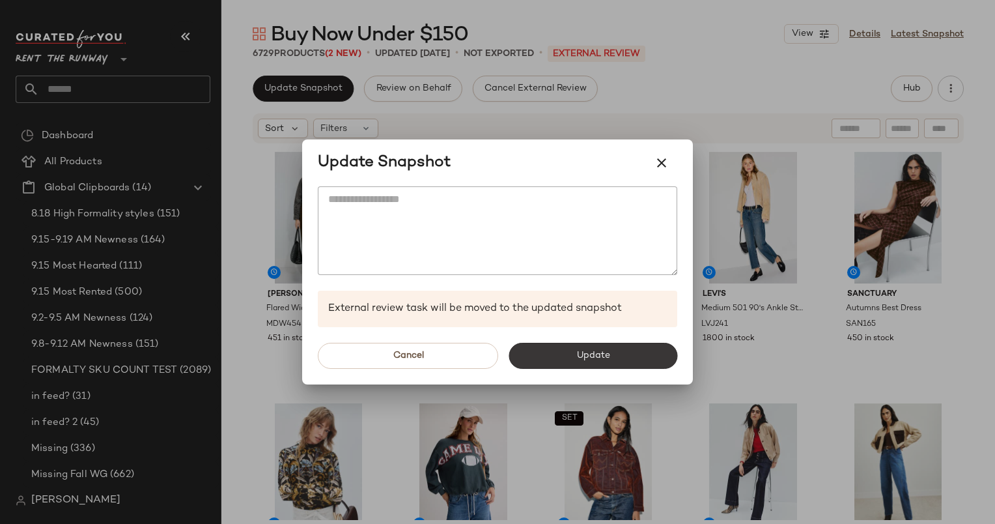
click at [594, 350] on span "Update" at bounding box center [593, 355] width 34 height 10
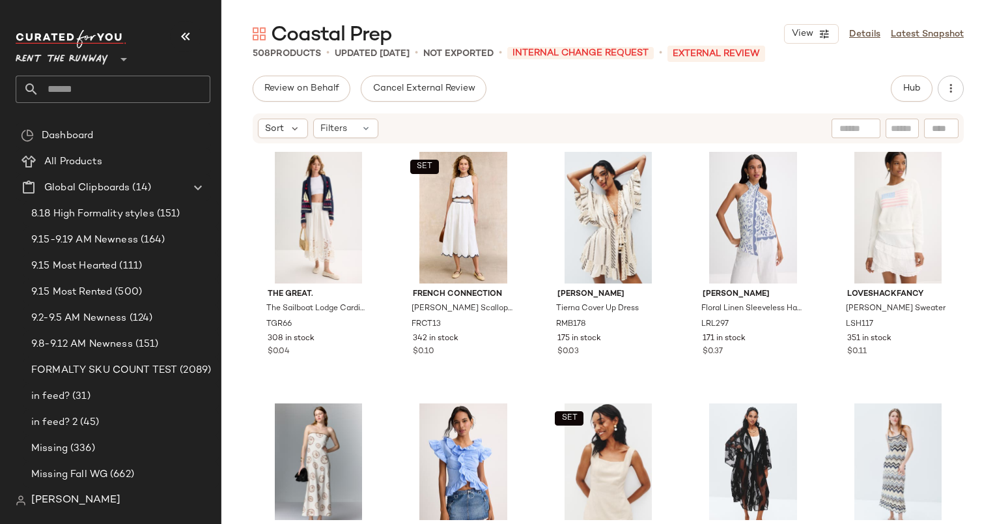
click at [149, 83] on input "text" at bounding box center [124, 89] width 171 height 27
type input "*"
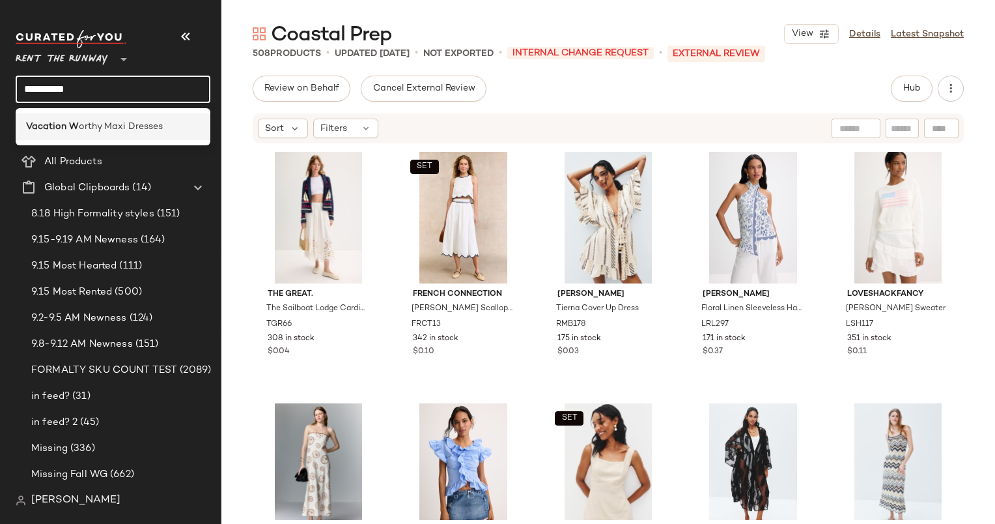
type input "**********"
click at [124, 117] on div "Vacation W orthy Maxi Dresses" at bounding box center [113, 126] width 195 height 27
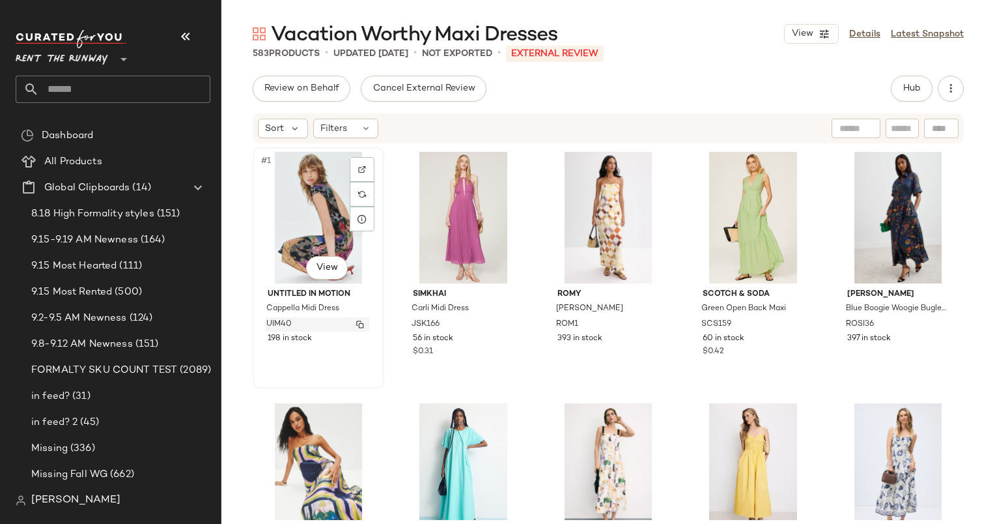
click at [268, 323] on span "UIM40" at bounding box center [278, 325] width 25 height 12
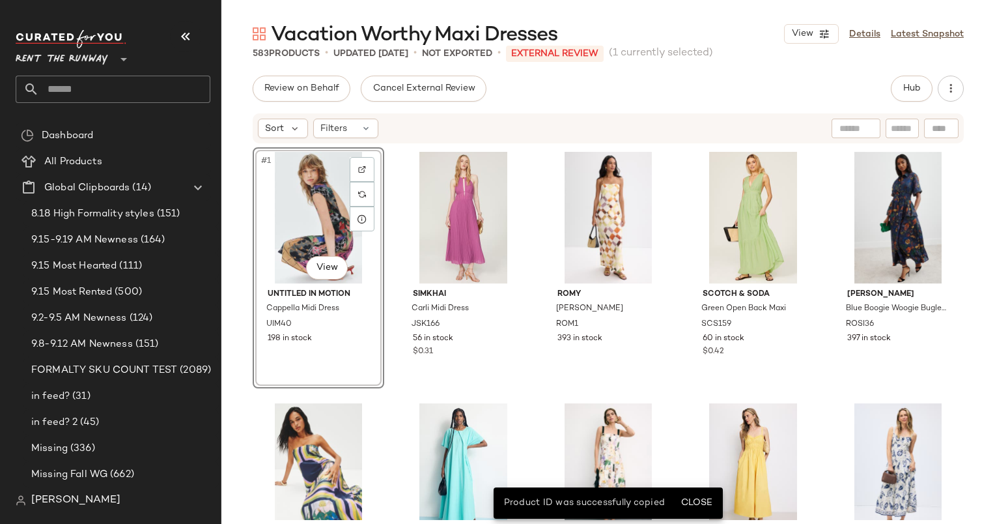
click at [232, 270] on div "#1 View Untitled in Motion Cappella Midi Dress UIM40 198 in stock SIMKHAI Carli…" at bounding box center [609, 332] width 774 height 375
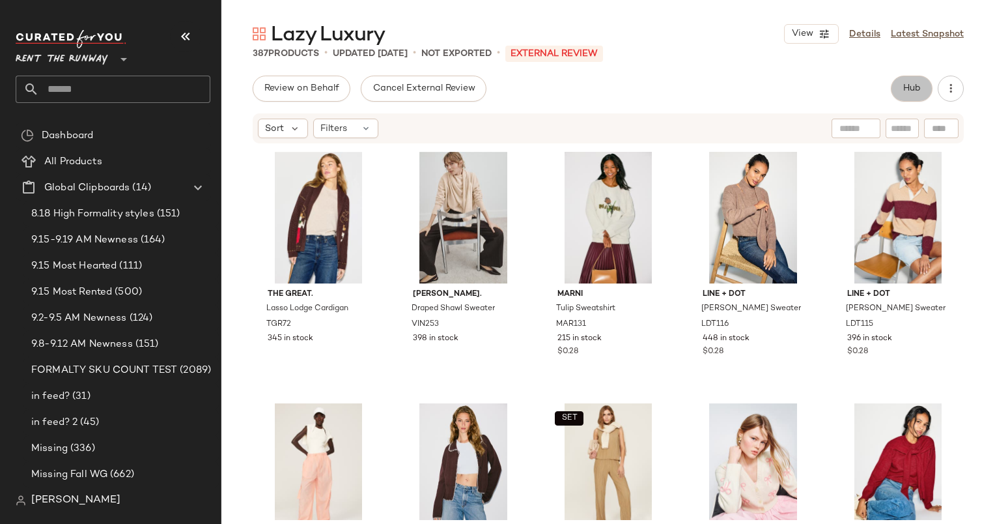
click at [909, 98] on button "Hub" at bounding box center [912, 89] width 42 height 26
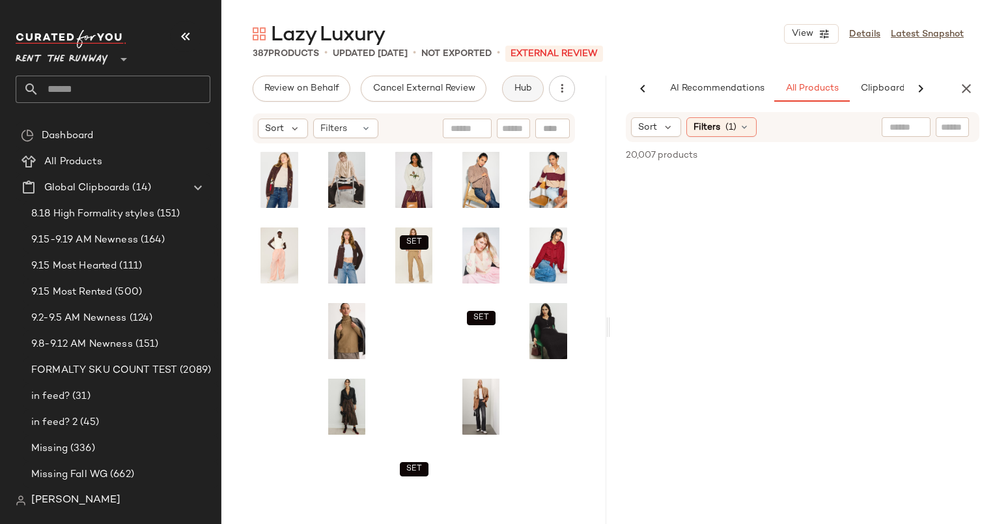
scroll to position [0, 67]
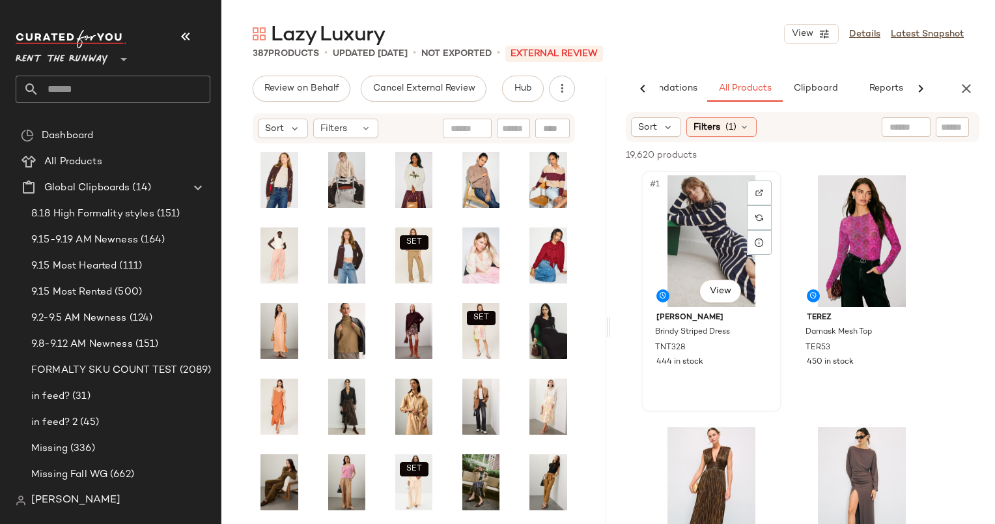
click at [705, 208] on div "#1 View" at bounding box center [711, 241] width 131 height 132
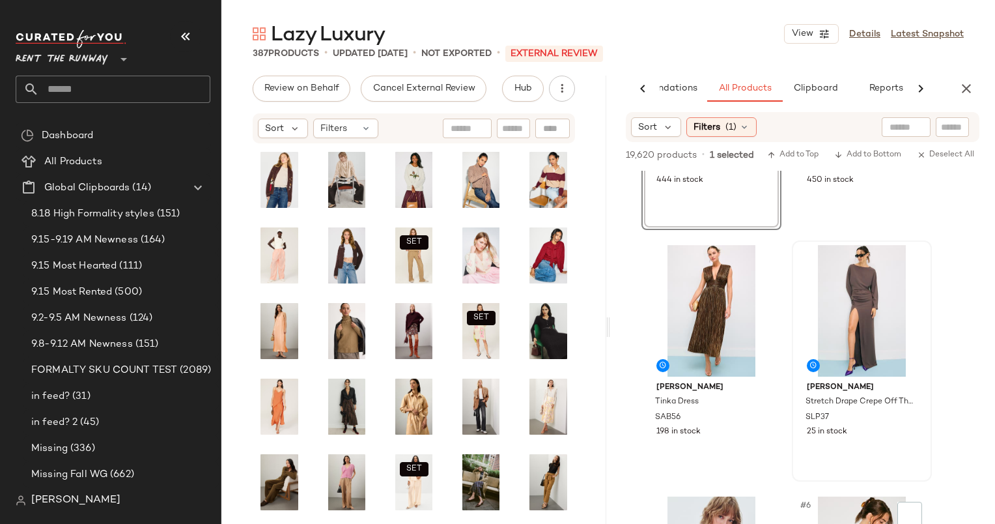
scroll to position [351, 0]
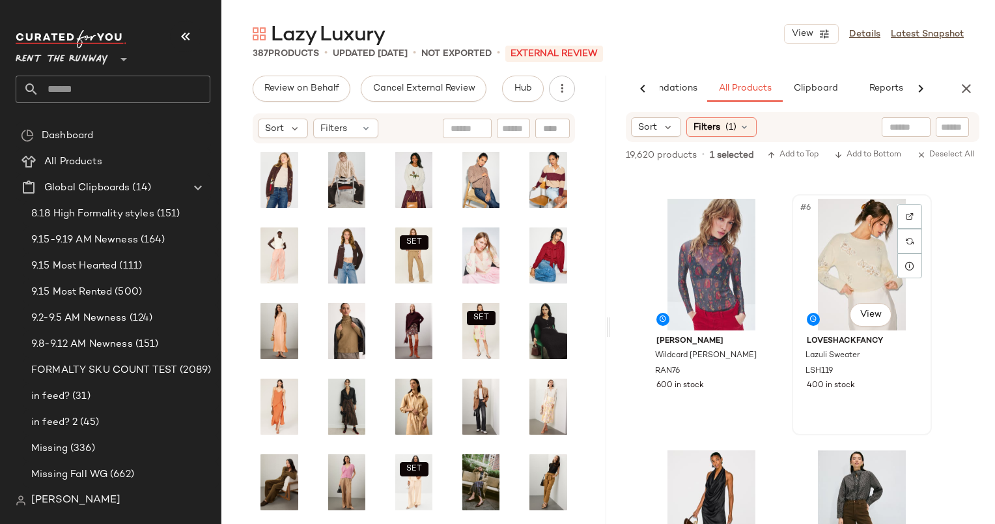
click at [839, 250] on div "#6 View" at bounding box center [862, 265] width 131 height 132
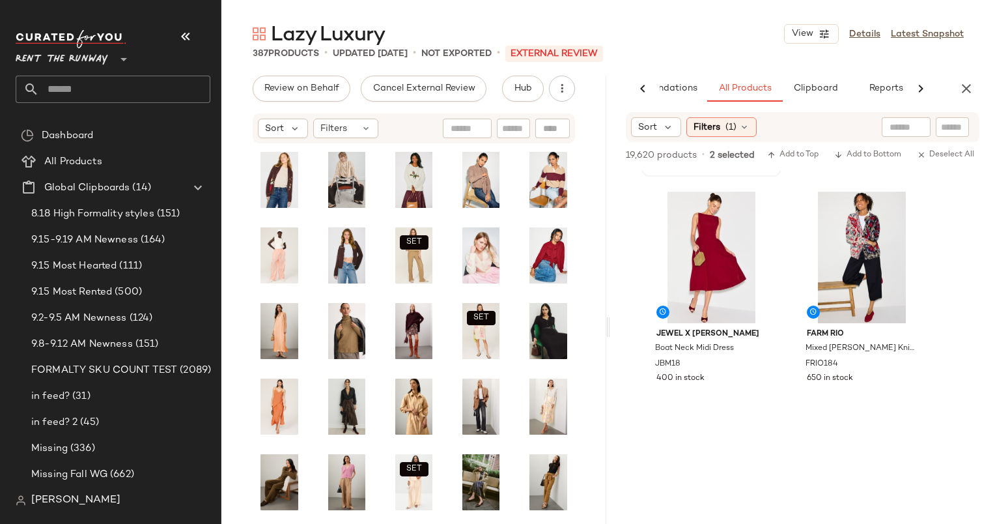
scroll to position [1016, 0]
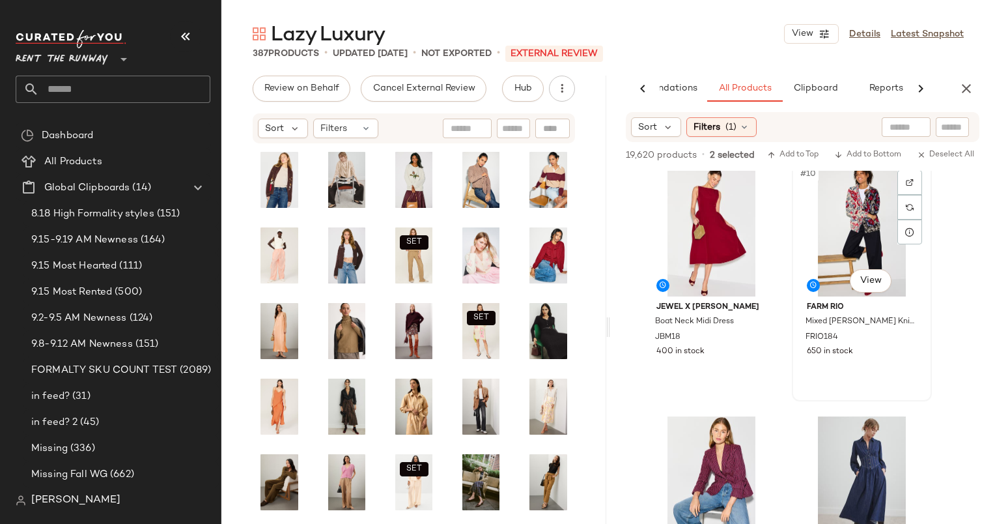
click at [832, 211] on div "#10 View" at bounding box center [862, 231] width 131 height 132
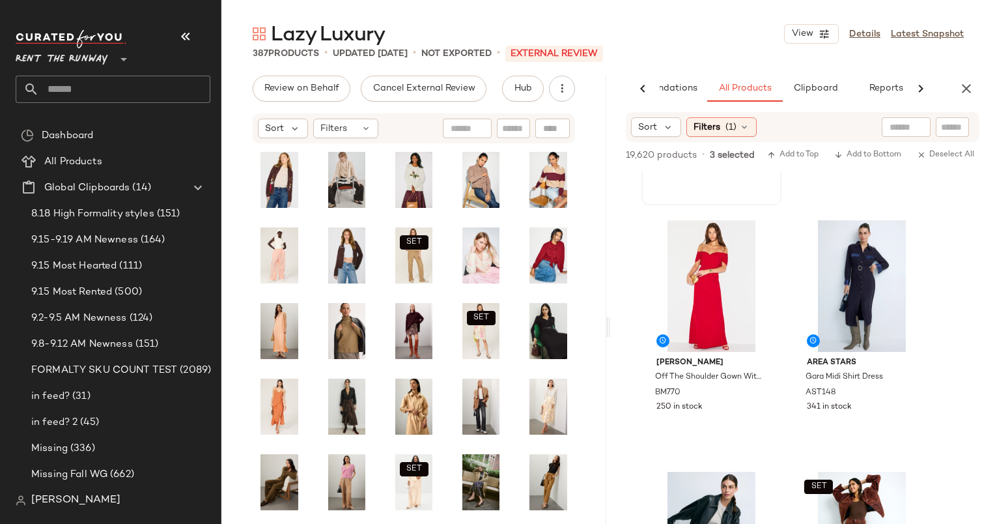
scroll to position [2210, 0]
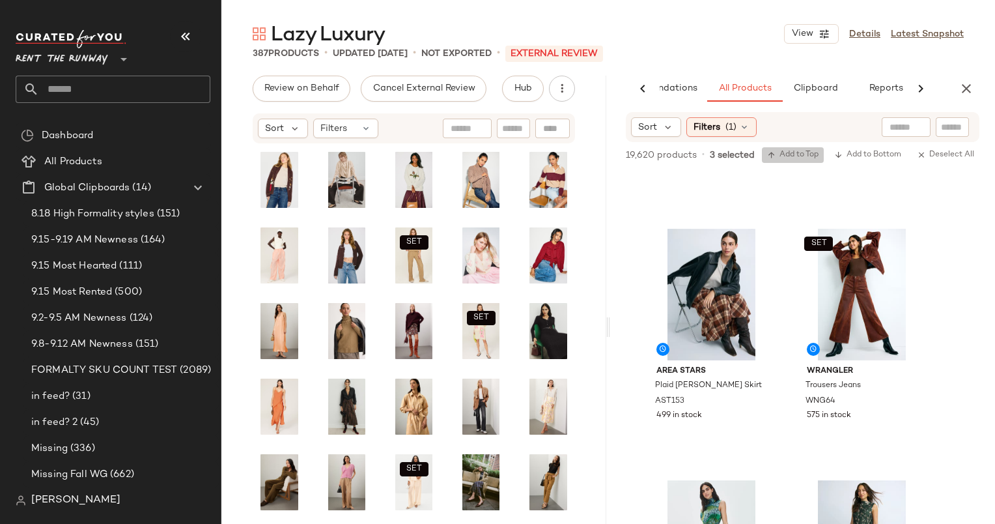
click at [795, 151] on span "Add to Top" at bounding box center [792, 154] width 51 height 9
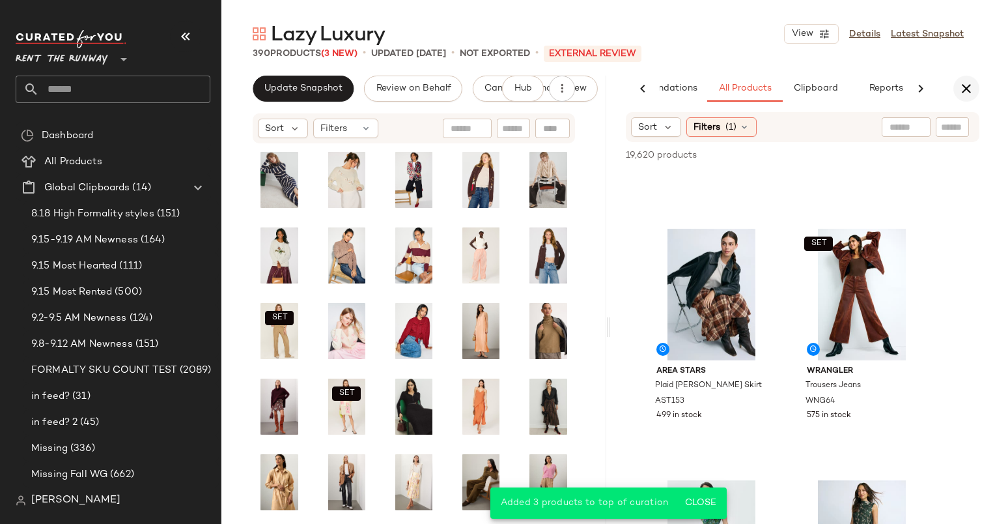
click at [969, 83] on icon "button" at bounding box center [967, 89] width 16 height 16
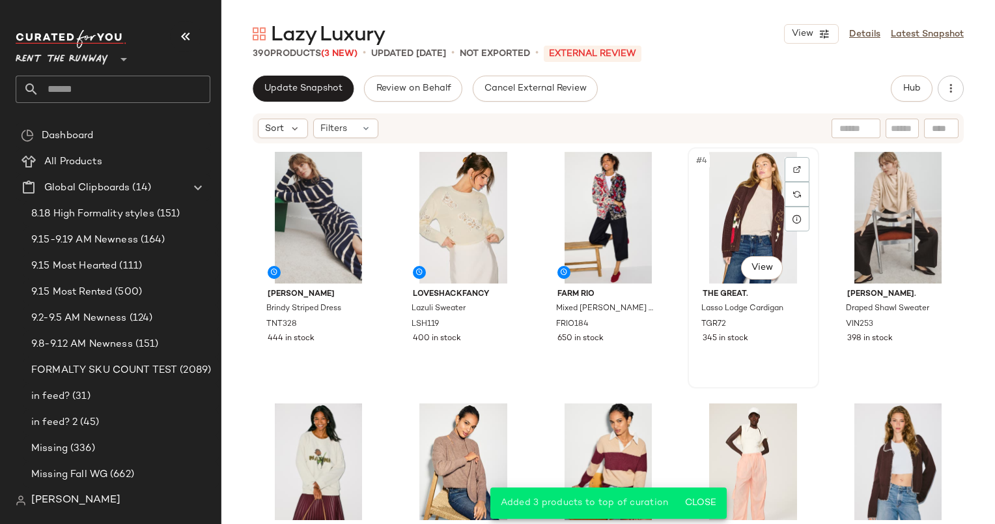
click at [739, 188] on div "#4 View" at bounding box center [754, 218] width 122 height 132
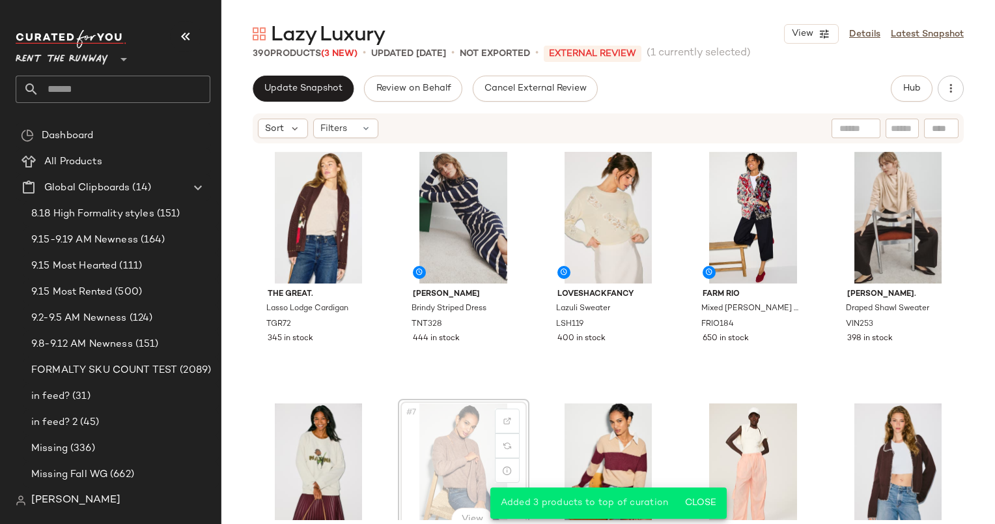
scroll to position [1, 0]
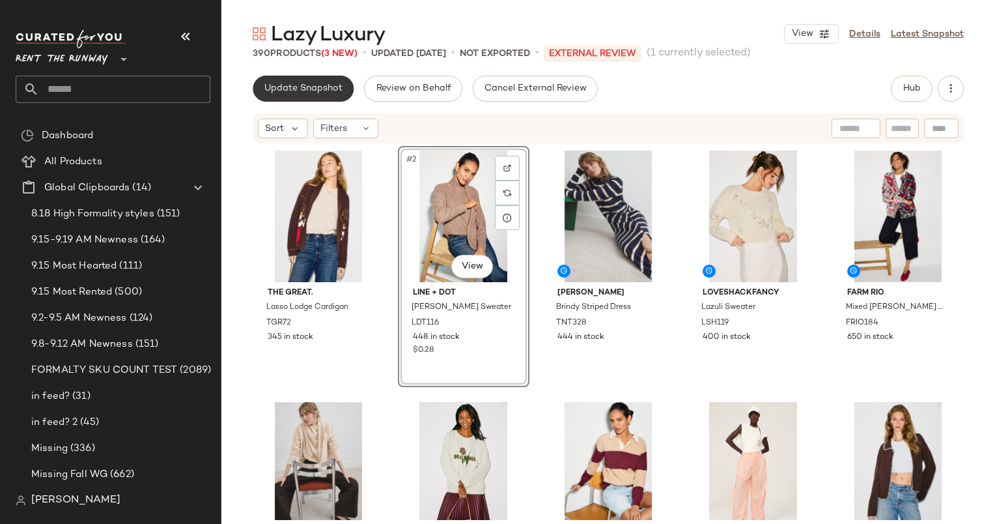
click at [292, 82] on button "Update Snapshot" at bounding box center [303, 89] width 101 height 26
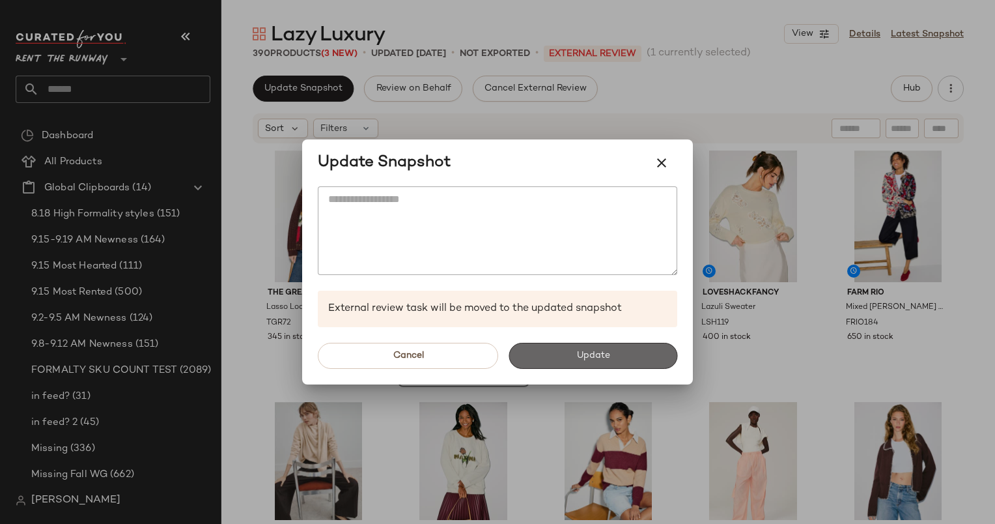
click at [577, 345] on button "Update" at bounding box center [593, 356] width 169 height 26
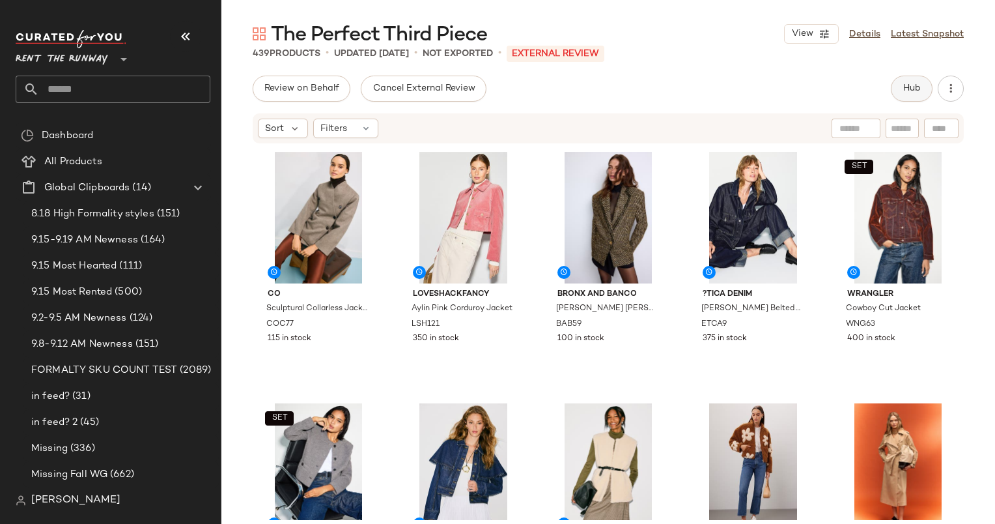
click at [906, 89] on span "Hub" at bounding box center [912, 88] width 18 height 10
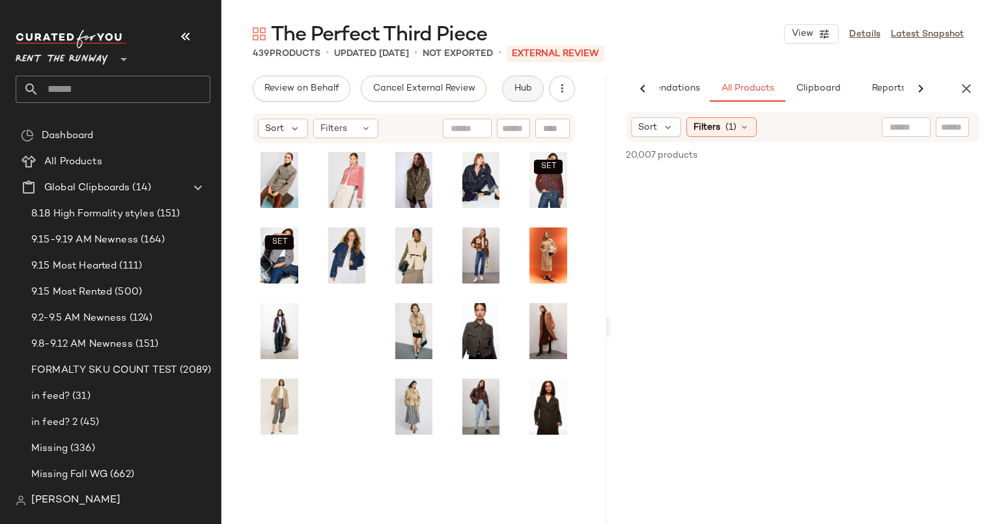
scroll to position [0, 67]
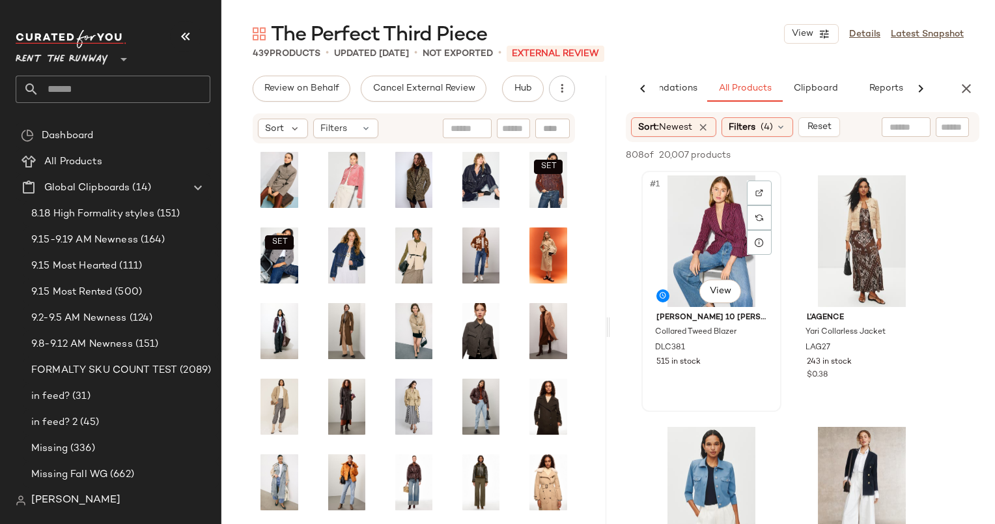
click at [723, 241] on div "#1 View" at bounding box center [711, 241] width 131 height 132
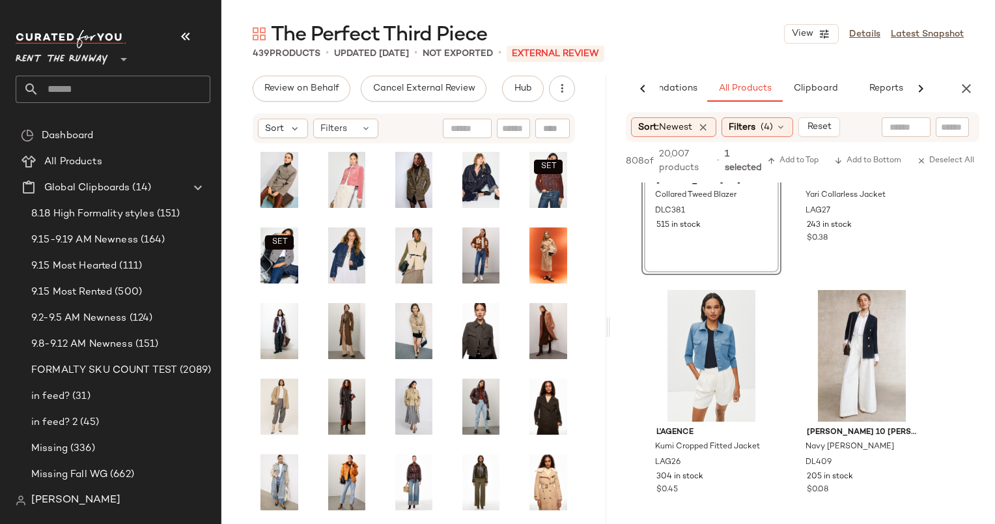
scroll to position [0, 0]
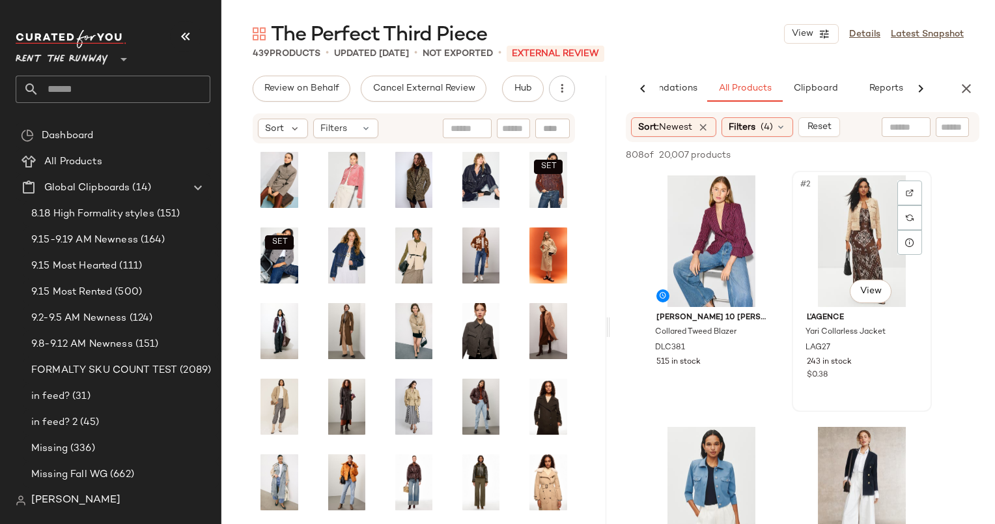
click at [865, 233] on div "#2 View" at bounding box center [862, 241] width 131 height 132
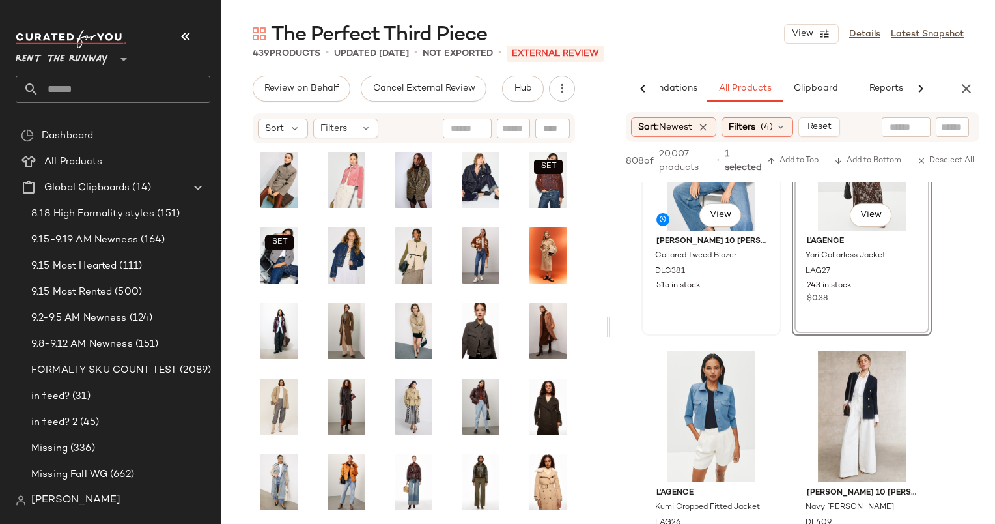
scroll to position [89, 0]
click at [704, 413] on div "#3 View" at bounding box center [711, 416] width 131 height 132
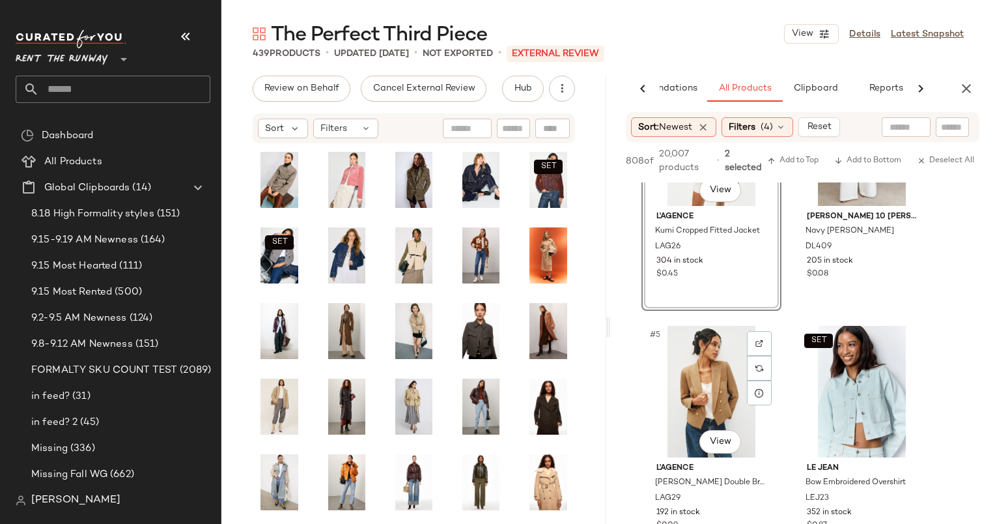
scroll to position [365, 0]
click at [864, 375] on div "SET #6 View" at bounding box center [862, 391] width 131 height 132
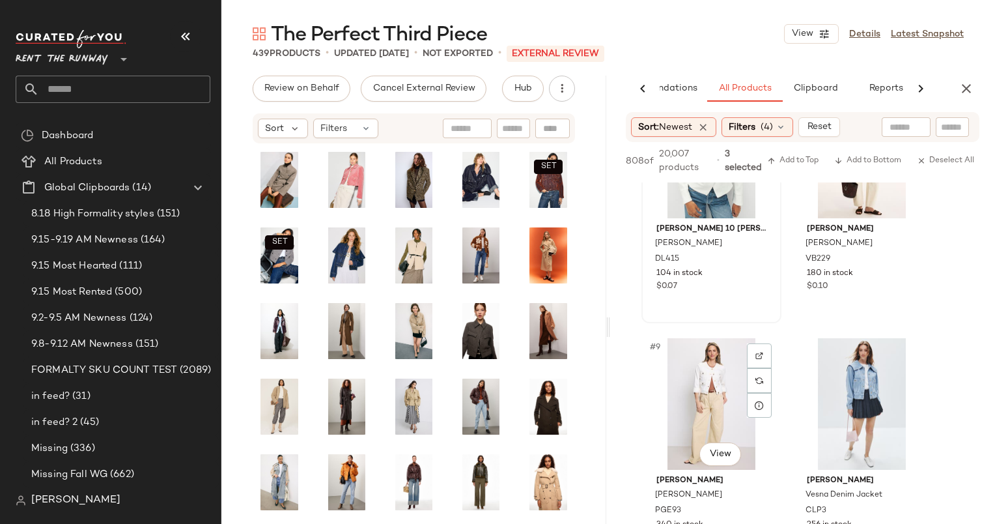
scroll to position [894, 0]
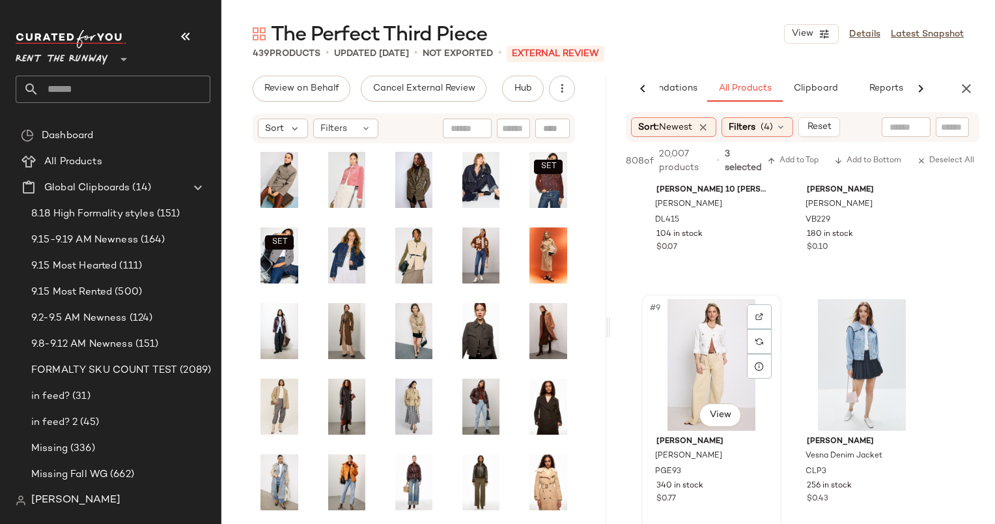
click at [704, 348] on div "#9 View" at bounding box center [711, 365] width 131 height 132
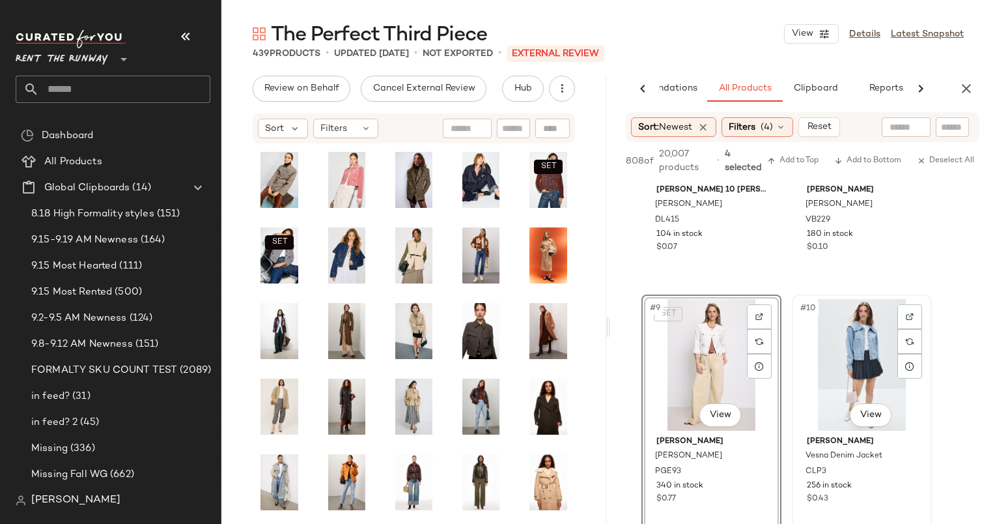
click at [860, 339] on div "#10 View" at bounding box center [862, 365] width 131 height 132
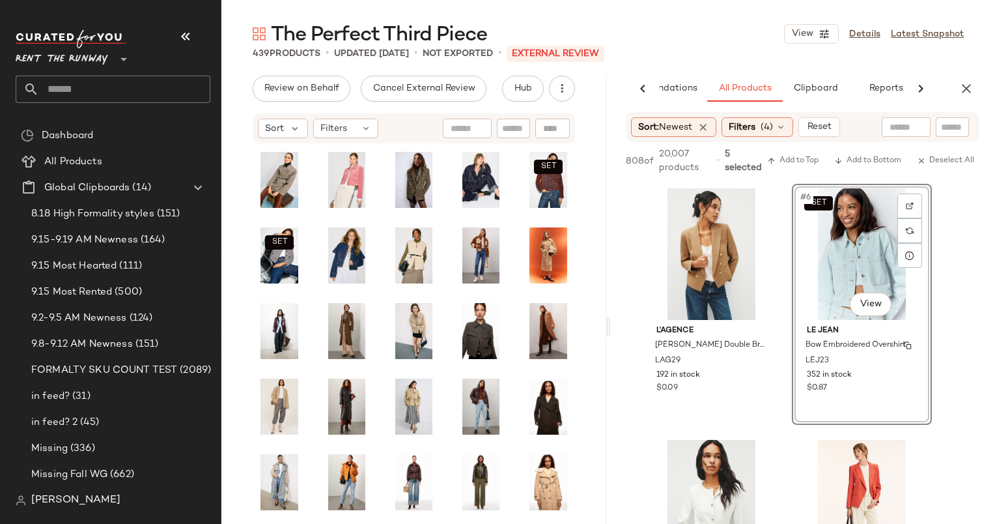
scroll to position [100, 0]
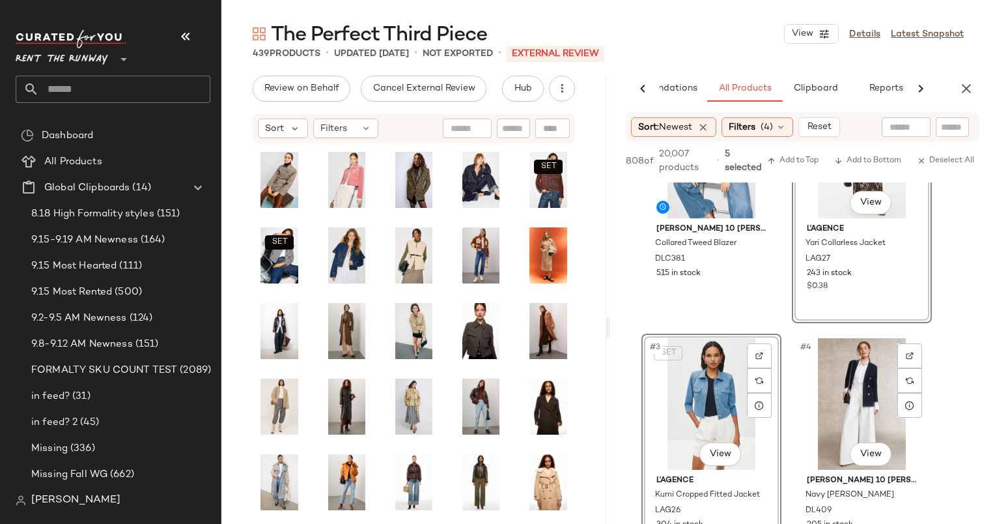
click at [860, 339] on div "#4 View" at bounding box center [862, 404] width 131 height 132
click at [860, 356] on div "SET #4 View" at bounding box center [862, 404] width 131 height 132
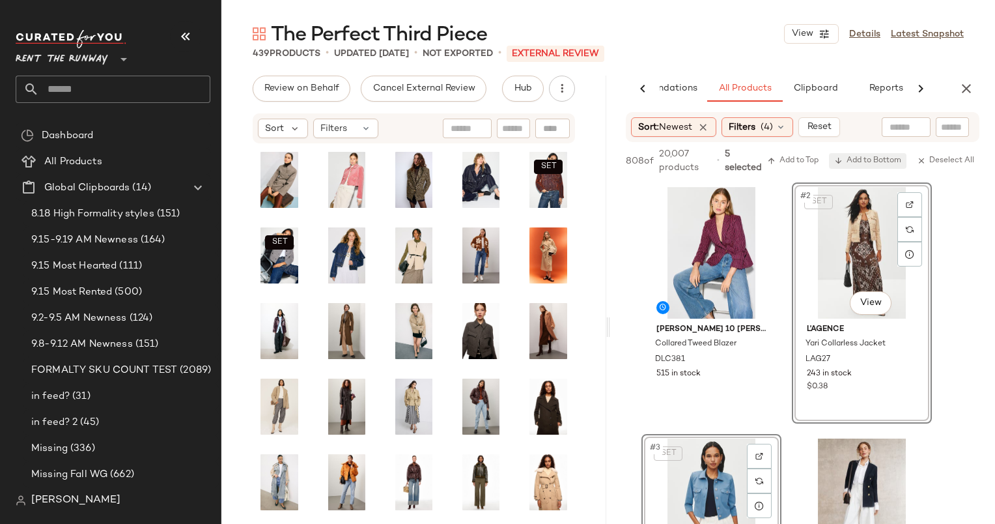
click at [859, 160] on span "Add to Bottom" at bounding box center [868, 160] width 67 height 9
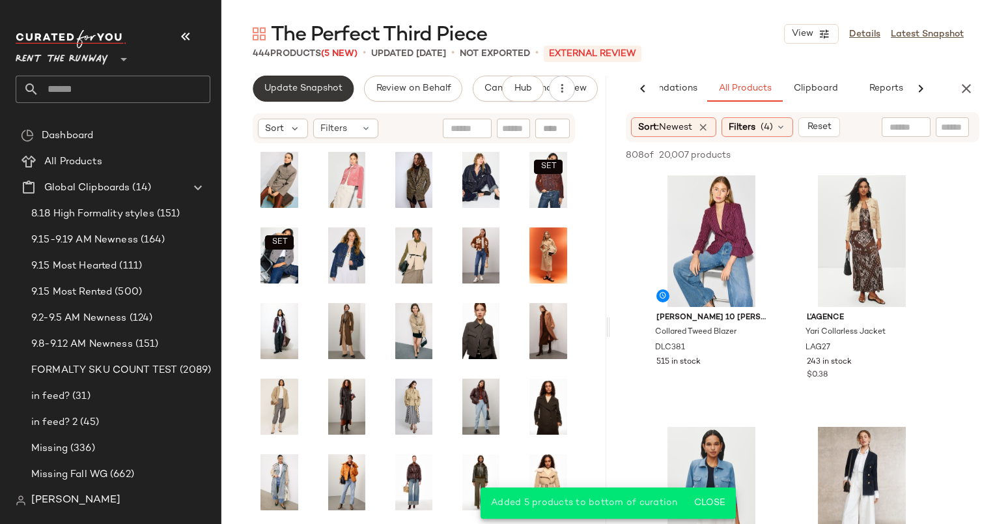
click at [257, 84] on button "Update Snapshot" at bounding box center [303, 89] width 101 height 26
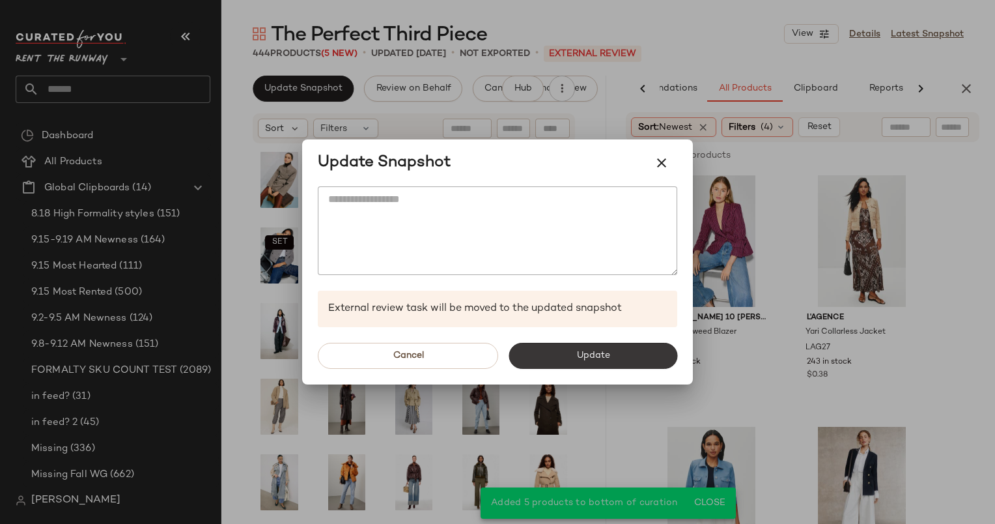
drag, startPoint x: 582, startPoint y: 355, endPoint x: 535, endPoint y: 356, distance: 46.9
click at [535, 356] on button "Update" at bounding box center [593, 356] width 169 height 26
